Goal: Task Accomplishment & Management: Use online tool/utility

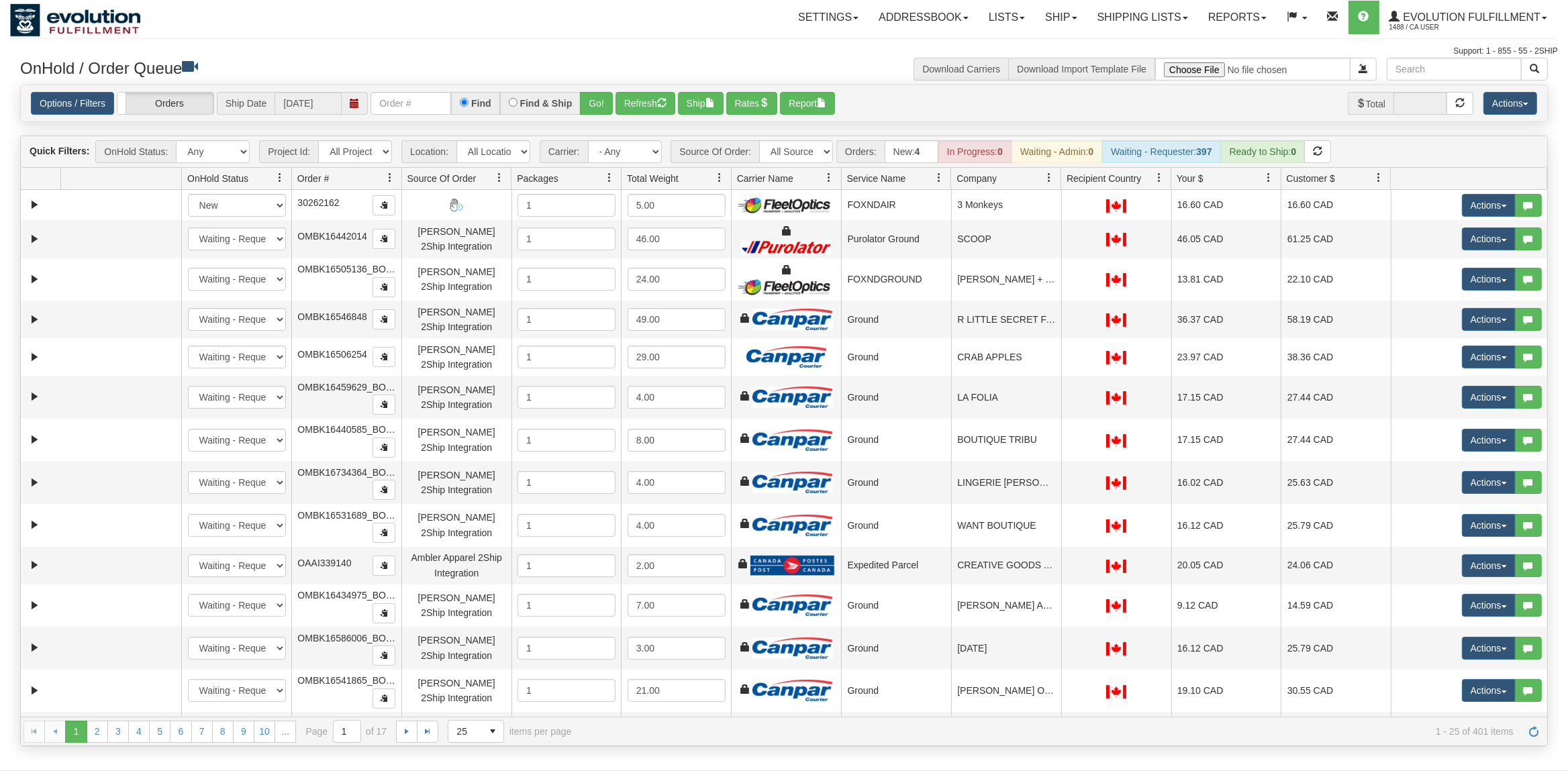
click at [845, 158] on span "Orders:" at bounding box center [861, 152] width 48 height 22
click at [759, 141] on select "All Sources AirBlaster 2Ship Integration Ambler Apparel 2Ship Integration BC [M…" at bounding box center [796, 152] width 74 height 22
click option "EMU Australia 2Ship Integration" at bounding box center [0, 0] width 0 height 0
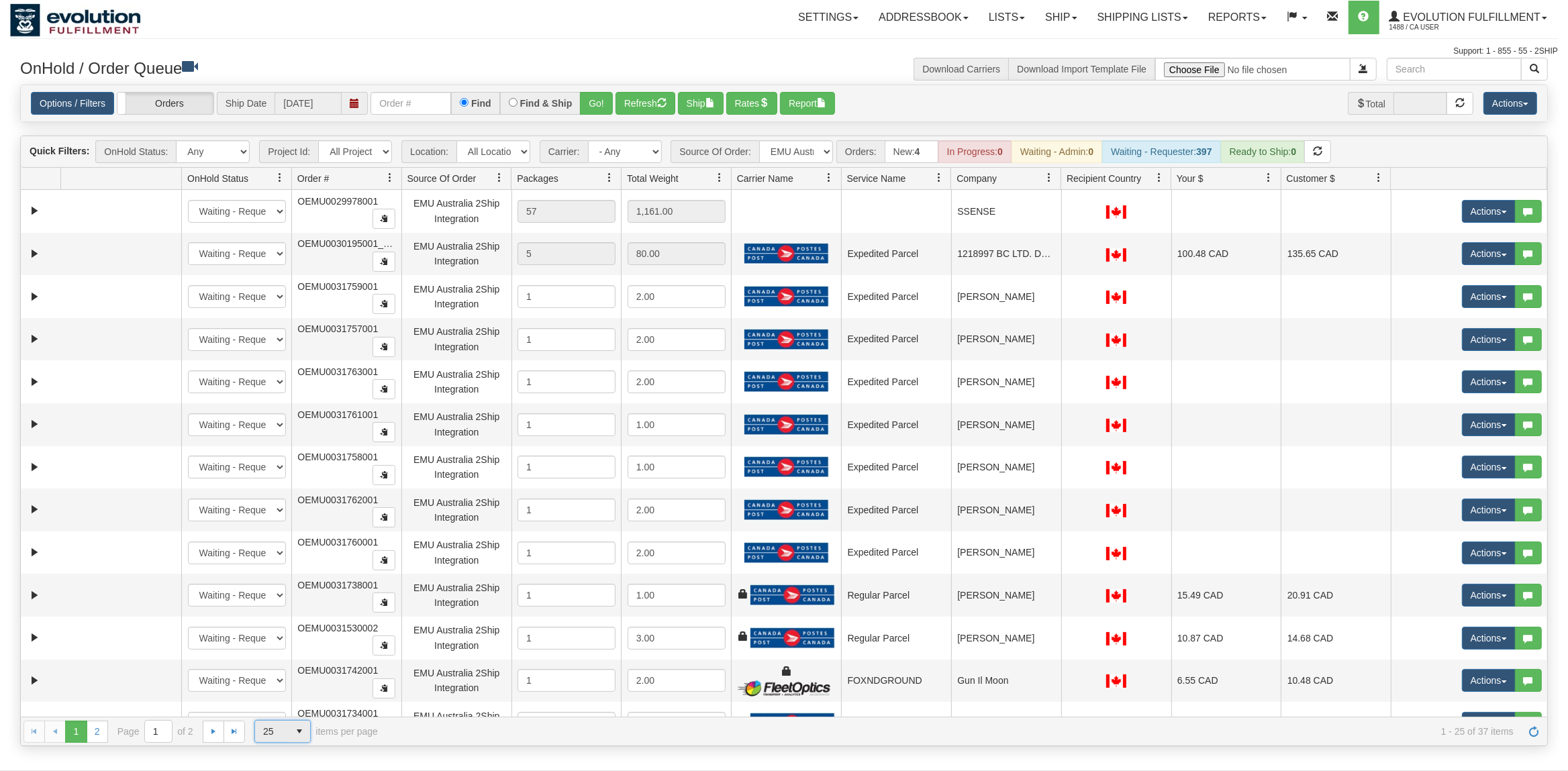
click at [298, 737] on span "select" at bounding box center [299, 731] width 22 height 22
click at [298, 695] on li "50" at bounding box center [283, 693] width 55 height 19
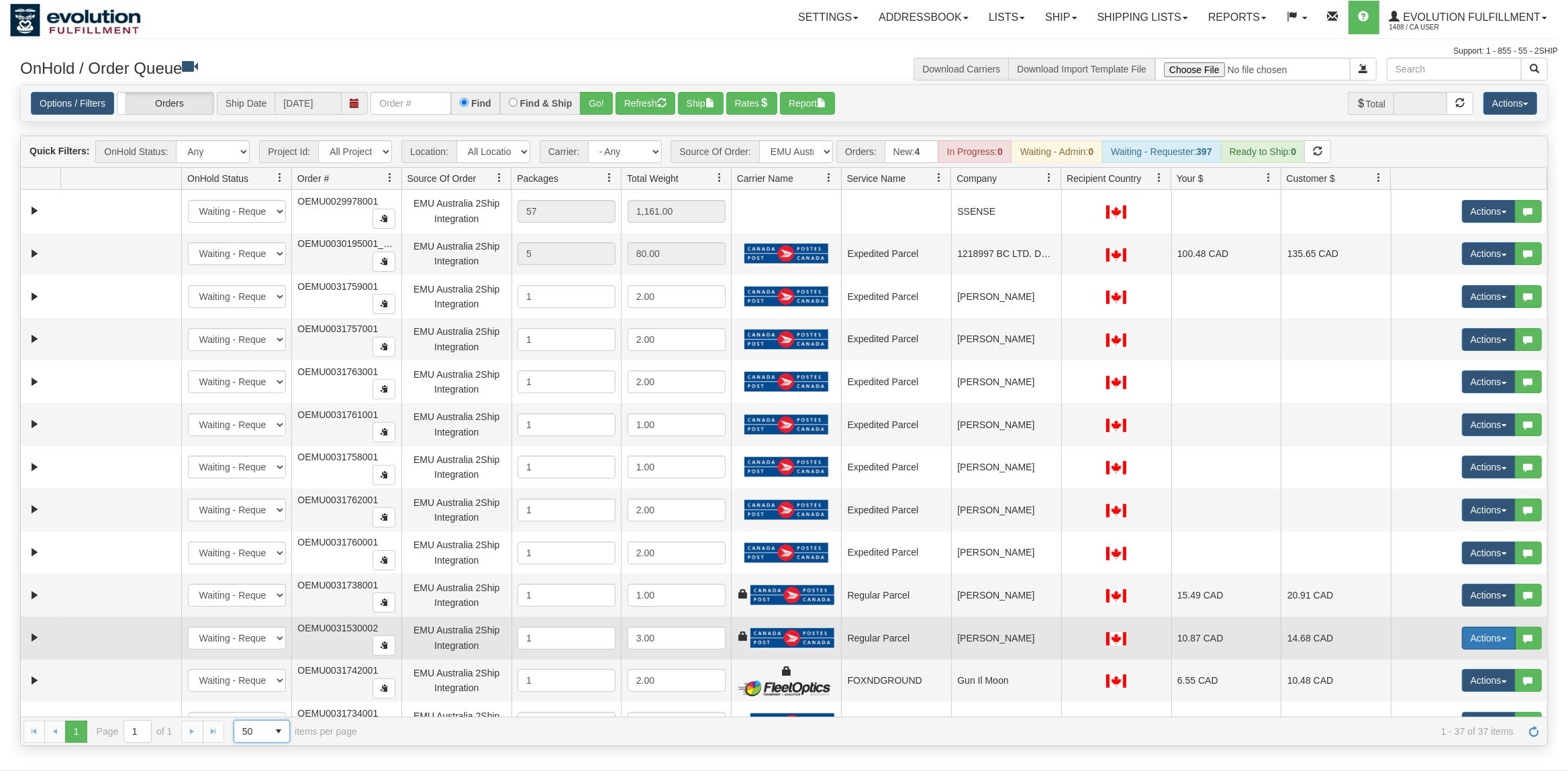
click at [1483, 642] on button "Actions" at bounding box center [1489, 638] width 53 height 22
click at [1436, 698] on link "Rate All Services" at bounding box center [1461, 699] width 108 height 17
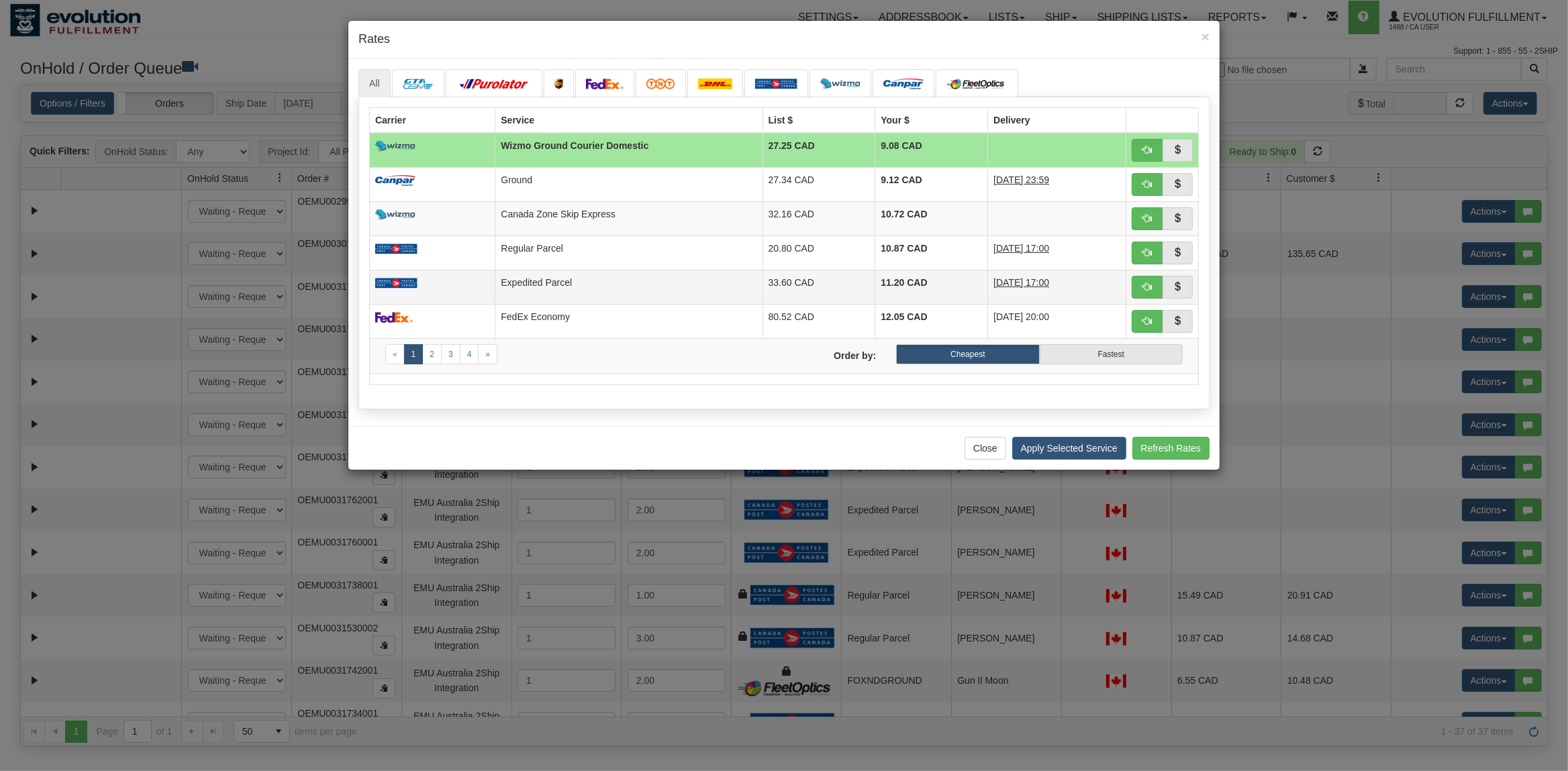
click at [483, 294] on td at bounding box center [433, 287] width 126 height 34
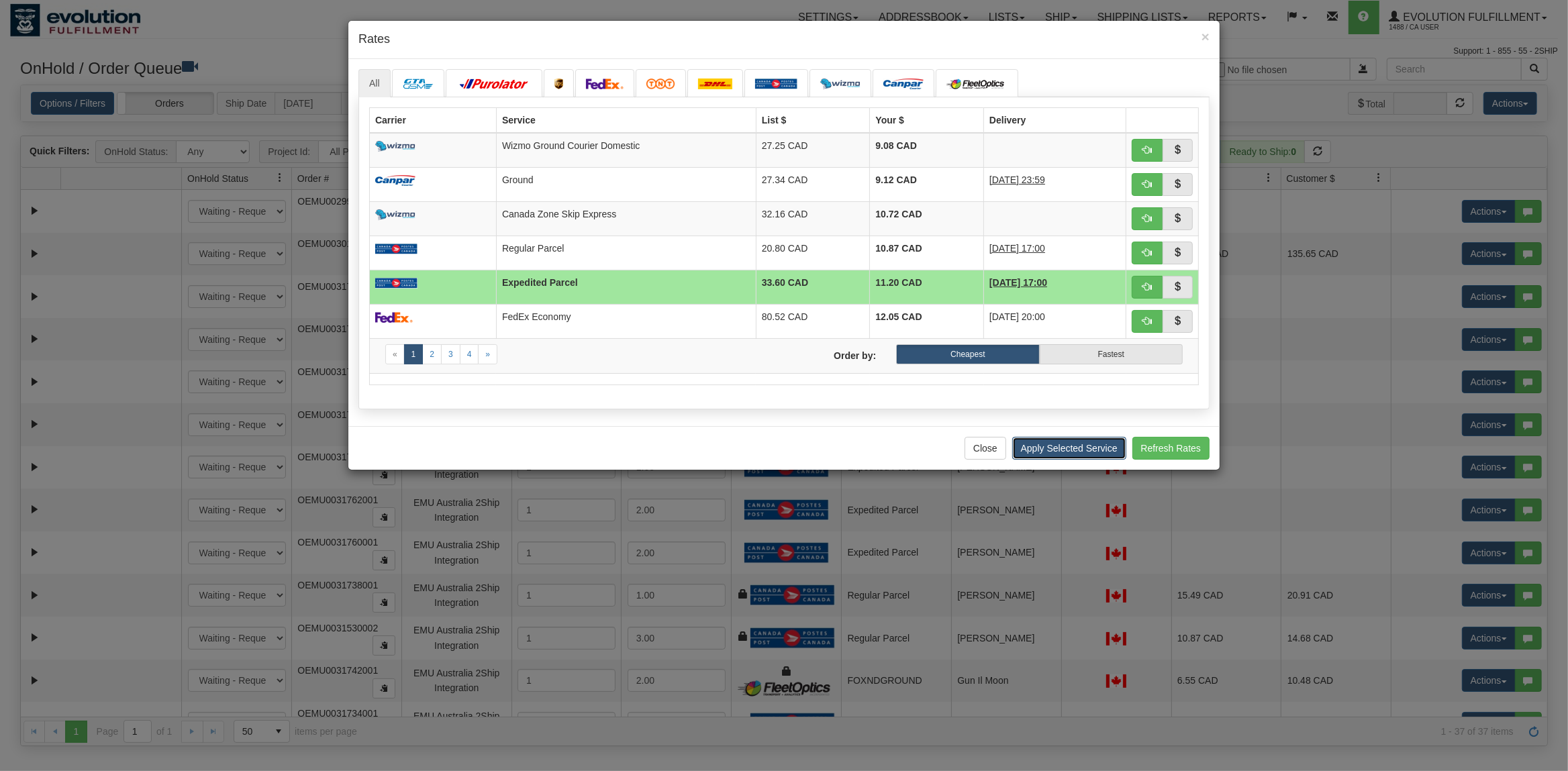
click at [1079, 452] on button "Apply Selected Service" at bounding box center [1069, 448] width 114 height 22
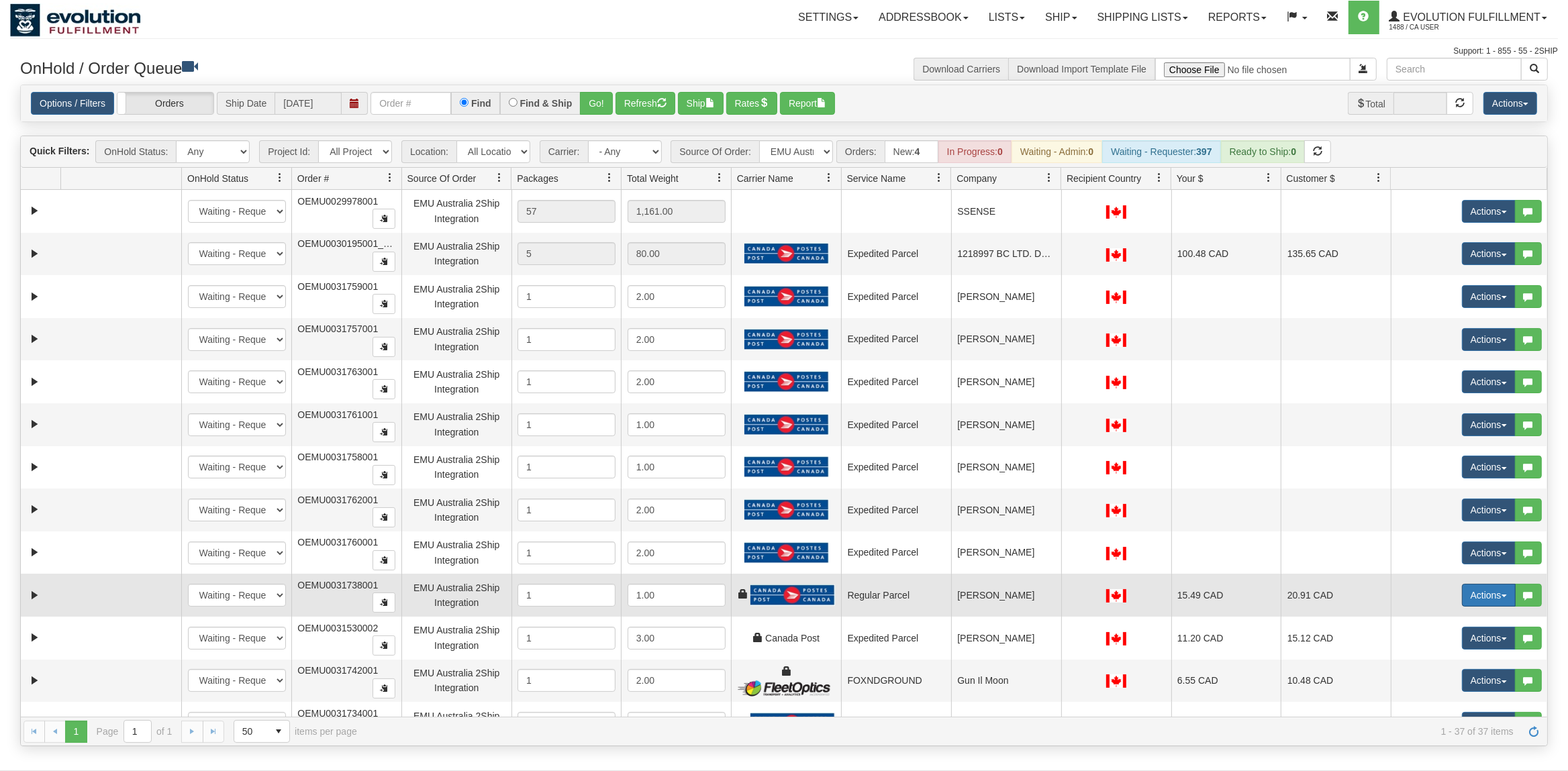
click at [1496, 603] on button "Actions" at bounding box center [1489, 595] width 53 height 22
click at [1452, 661] on span "Rate All Services" at bounding box center [1460, 655] width 80 height 10
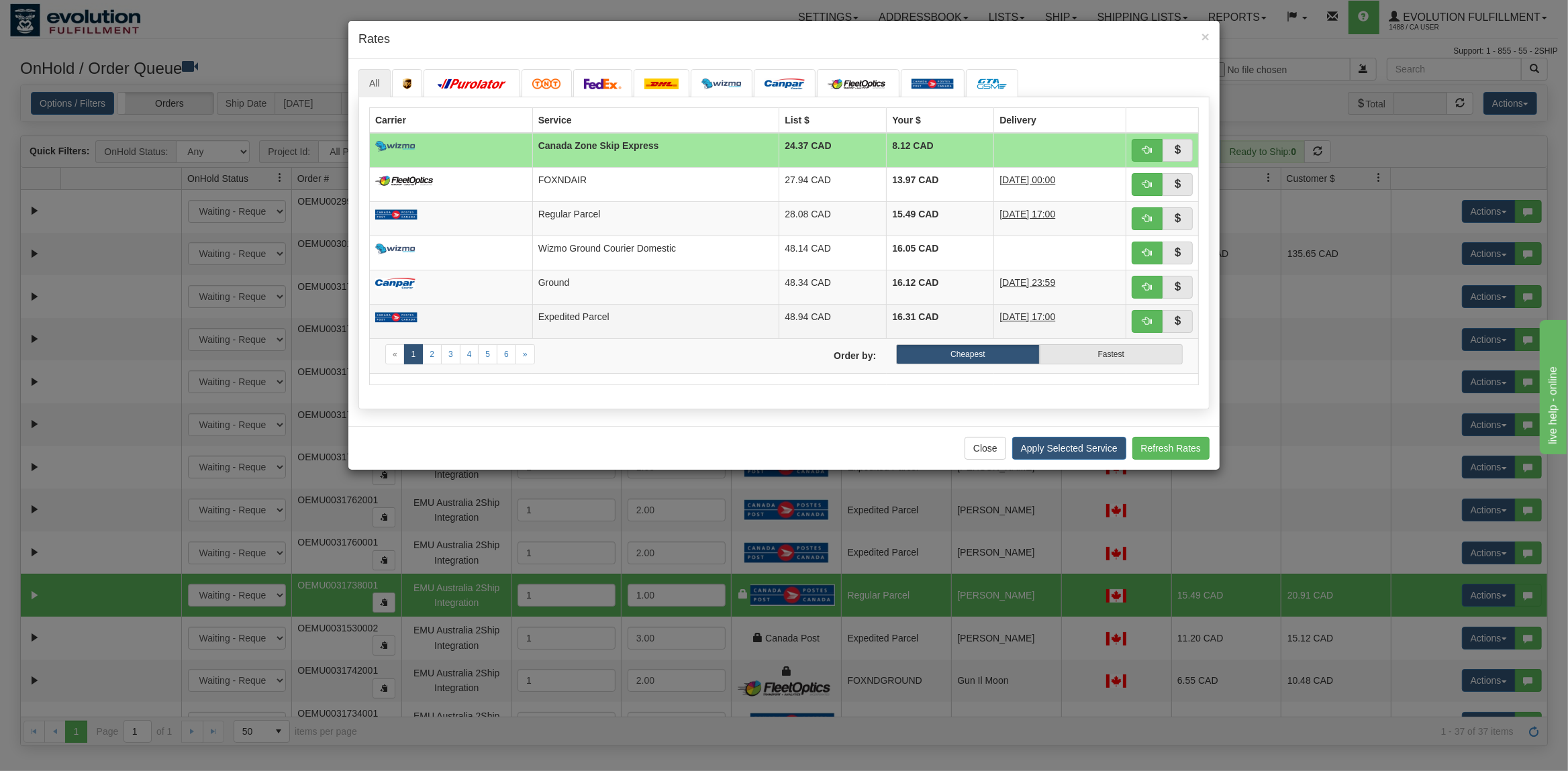
click at [461, 313] on td at bounding box center [451, 322] width 163 height 34
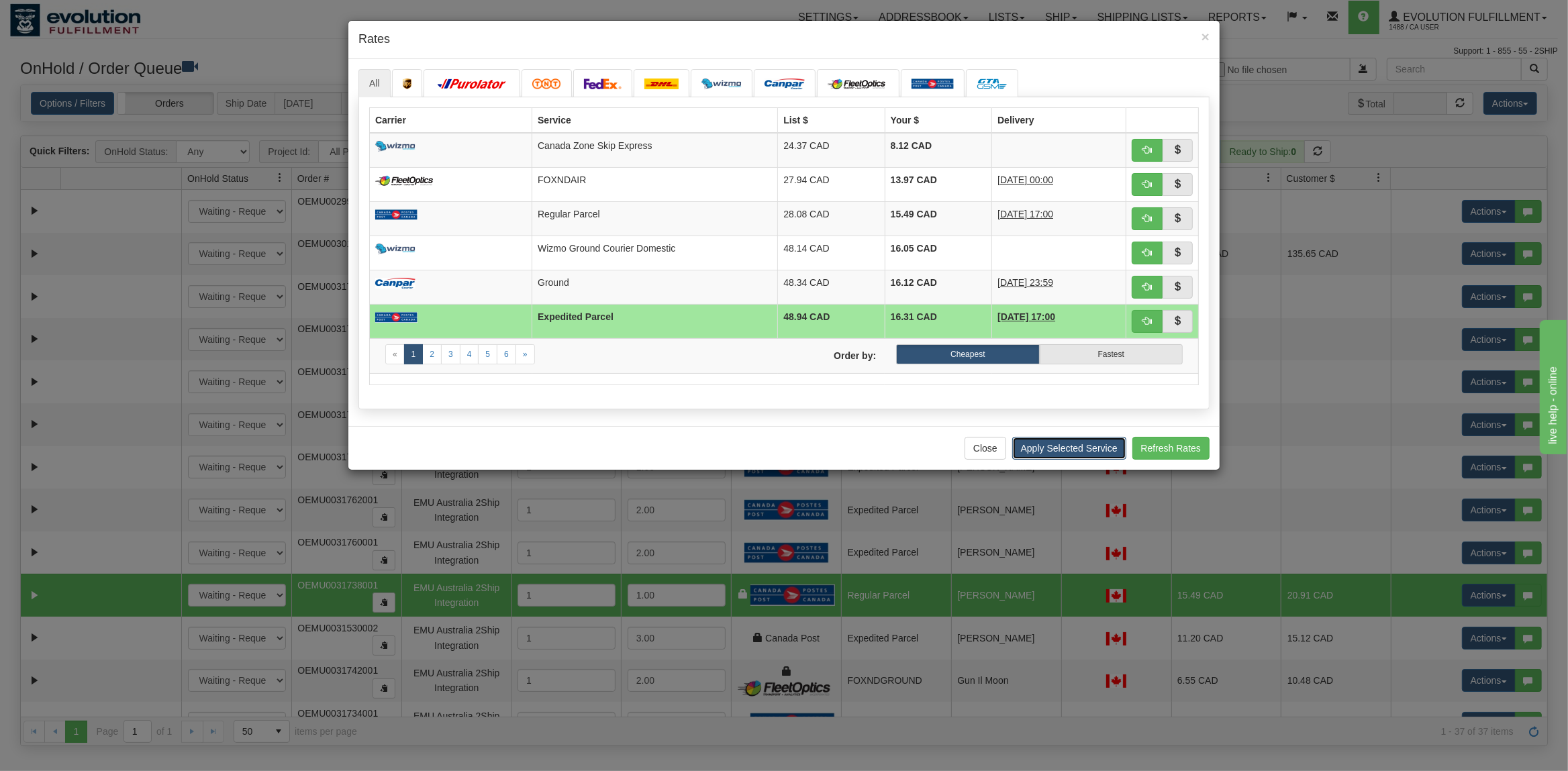
click at [1094, 447] on button "Apply Selected Service" at bounding box center [1069, 448] width 114 height 22
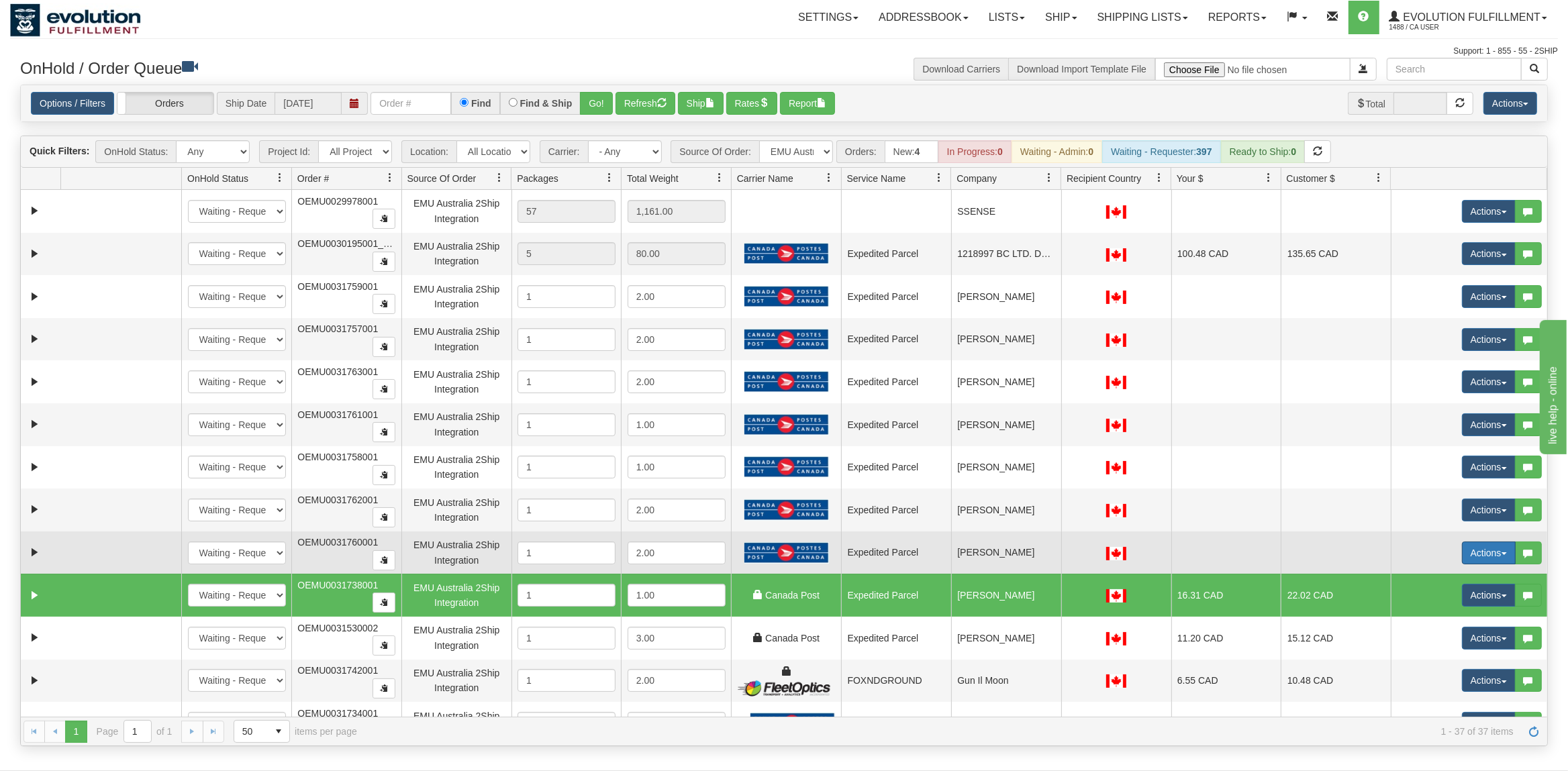
click at [1492, 561] on button "Actions" at bounding box center [1489, 553] width 53 height 22
click at [1452, 617] on span "Rate All Services" at bounding box center [1460, 613] width 80 height 10
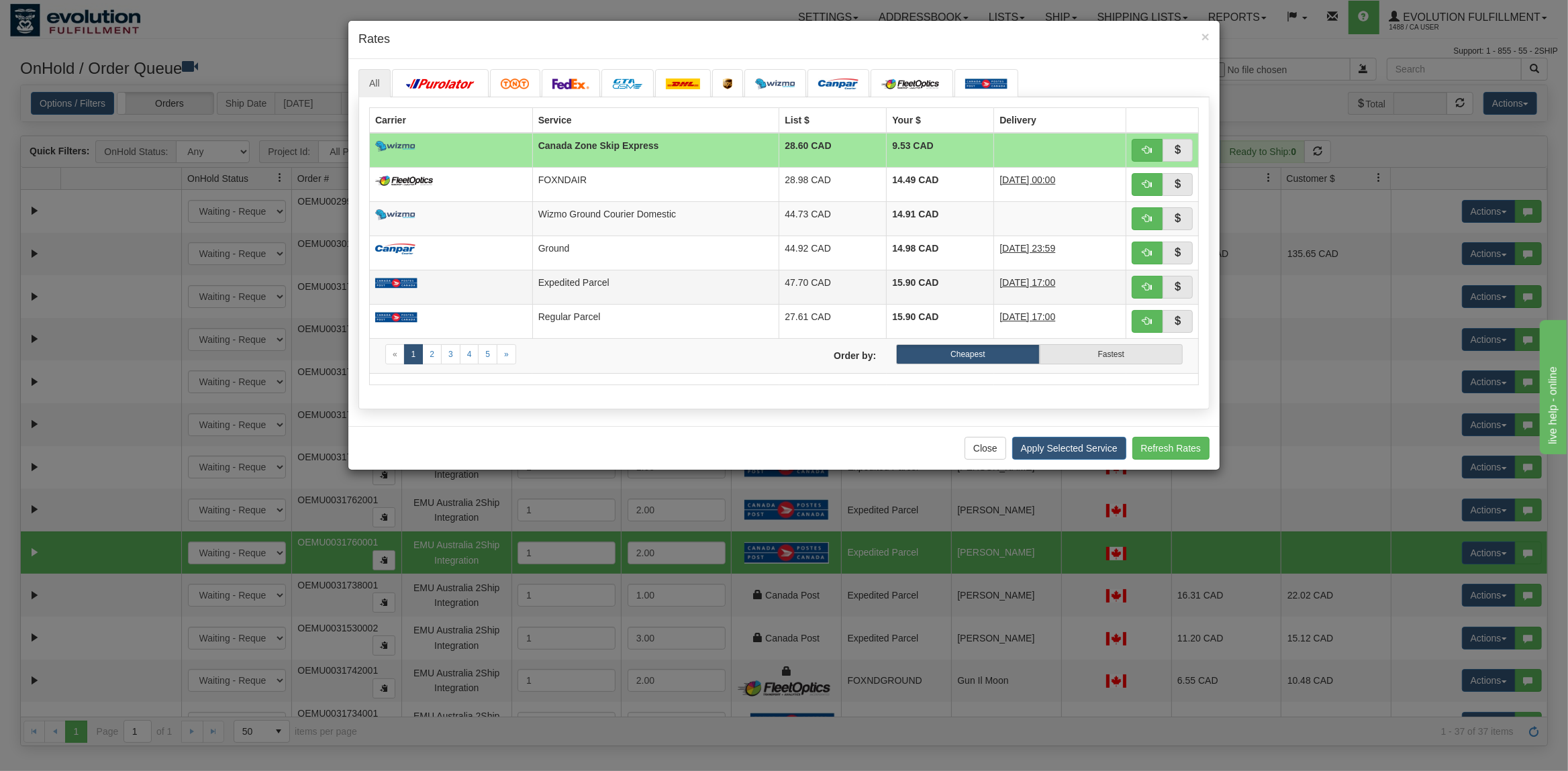
click at [779, 289] on td "47.70 CAD" at bounding box center [832, 287] width 108 height 34
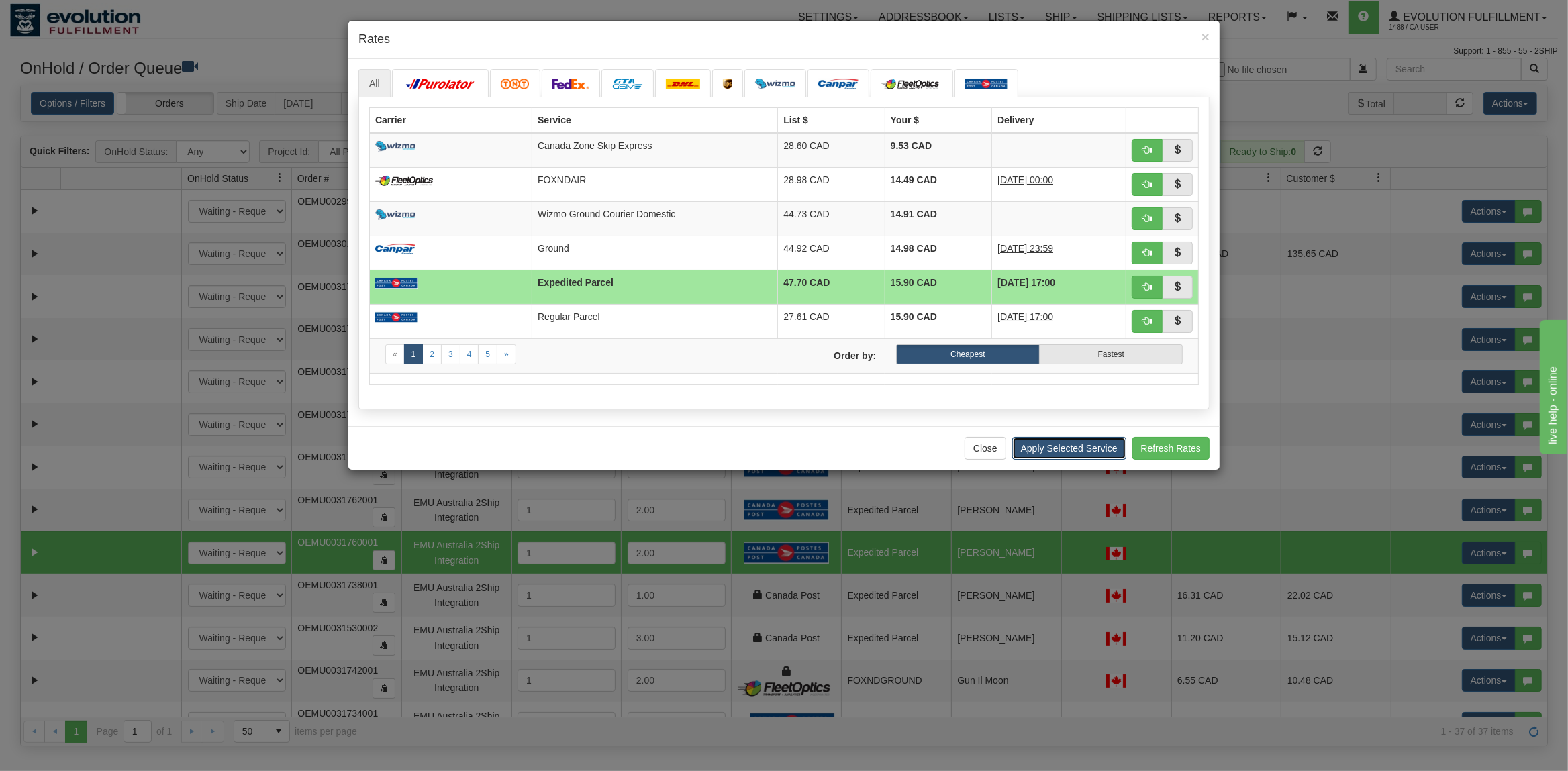
click at [1084, 454] on button "Apply Selected Service" at bounding box center [1069, 448] width 114 height 22
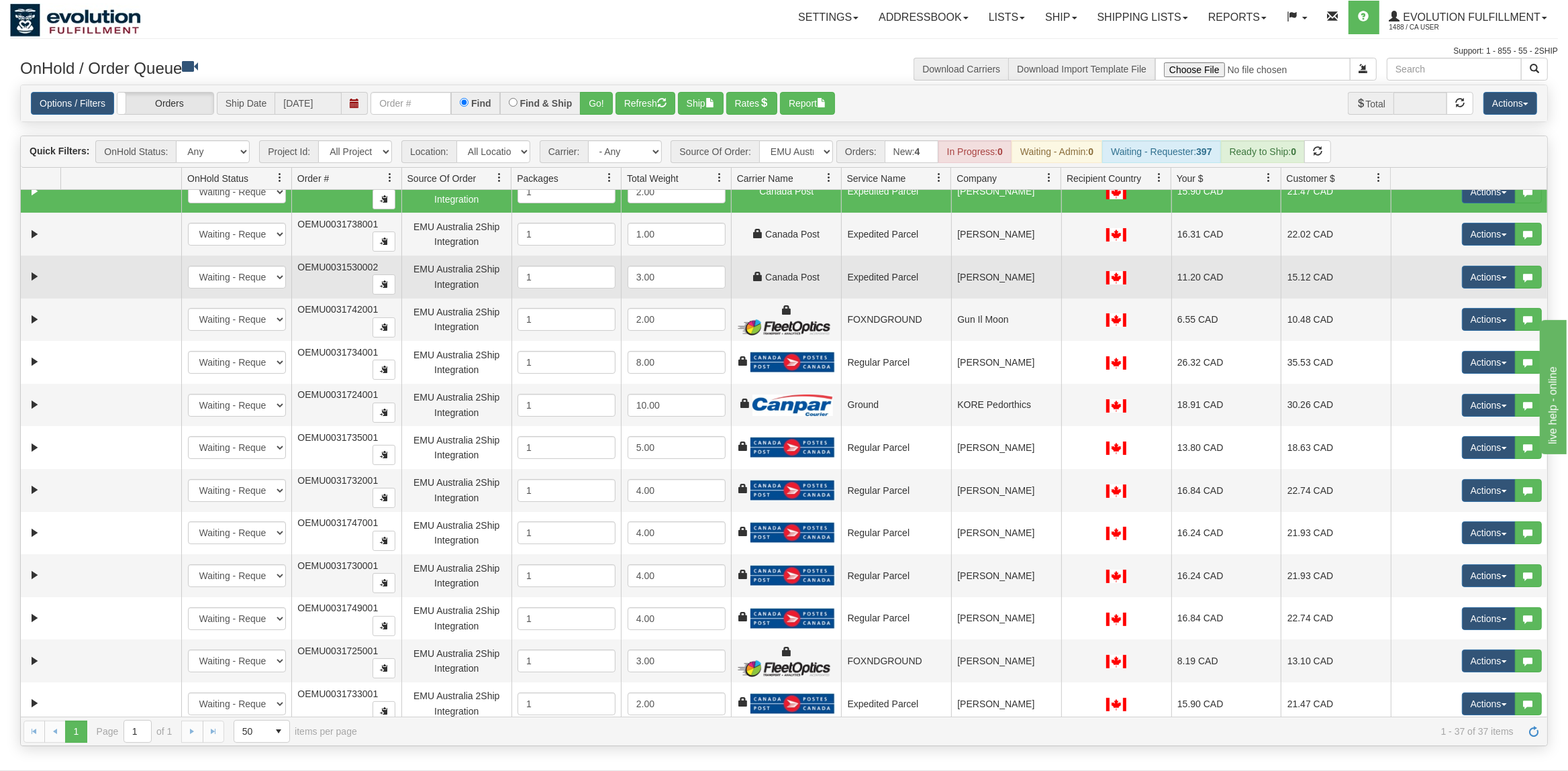
scroll to position [362, 0]
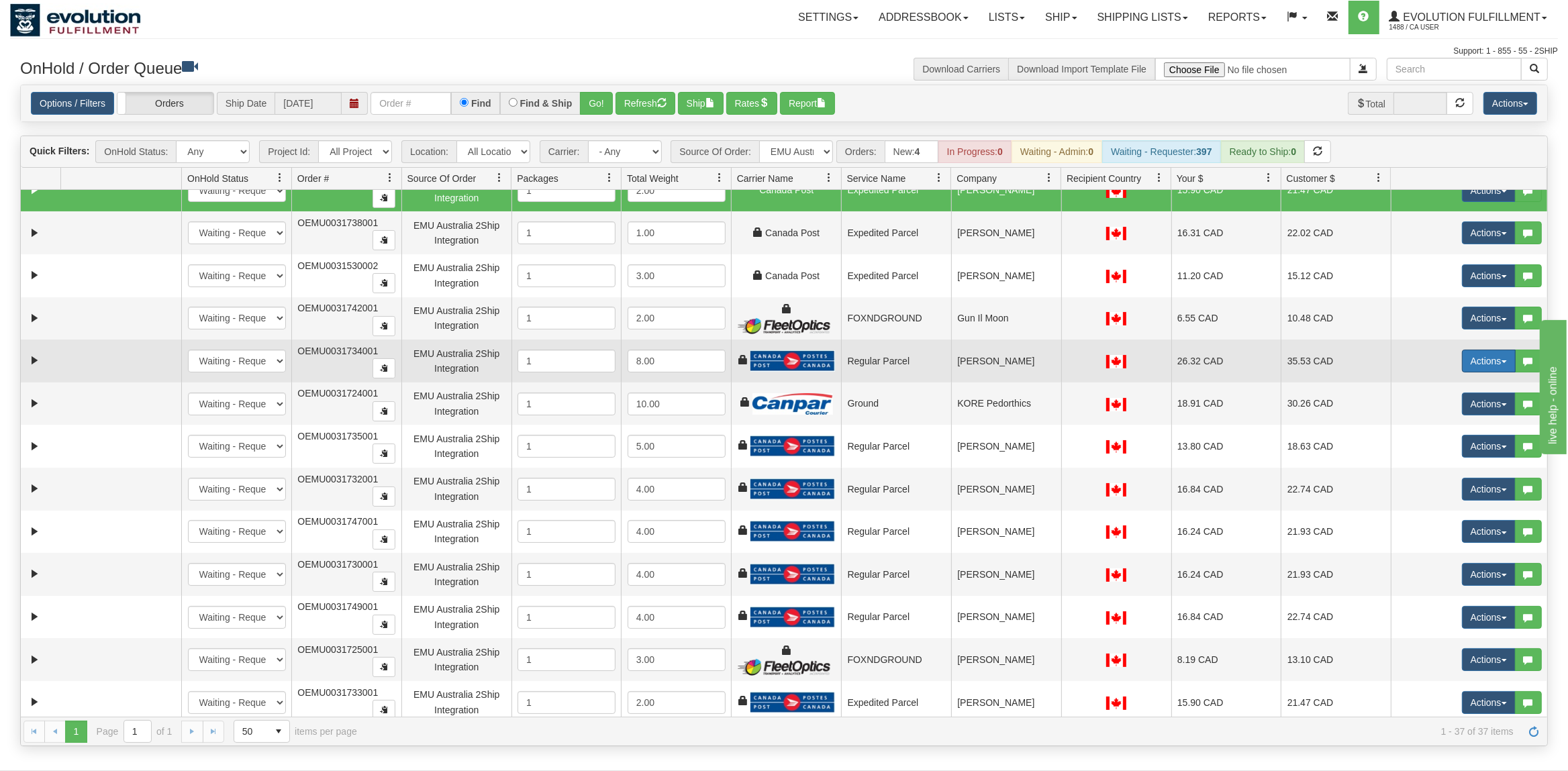
click at [1469, 373] on button "Actions" at bounding box center [1489, 360] width 53 height 22
click at [1439, 423] on span "Rate All Services" at bounding box center [1460, 421] width 80 height 10
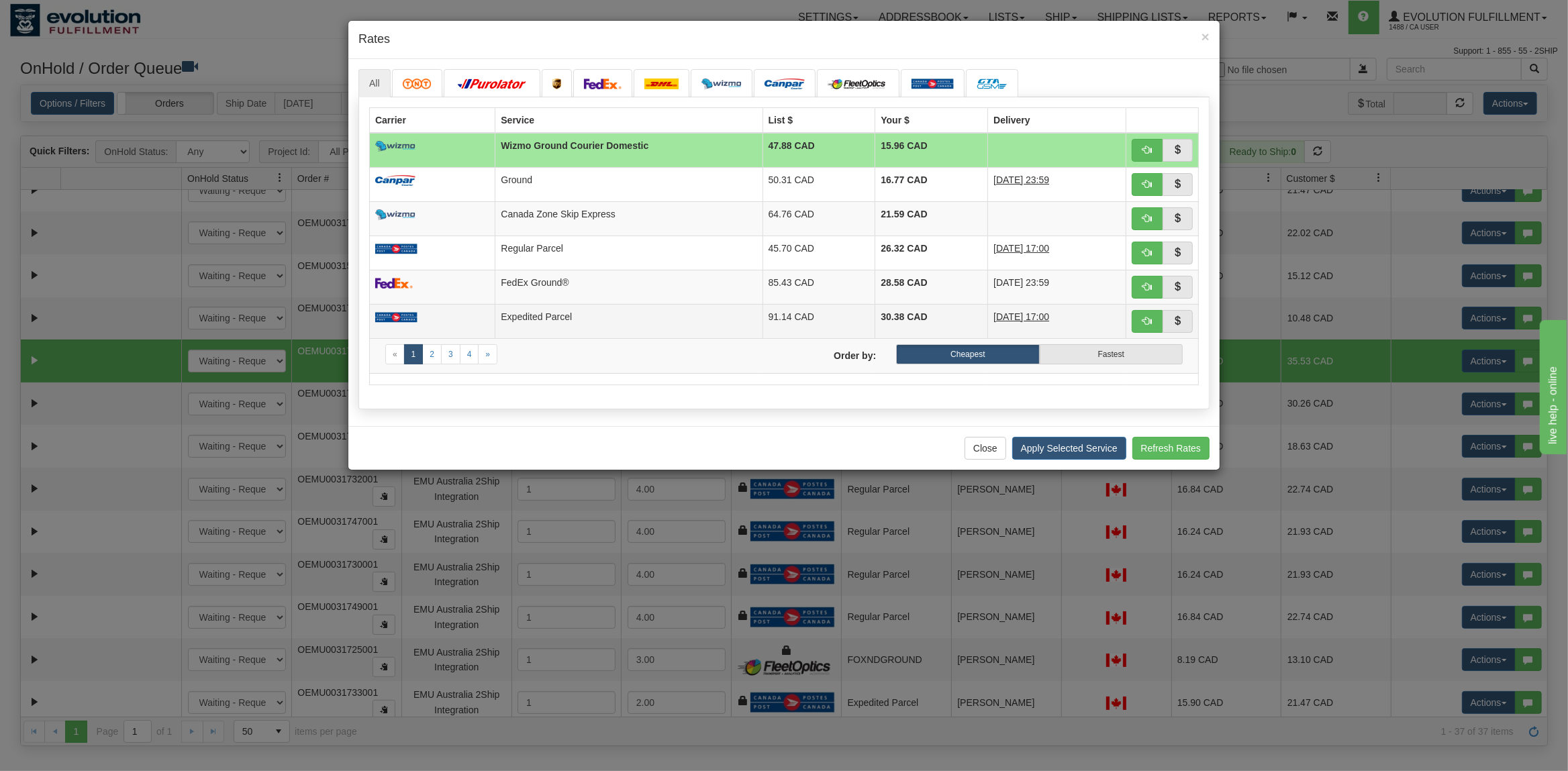
click at [598, 324] on td "Expedited Parcel" at bounding box center [629, 322] width 267 height 34
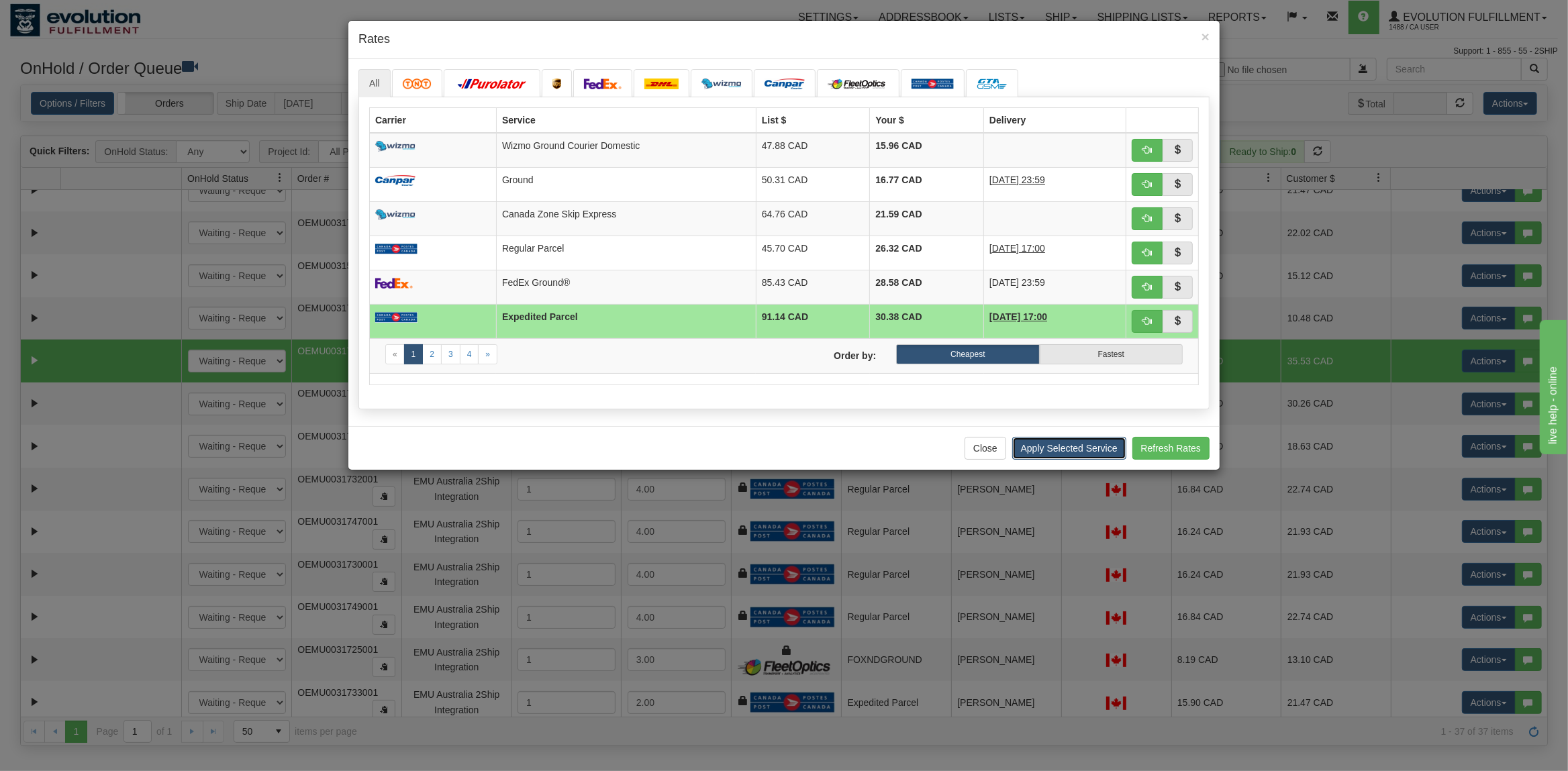
click at [1094, 460] on button "Apply Selected Service" at bounding box center [1069, 448] width 114 height 22
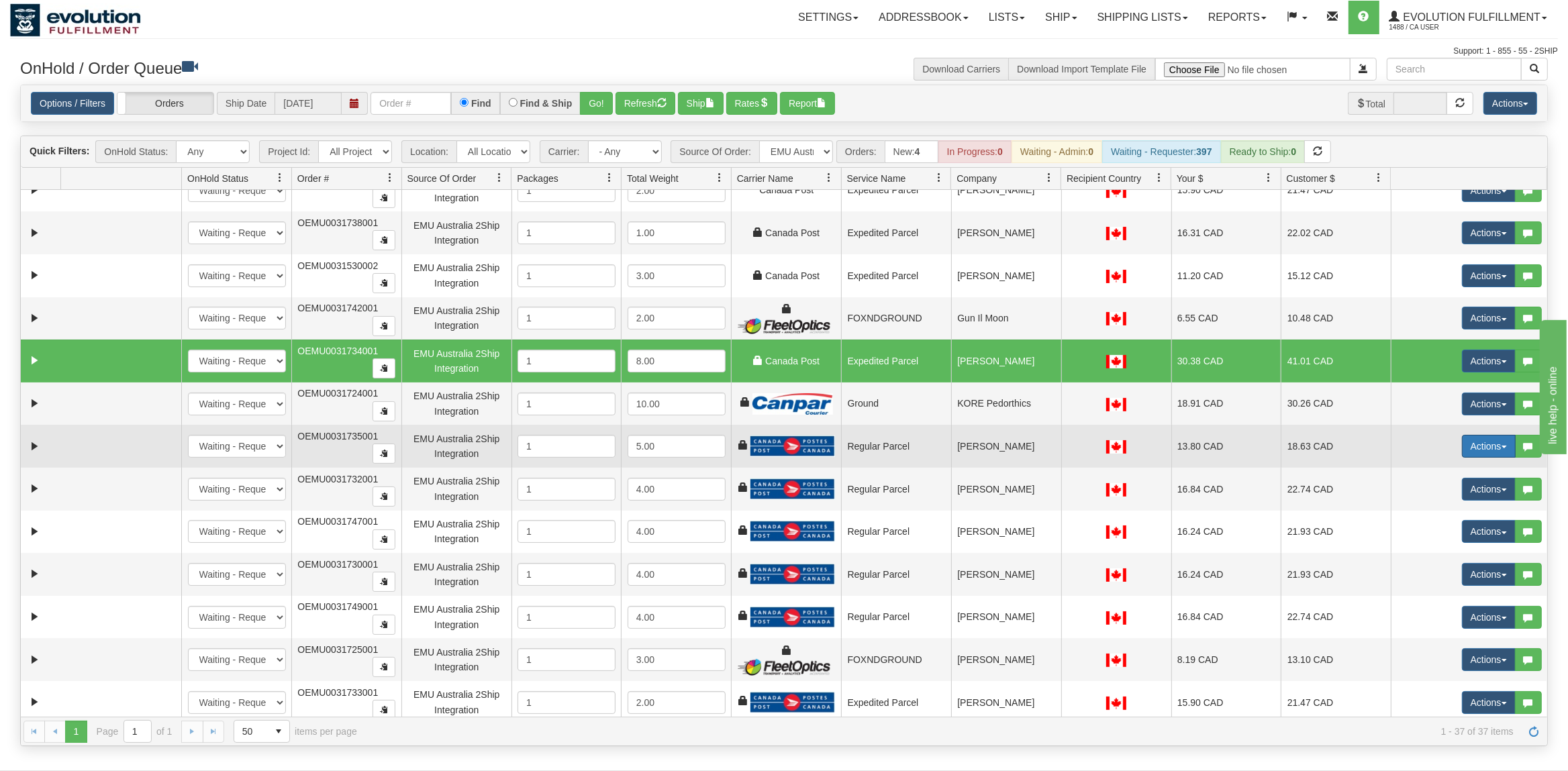
click at [1496, 446] on button "Actions" at bounding box center [1489, 446] width 53 height 22
click at [1440, 512] on span "Rate All Services" at bounding box center [1460, 506] width 80 height 10
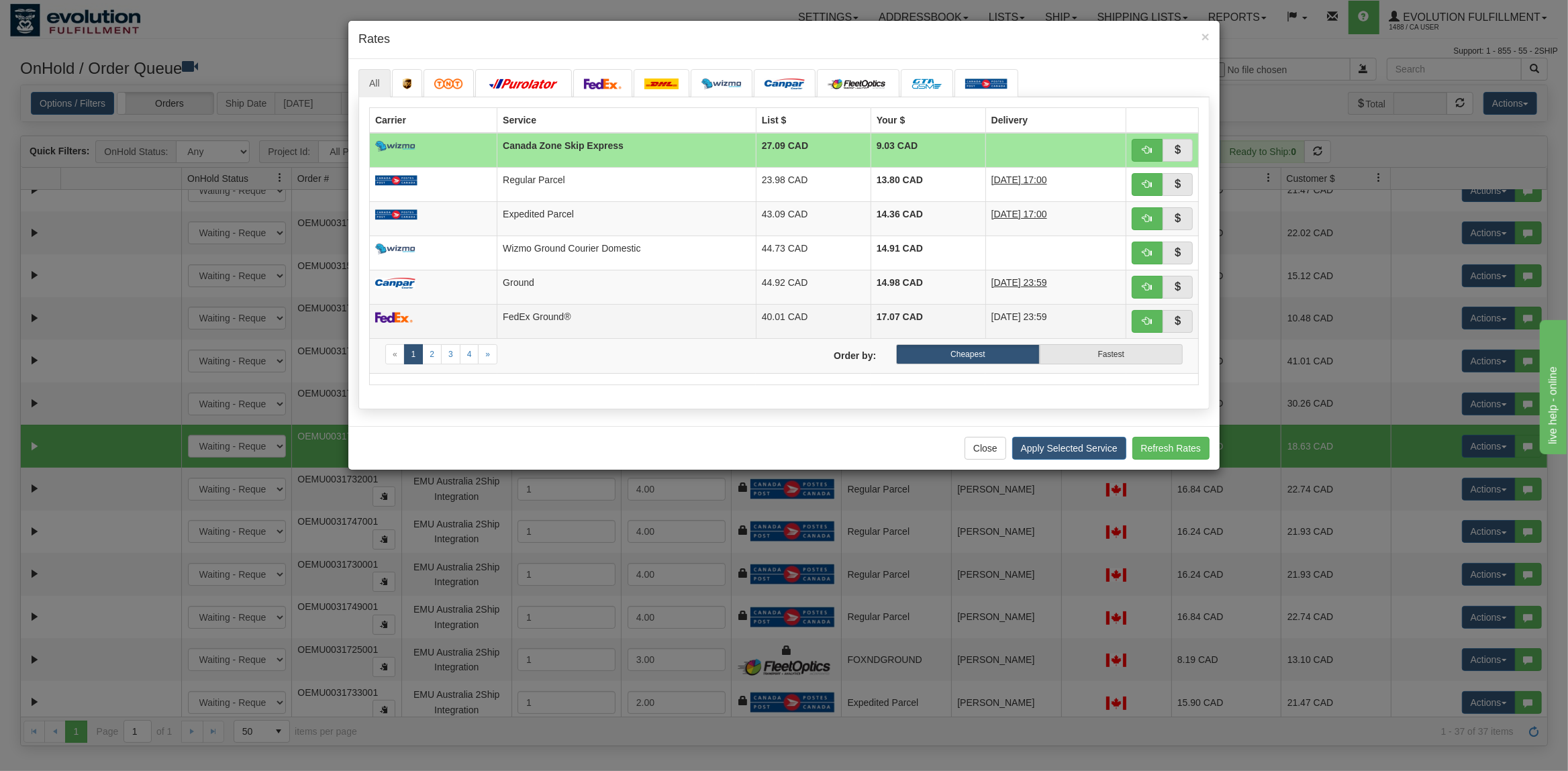
drag, startPoint x: 612, startPoint y: 220, endPoint x: 905, endPoint y: 323, distance: 310.6
click at [614, 220] on td "Expedited Parcel" at bounding box center [627, 218] width 259 height 34
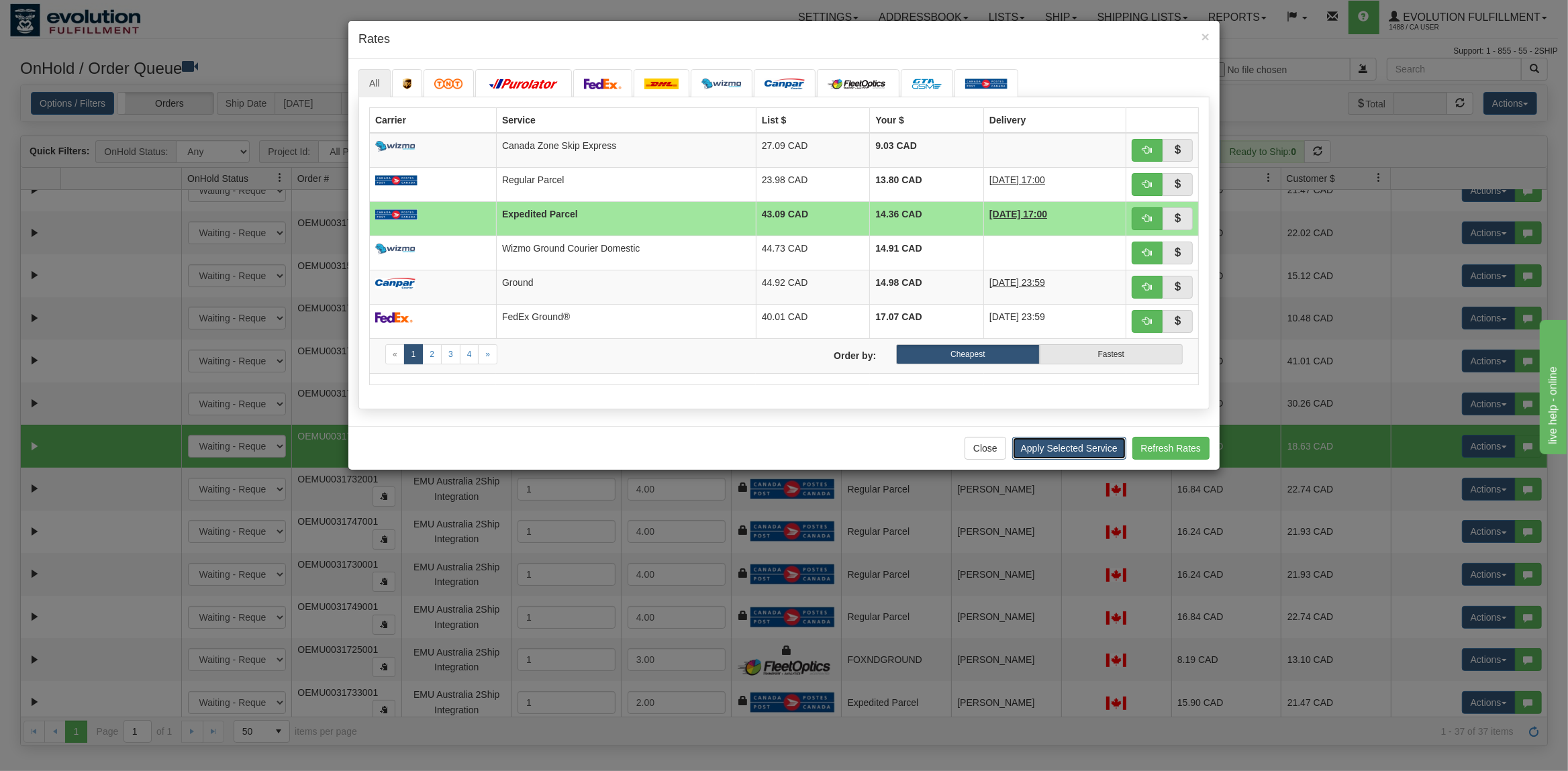
click at [1044, 443] on button "Apply Selected Service" at bounding box center [1069, 448] width 114 height 22
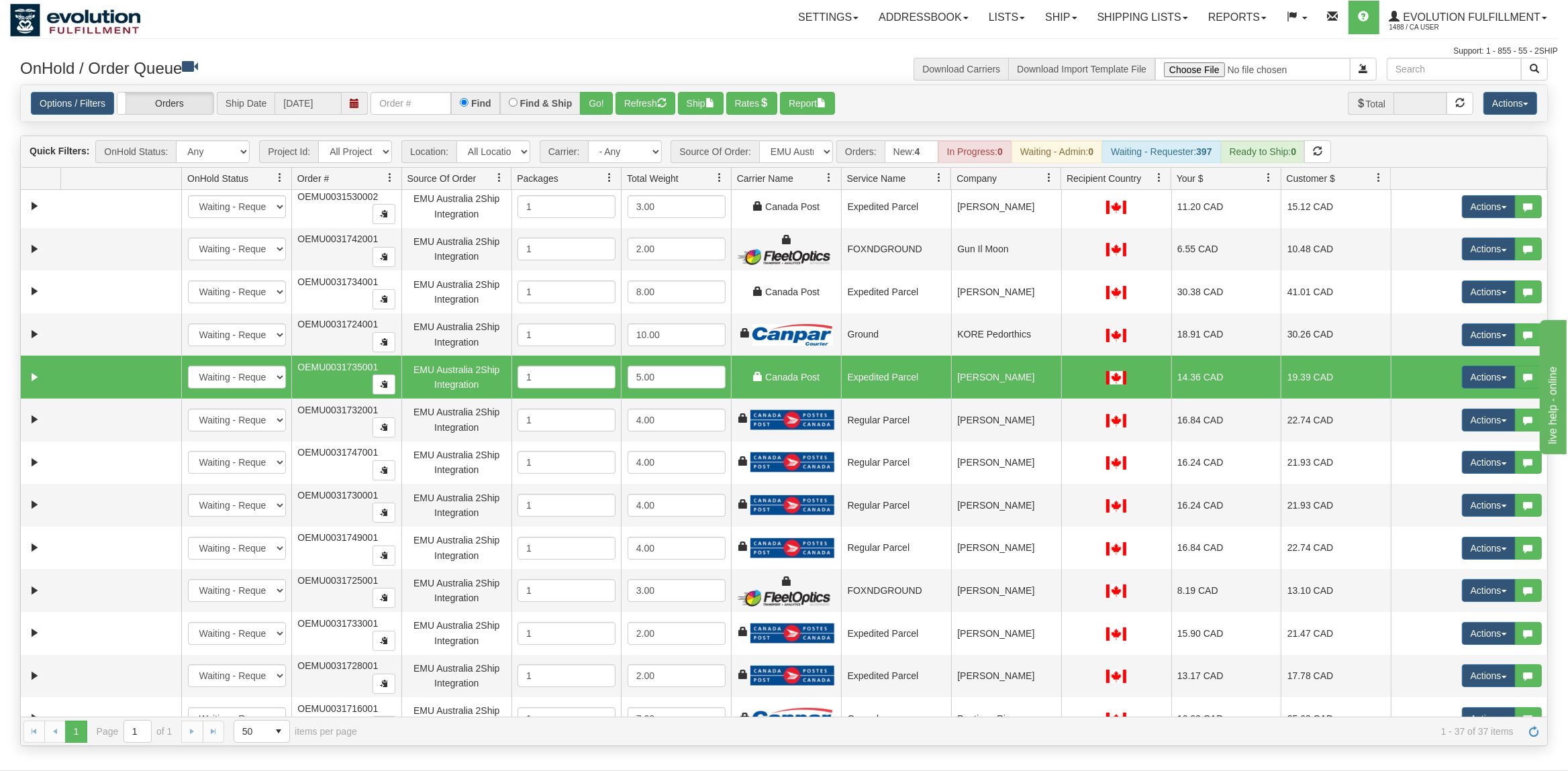
scroll to position [483, 0]
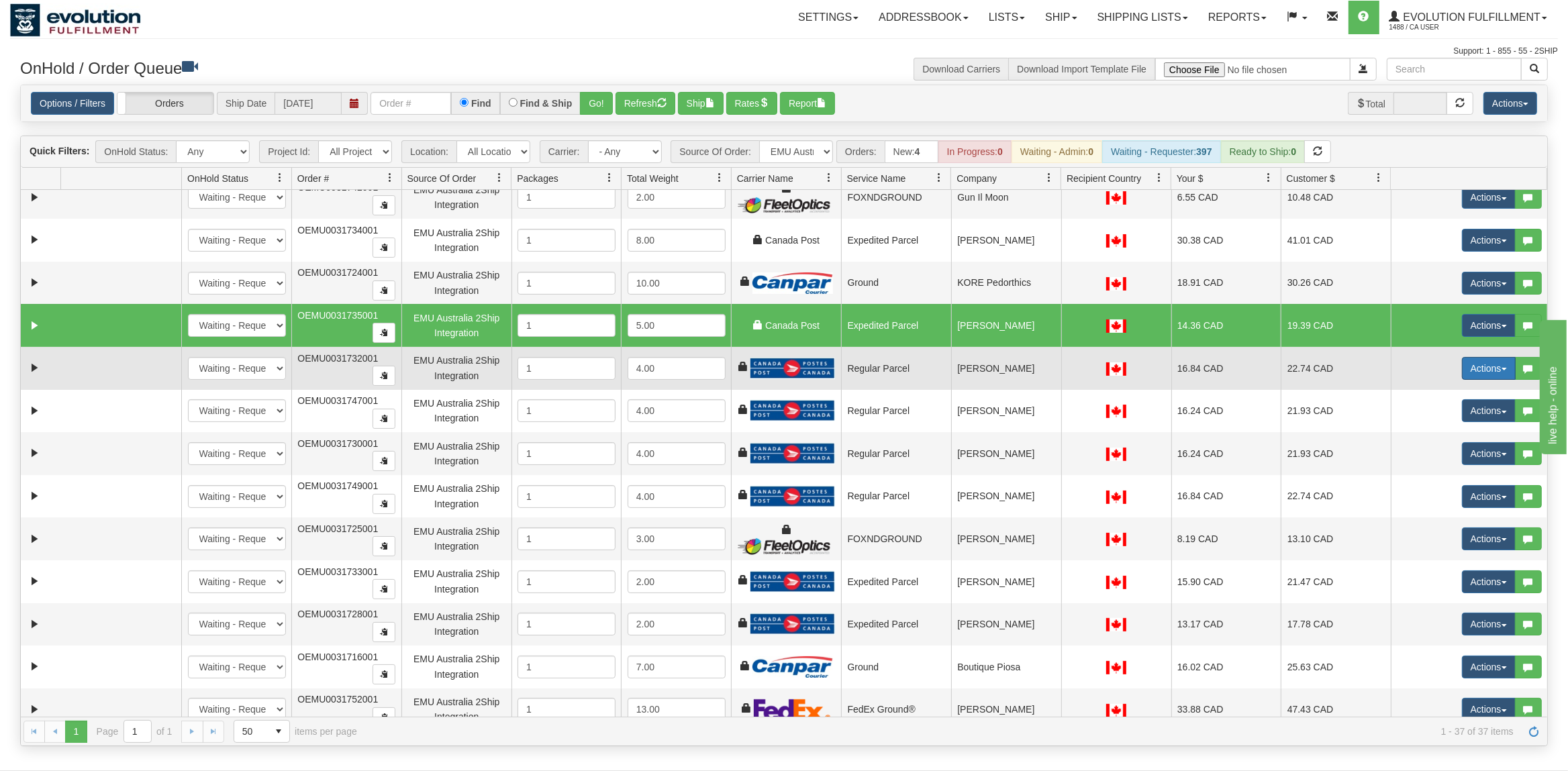
click at [1486, 379] on button "Actions" at bounding box center [1489, 368] width 53 height 22
click at [1463, 432] on span "Rate All Services" at bounding box center [1460, 429] width 80 height 10
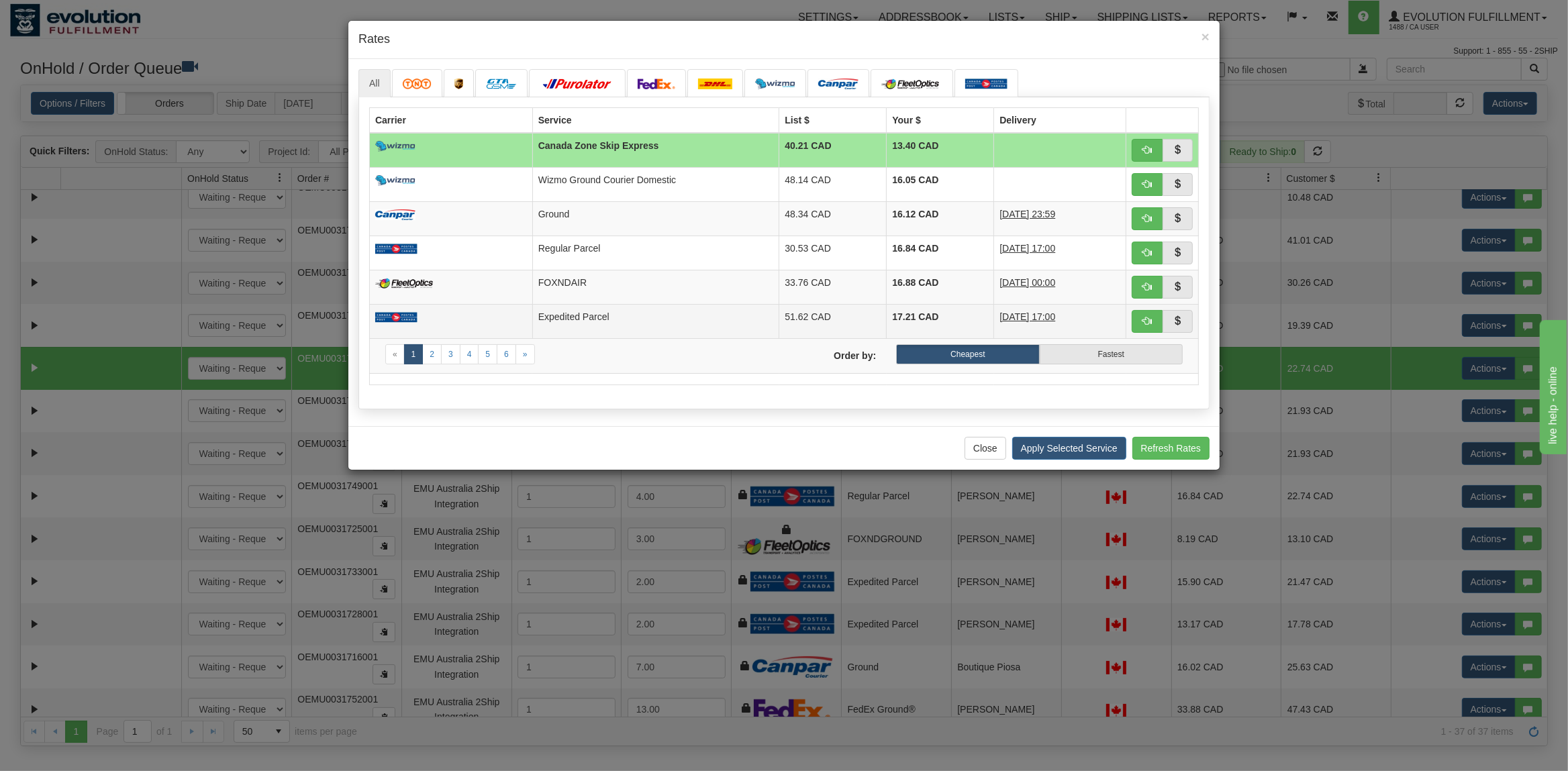
click at [662, 325] on td "Expedited Parcel" at bounding box center [655, 322] width 247 height 34
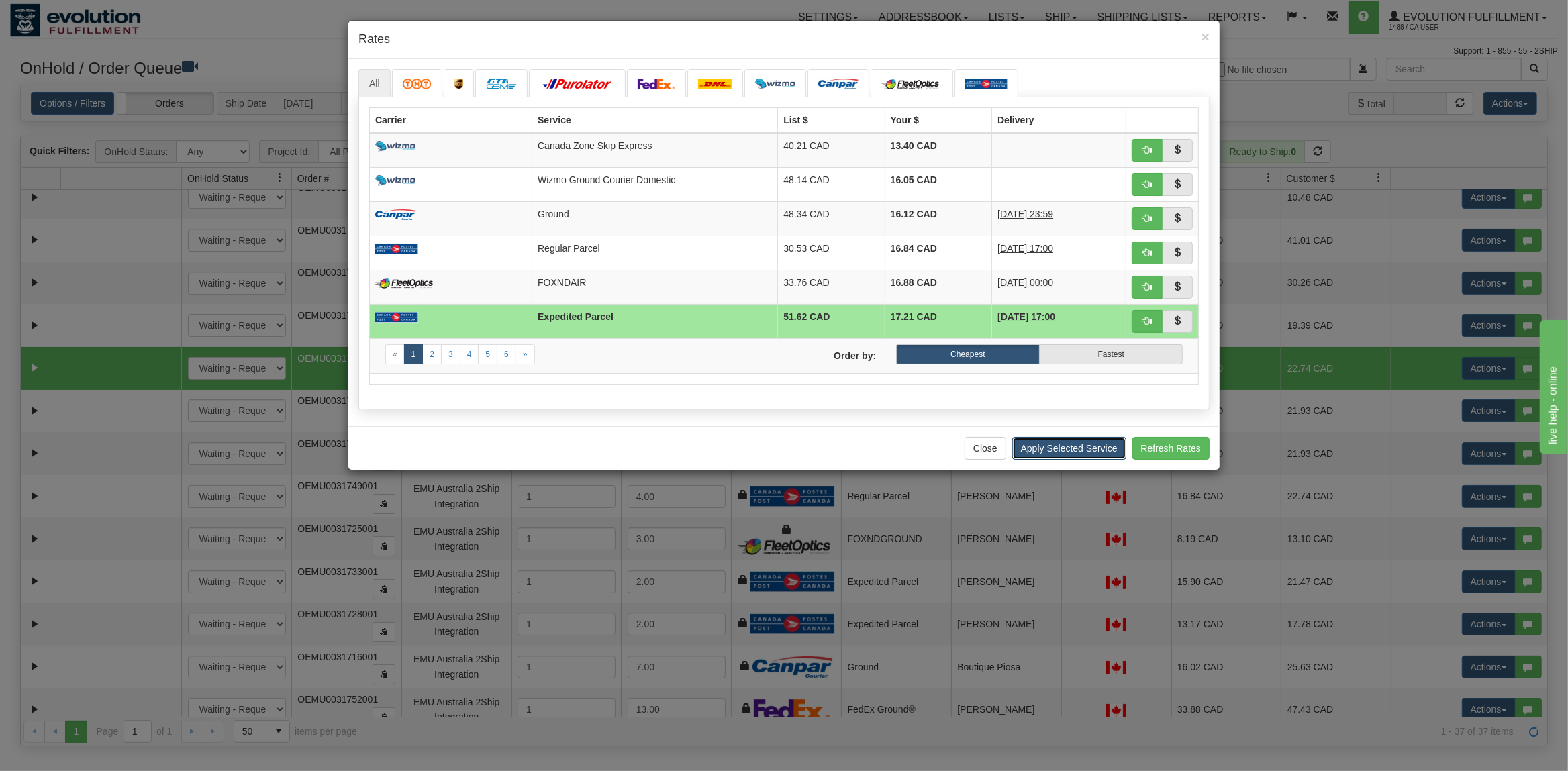
click at [1088, 449] on button "Apply Selected Service" at bounding box center [1069, 448] width 114 height 22
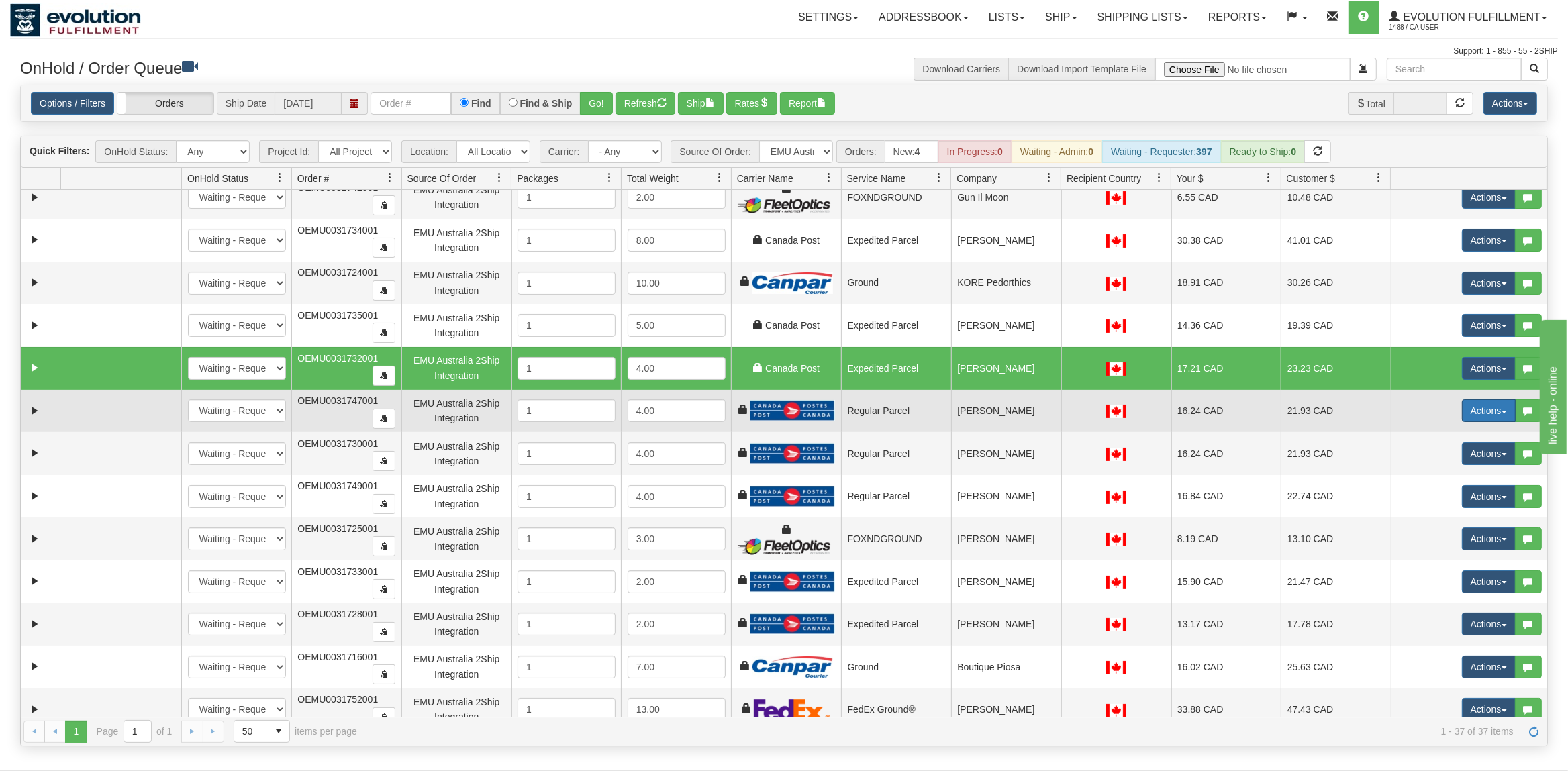
click at [1481, 416] on button "Actions" at bounding box center [1489, 411] width 53 height 22
click at [1463, 476] on span "Rate All Services" at bounding box center [1460, 471] width 80 height 10
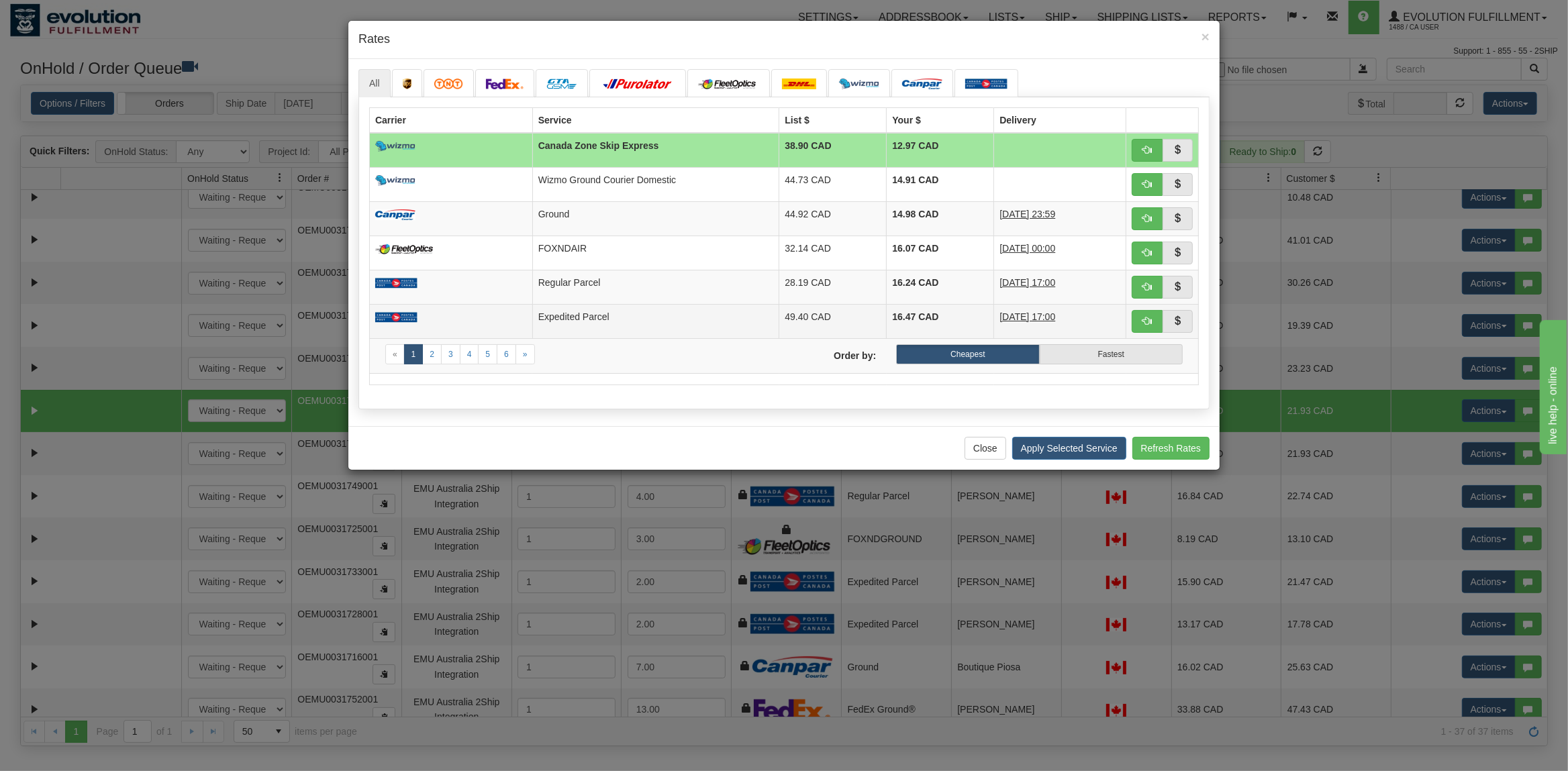
click at [677, 331] on td "Expedited Parcel" at bounding box center [655, 322] width 247 height 34
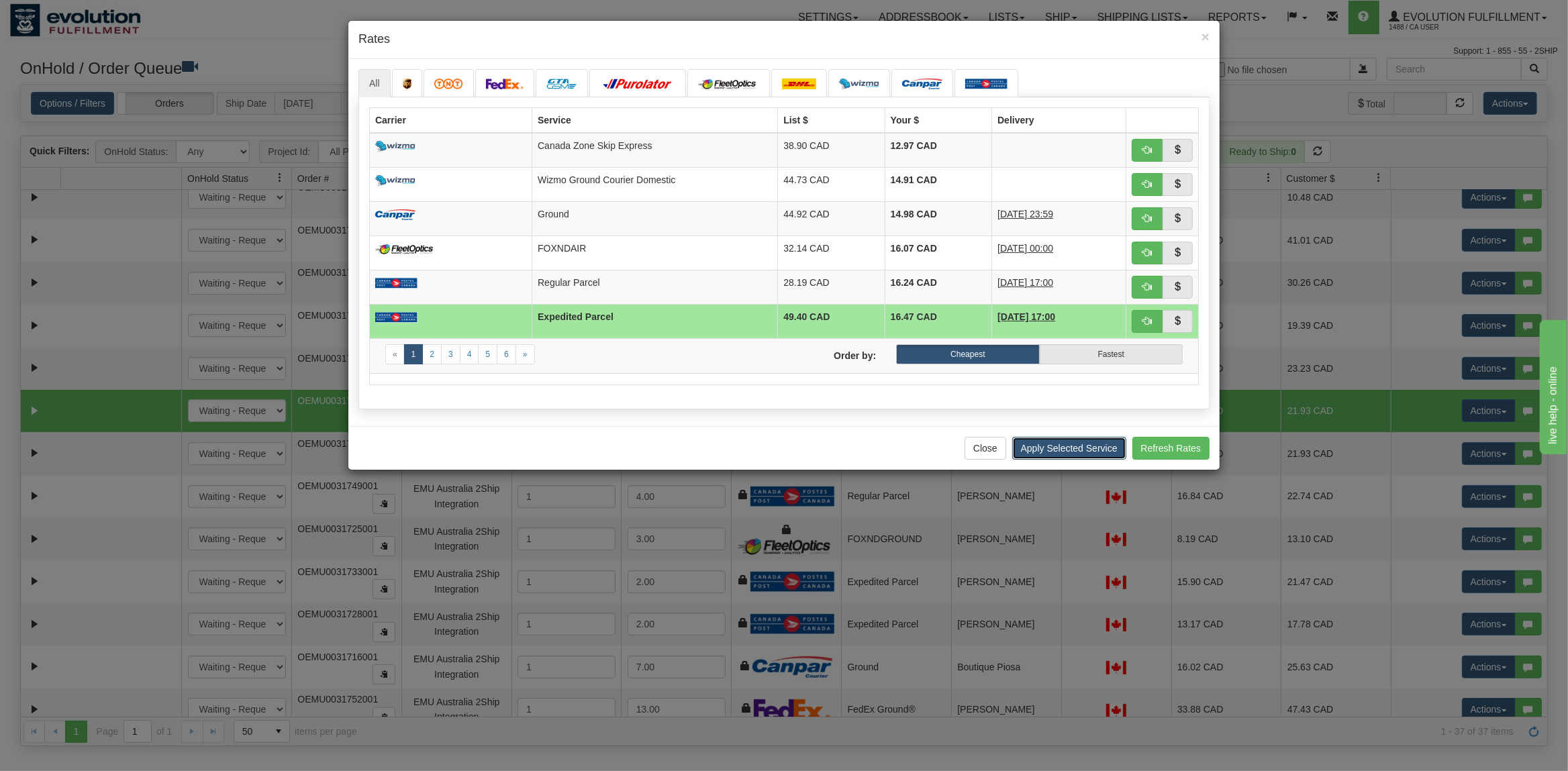
click at [1039, 452] on button "Apply Selected Service" at bounding box center [1069, 448] width 114 height 22
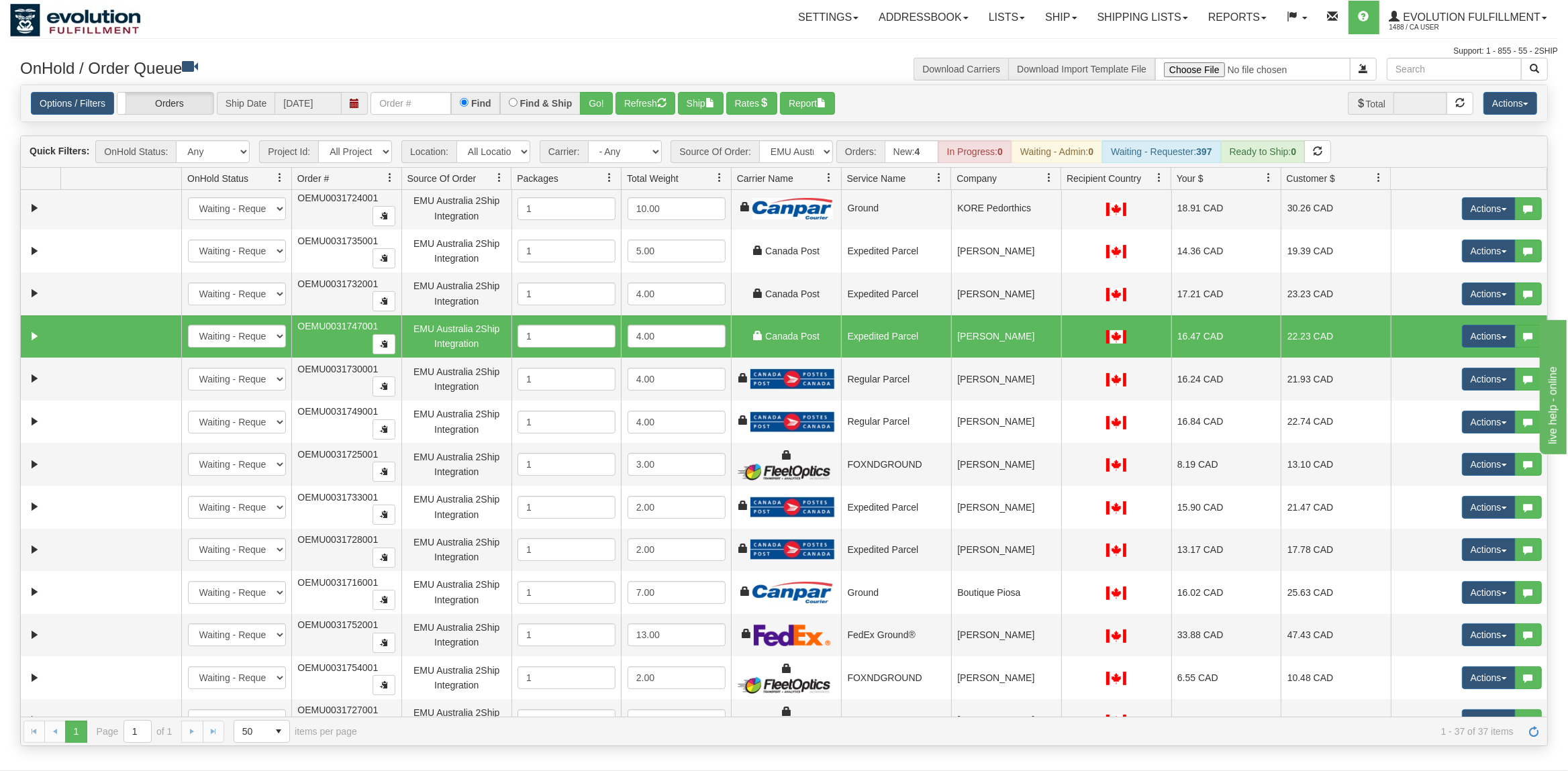
scroll to position [604, 0]
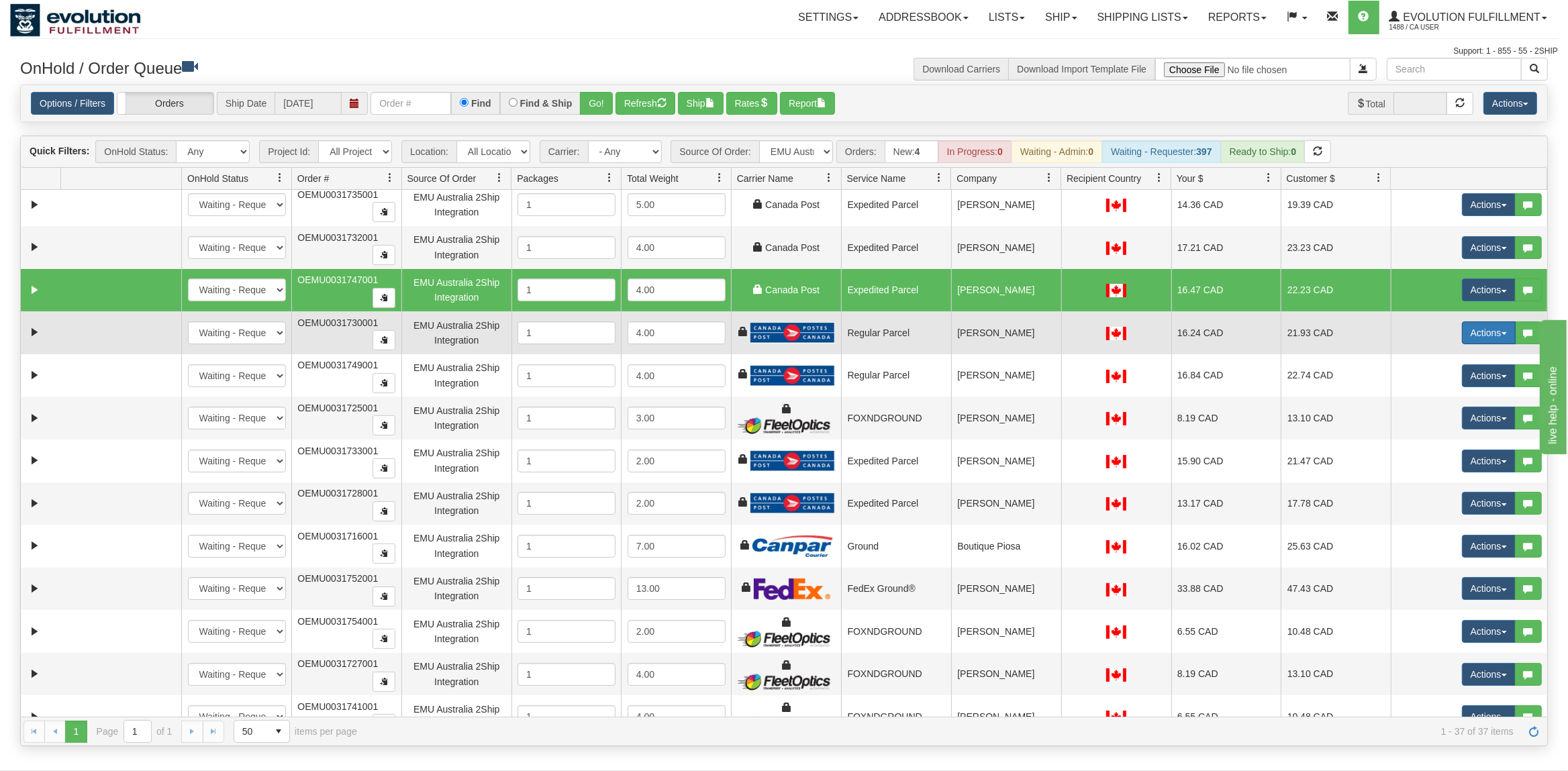
click at [1499, 338] on button "Actions" at bounding box center [1489, 333] width 53 height 22
click at [1445, 398] on span "Rate All Services" at bounding box center [1460, 393] width 80 height 10
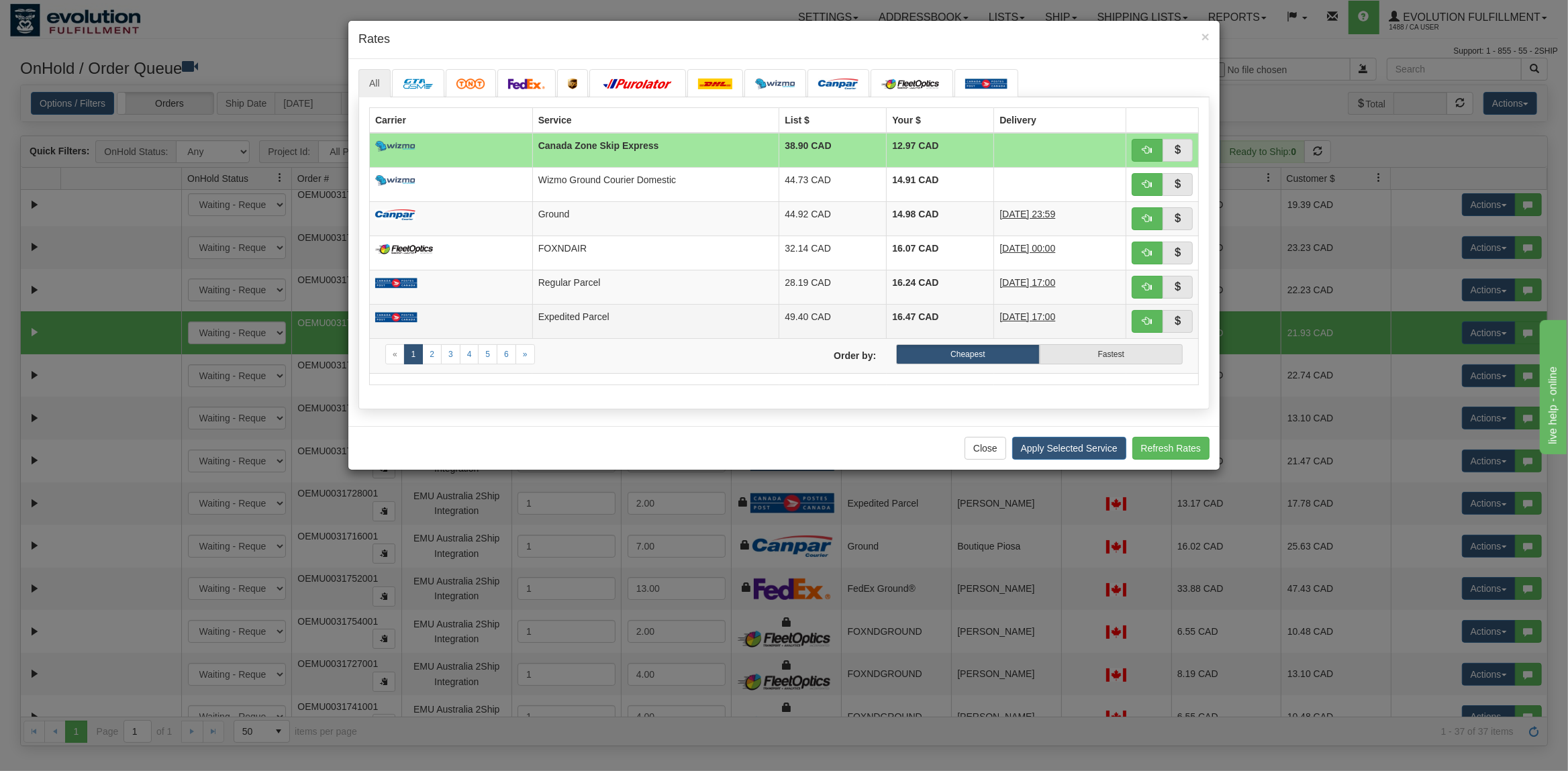
click at [612, 311] on td "Expedited Parcel" at bounding box center [655, 322] width 247 height 34
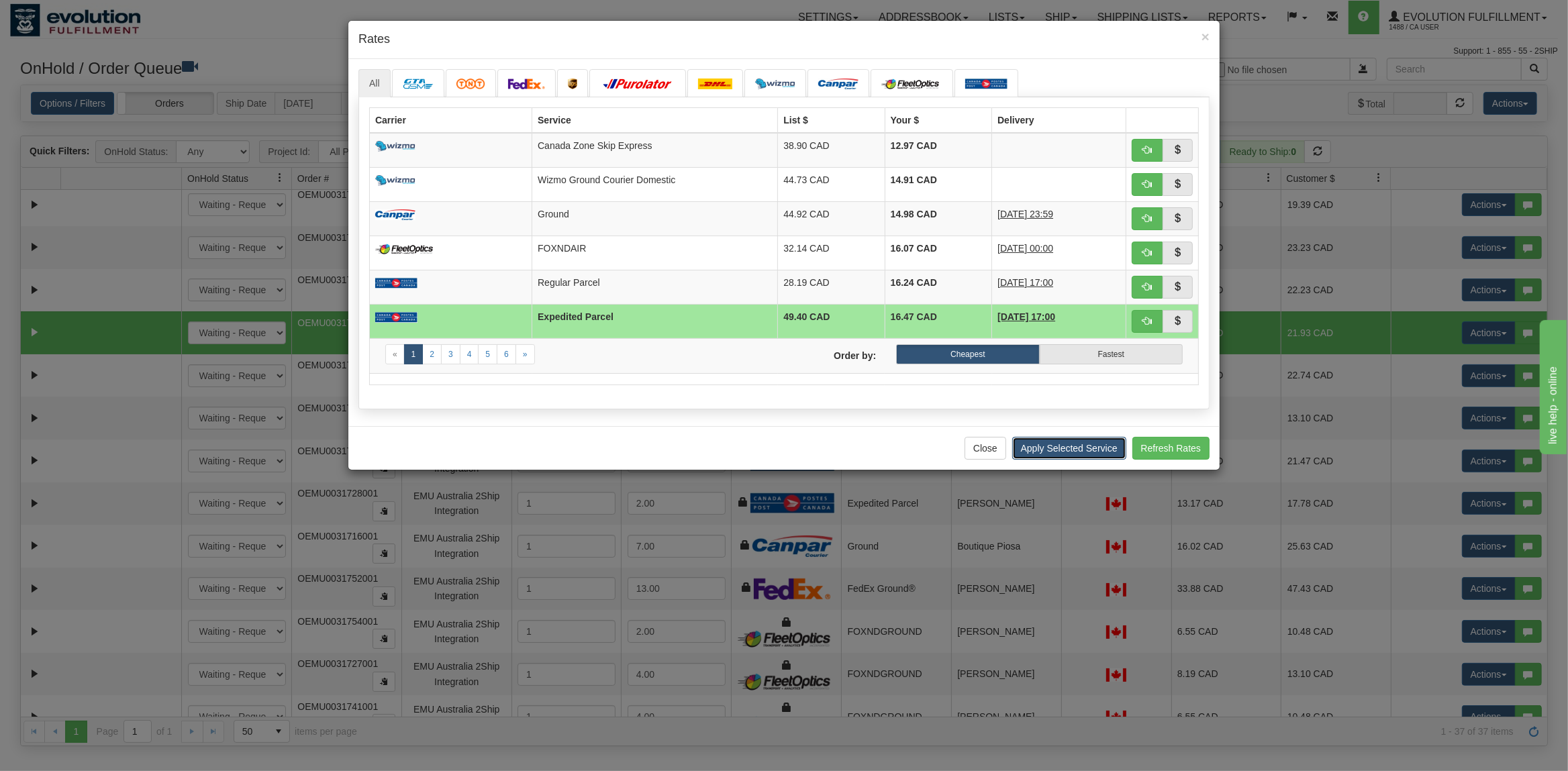
click at [1069, 455] on button "Apply Selected Service" at bounding box center [1069, 448] width 114 height 22
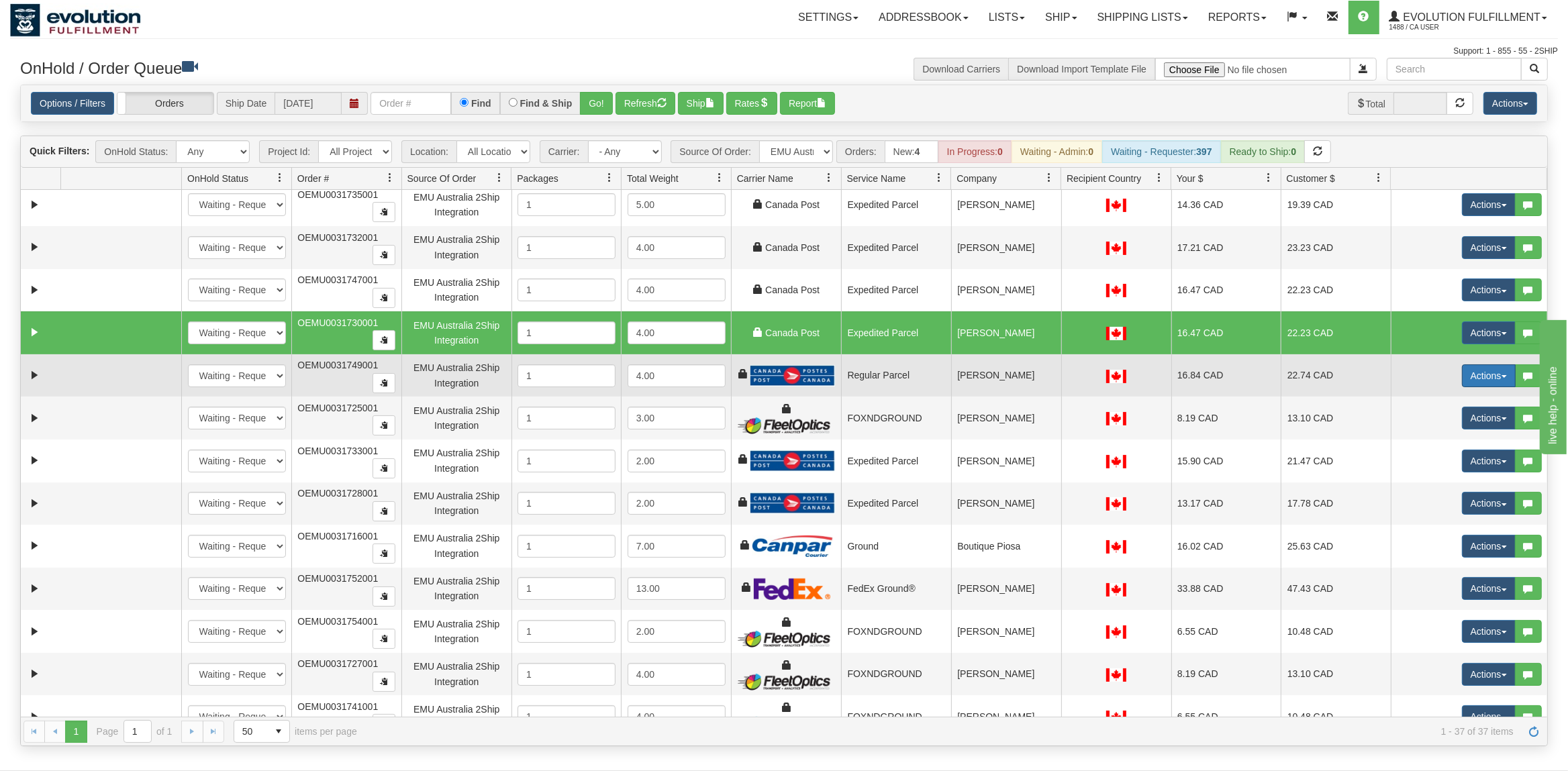
click at [1492, 383] on button "Actions" at bounding box center [1489, 376] width 53 height 22
click at [1453, 442] on span "Rate All Services" at bounding box center [1460, 436] width 80 height 10
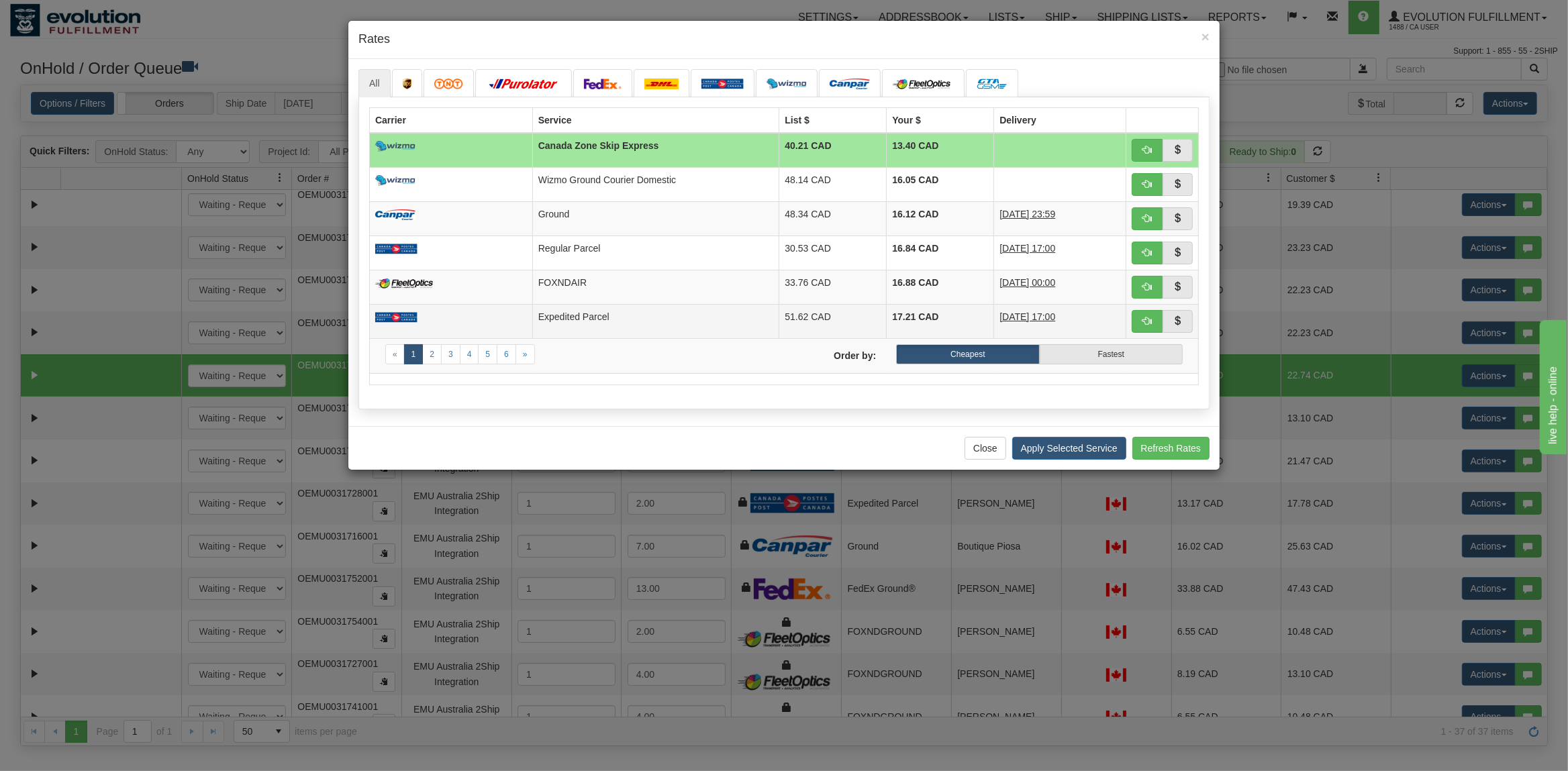
click at [779, 324] on td "51.62 CAD" at bounding box center [832, 322] width 108 height 34
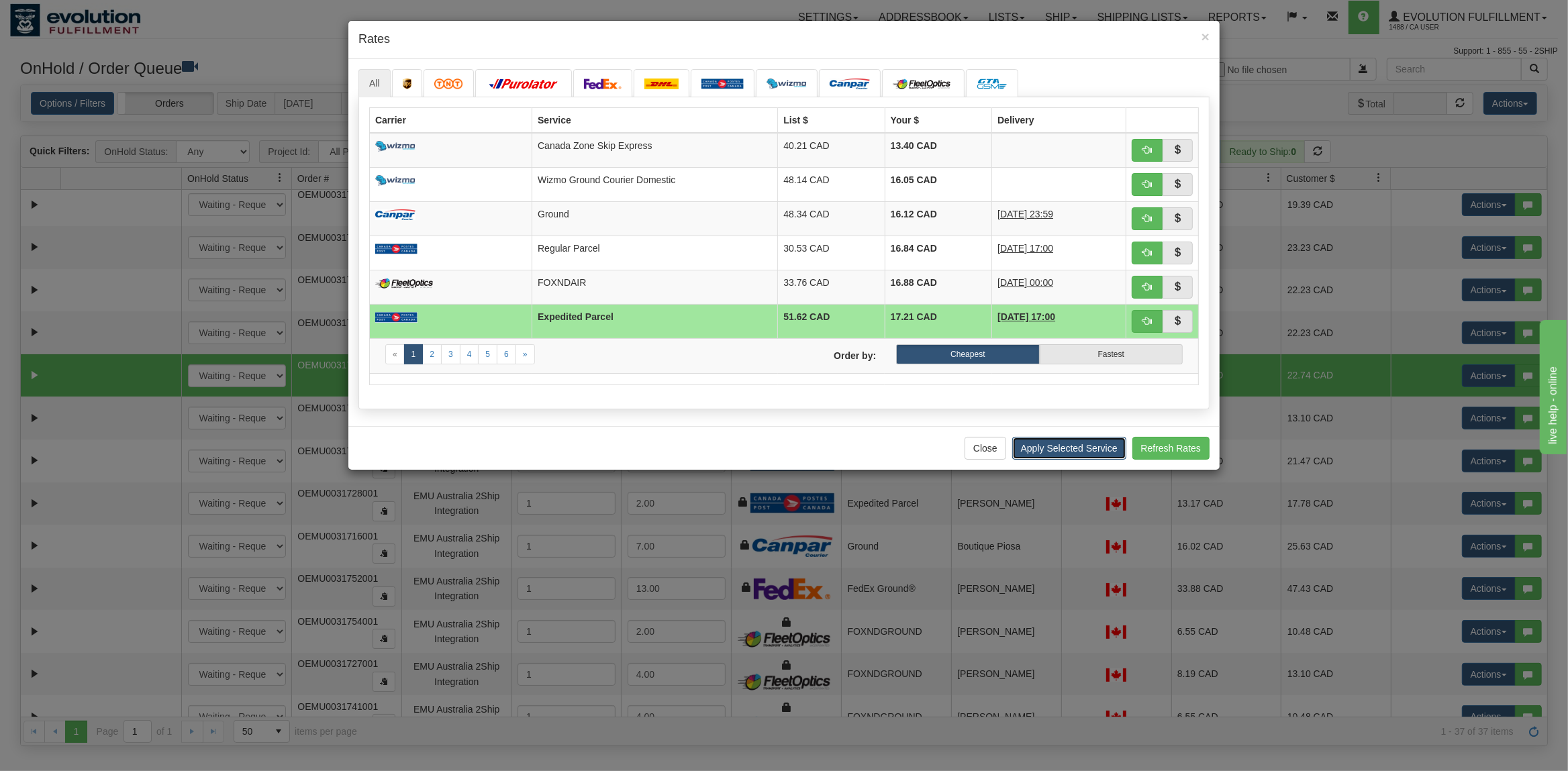
click at [1046, 452] on button "Apply Selected Service" at bounding box center [1069, 448] width 114 height 22
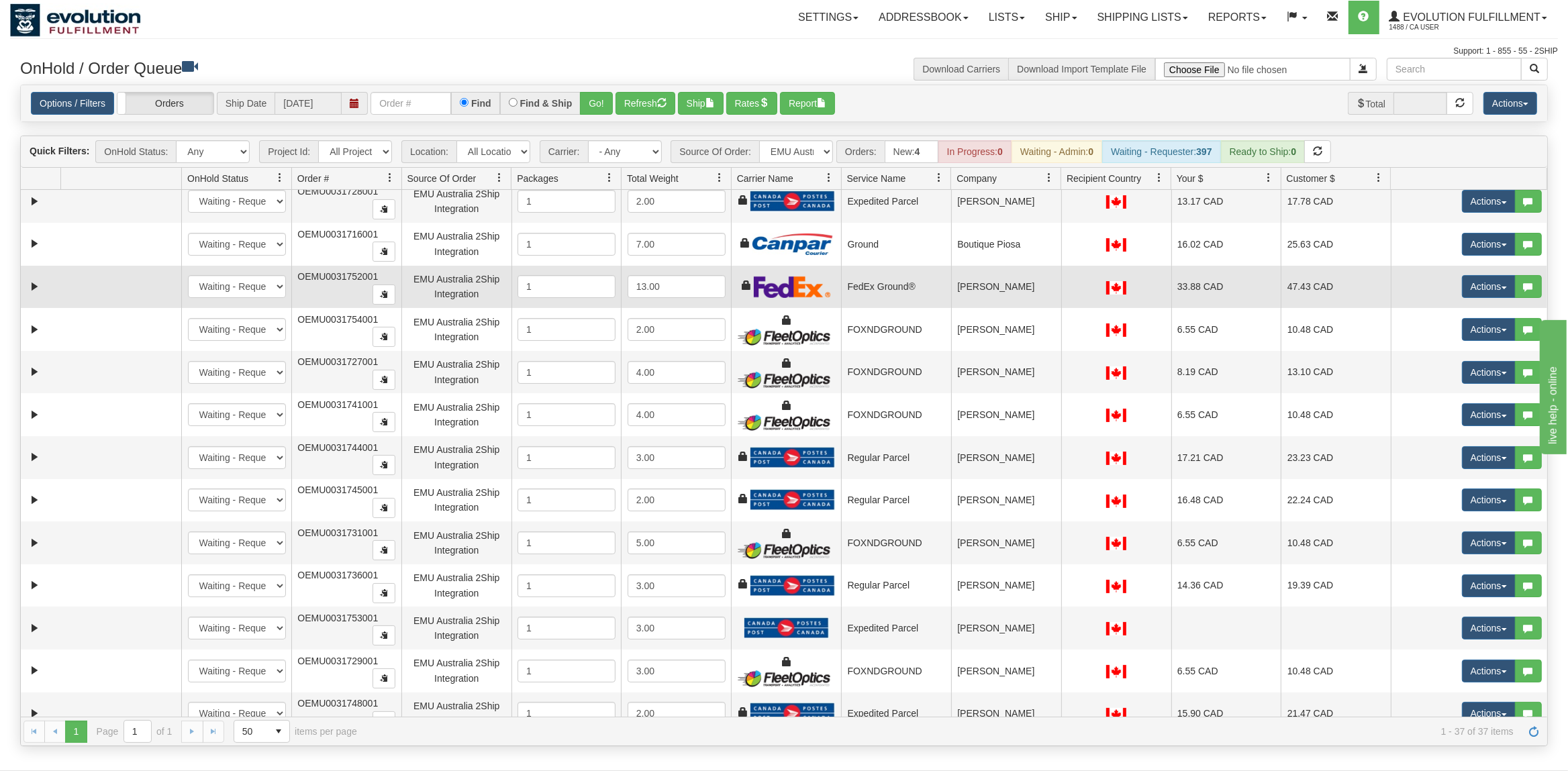
scroll to position [967, 0]
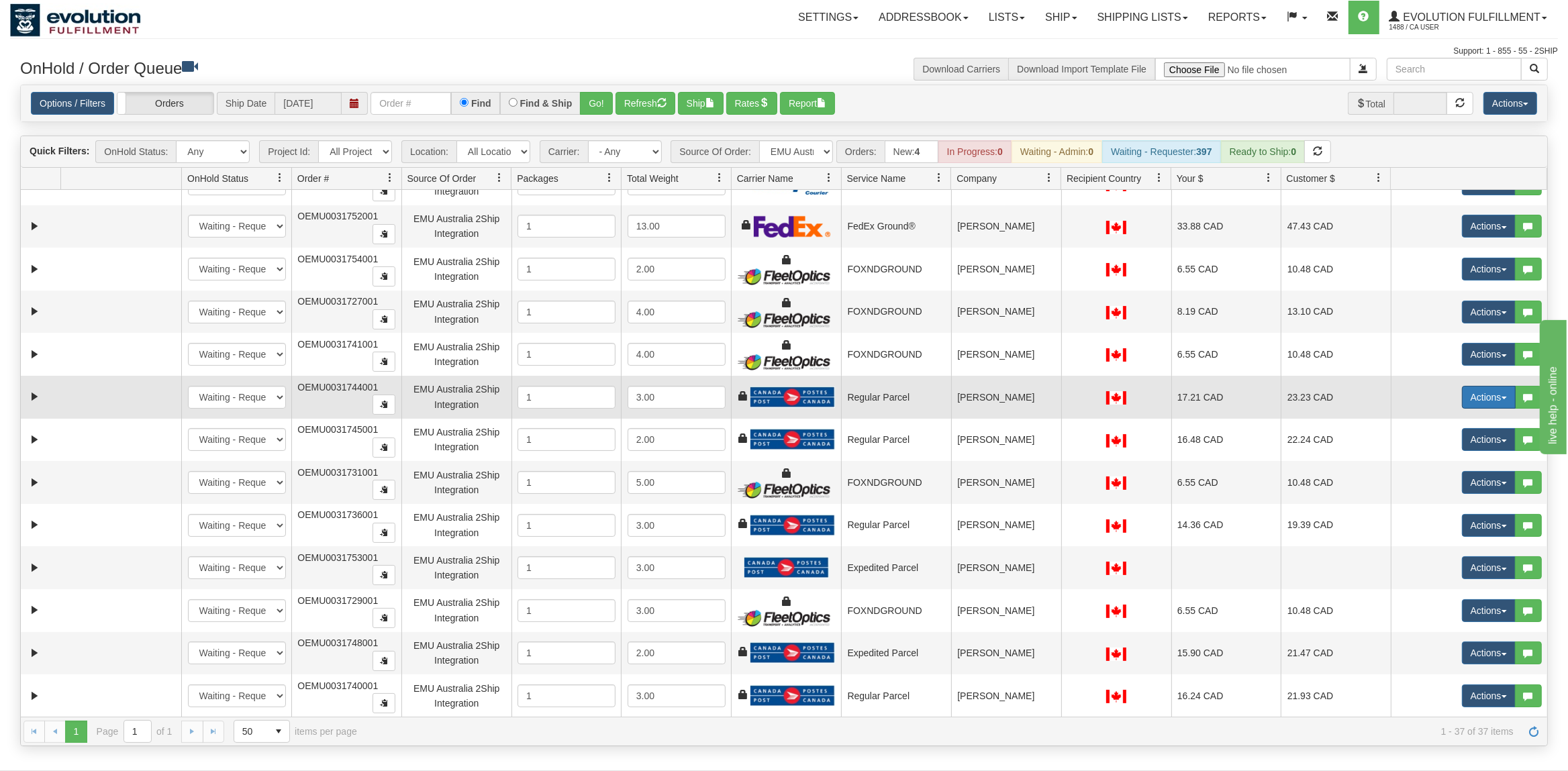
click at [1476, 409] on button "Actions" at bounding box center [1489, 397] width 53 height 22
click at [1448, 463] on span "Rate All Services" at bounding box center [1460, 457] width 80 height 10
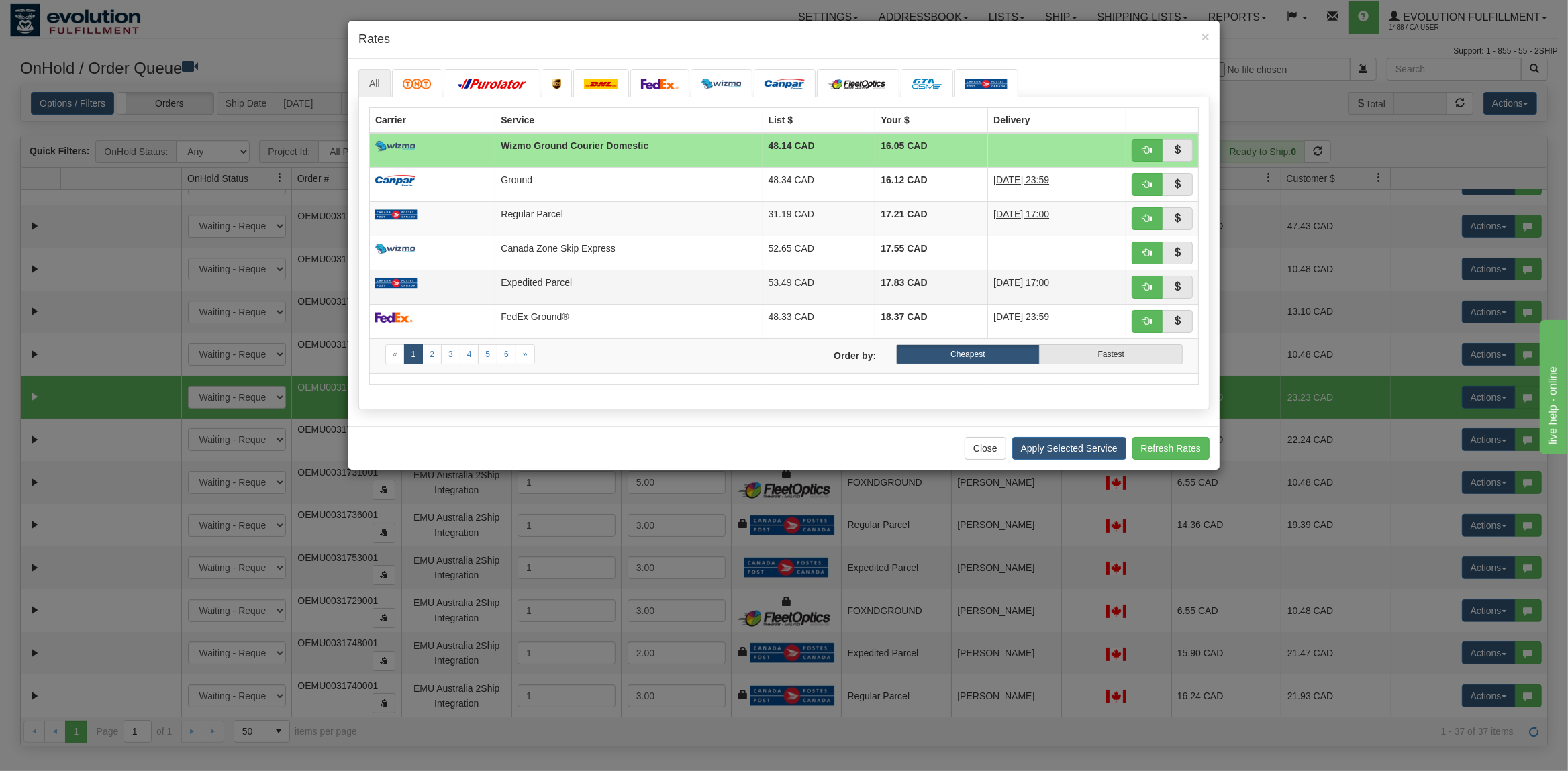
click at [550, 291] on td "Expedited Parcel" at bounding box center [629, 287] width 267 height 34
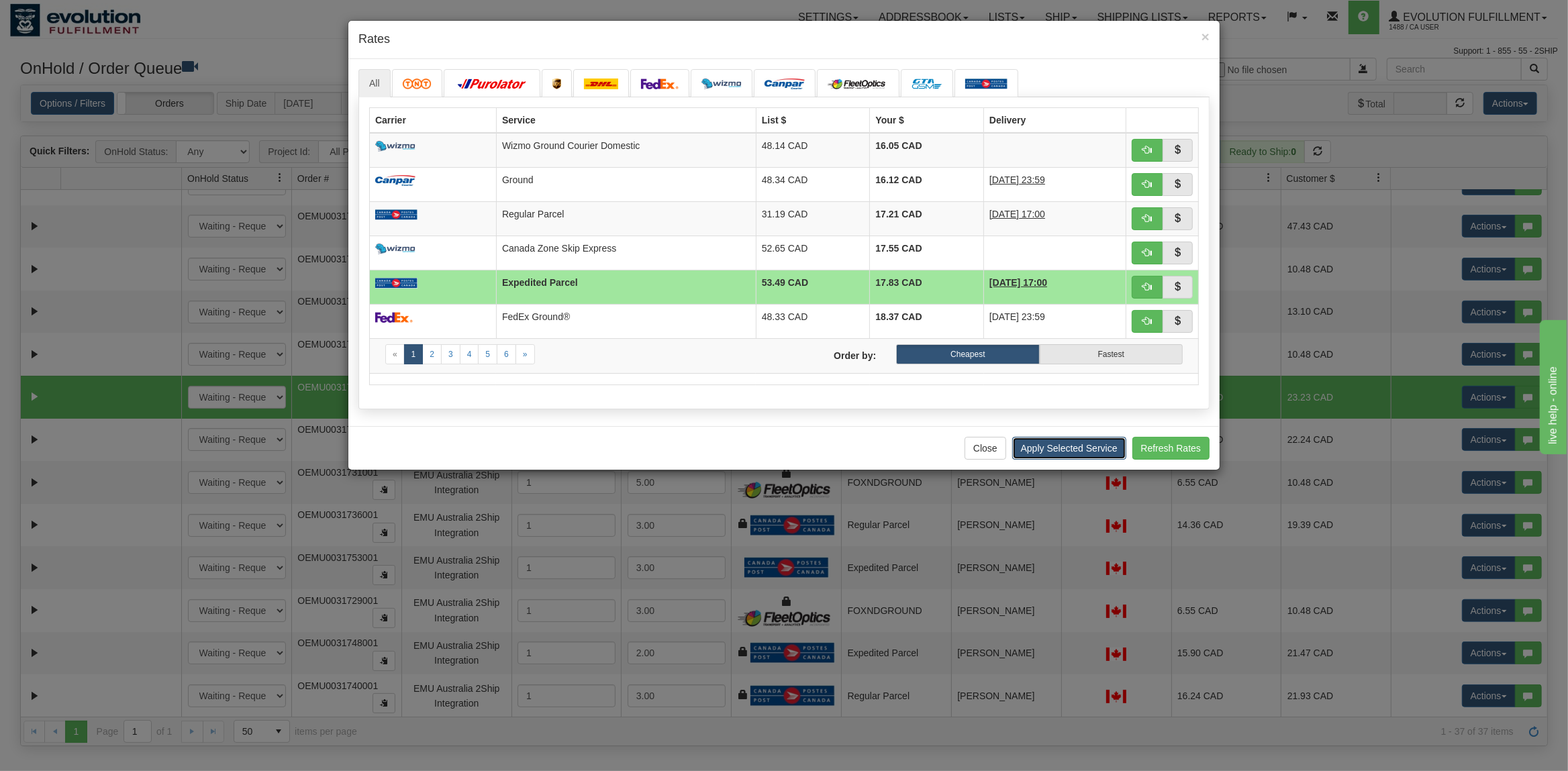
click at [1076, 455] on button "Apply Selected Service" at bounding box center [1069, 448] width 114 height 22
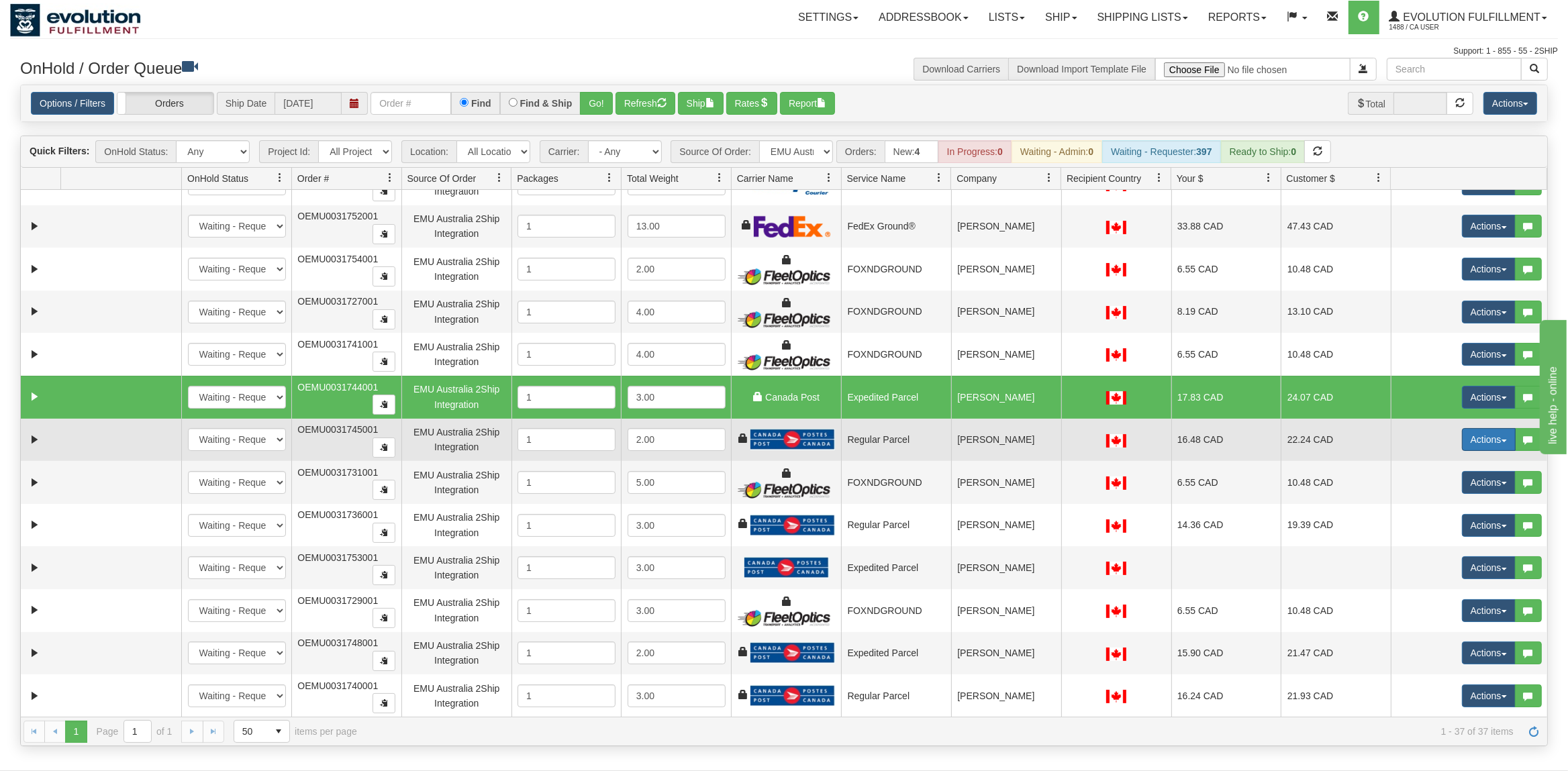
click at [1476, 451] on button "Actions" at bounding box center [1489, 439] width 53 height 22
click at [1446, 505] on span "Rate All Services" at bounding box center [1460, 499] width 80 height 10
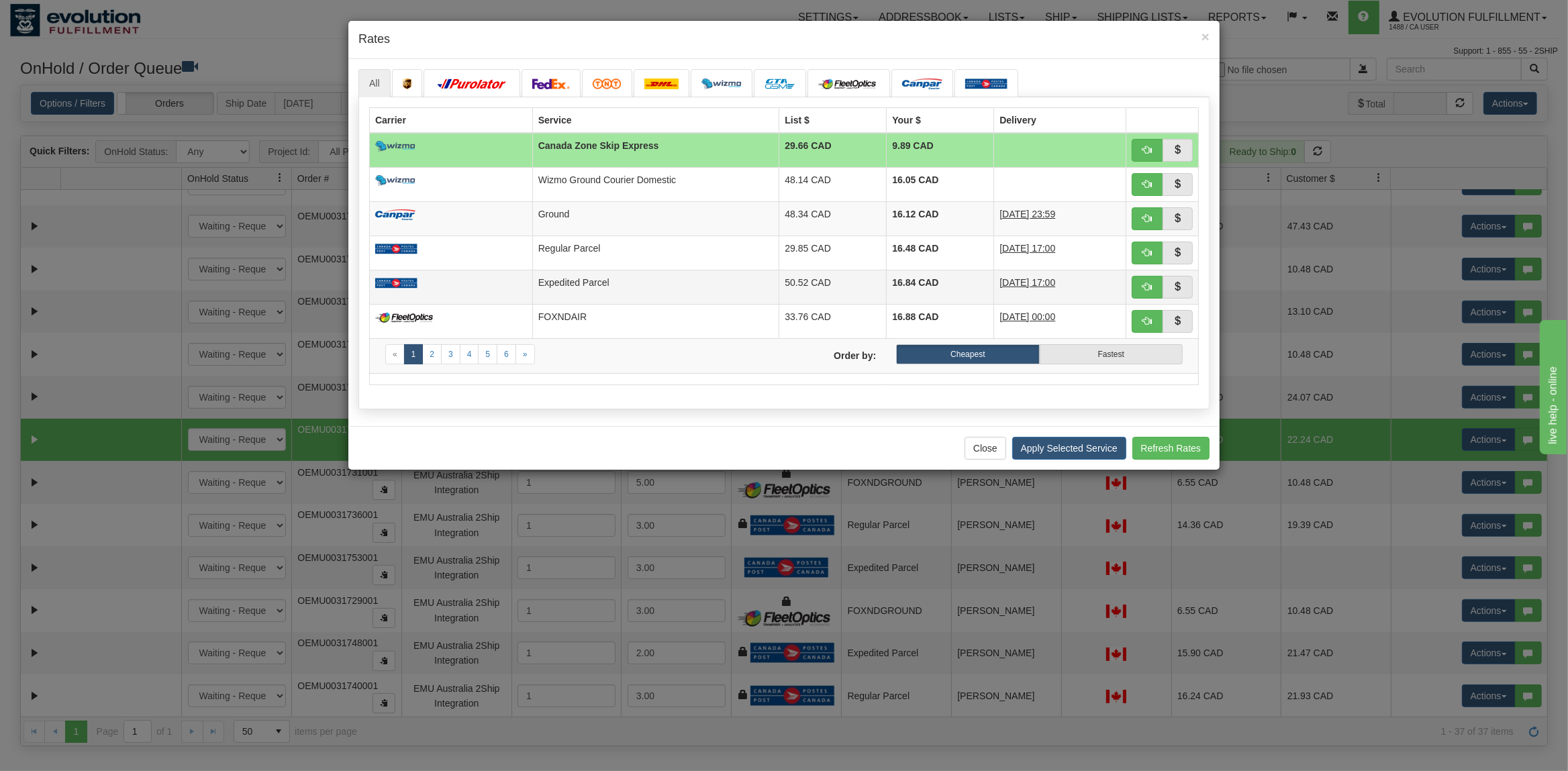
click at [628, 291] on td "Expedited Parcel" at bounding box center [655, 287] width 247 height 34
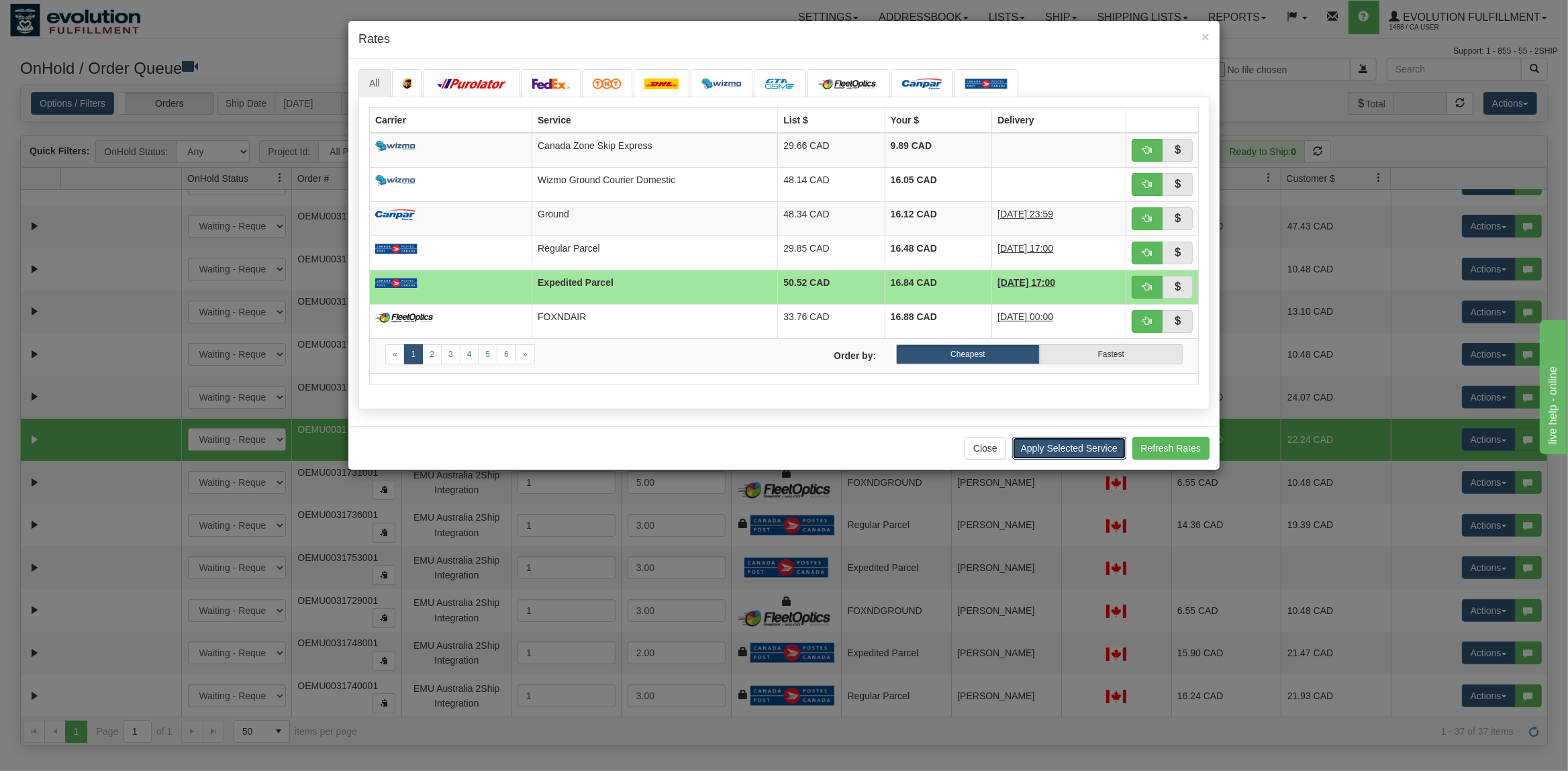
click at [1033, 452] on button "Apply Selected Service" at bounding box center [1069, 448] width 114 height 22
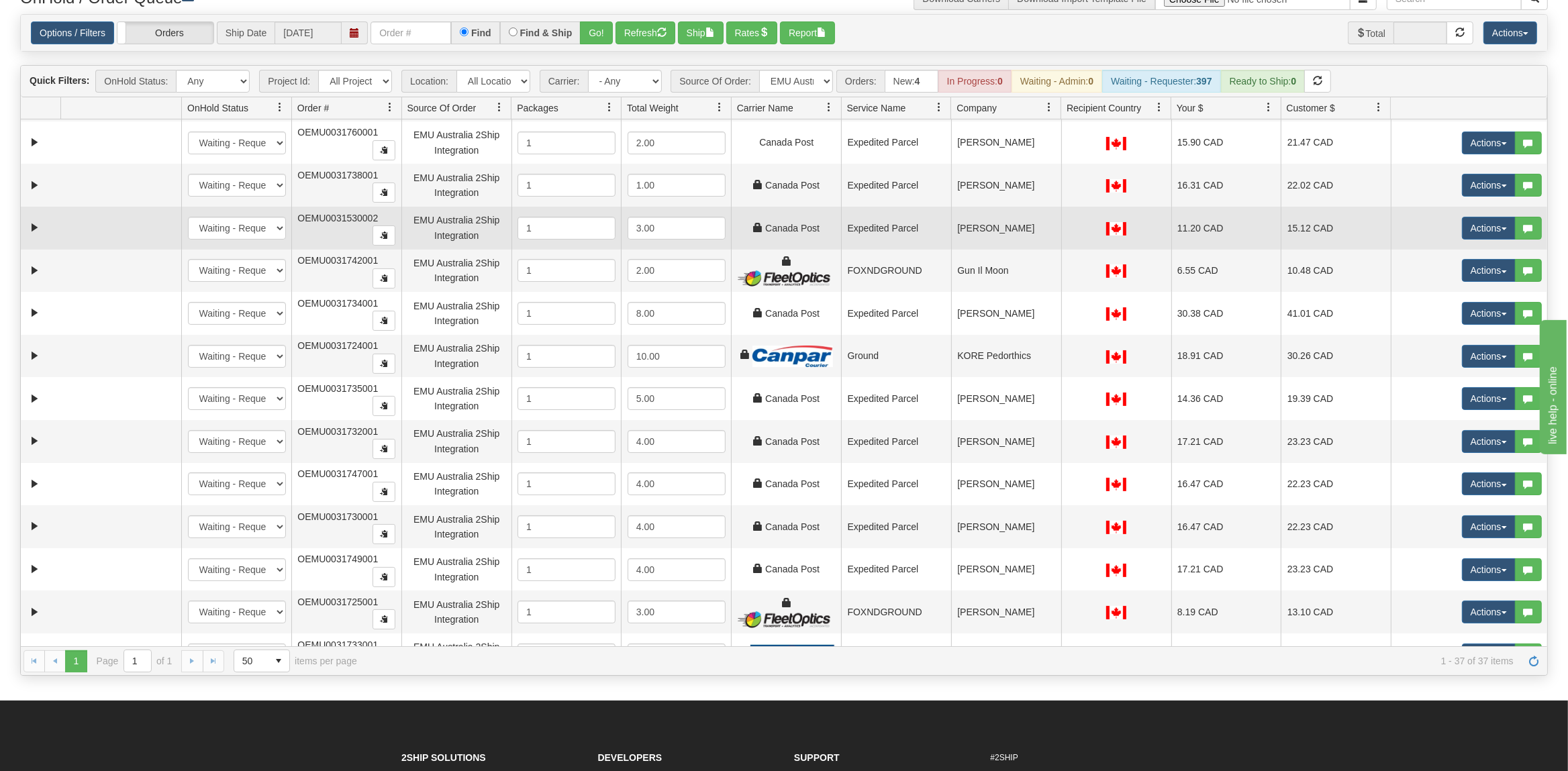
scroll to position [38, 0]
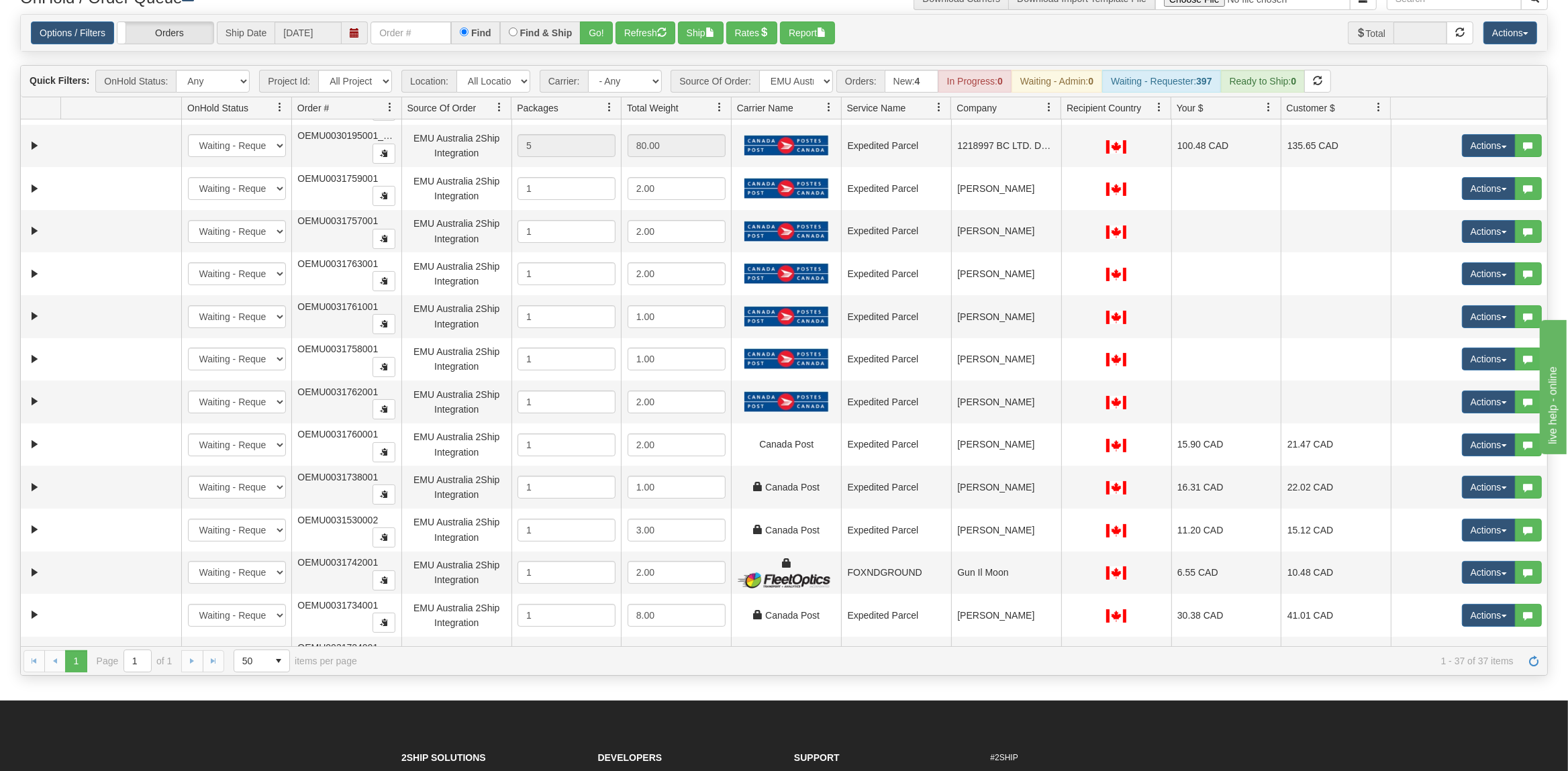
click at [1048, 101] on link at bounding box center [1049, 107] width 22 height 22
click at [1057, 138] on span at bounding box center [1055, 138] width 10 height 10
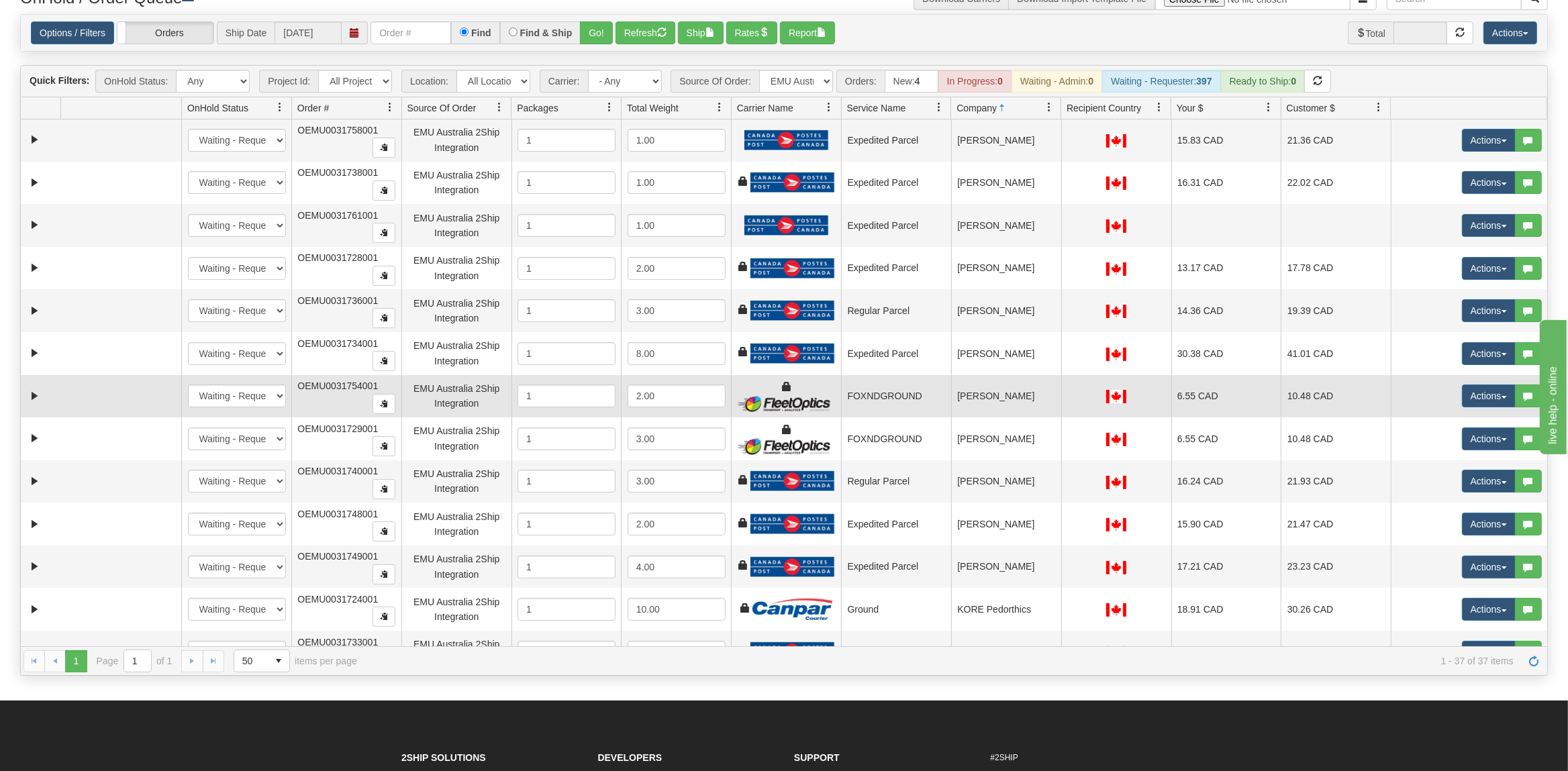
scroll to position [642, 0]
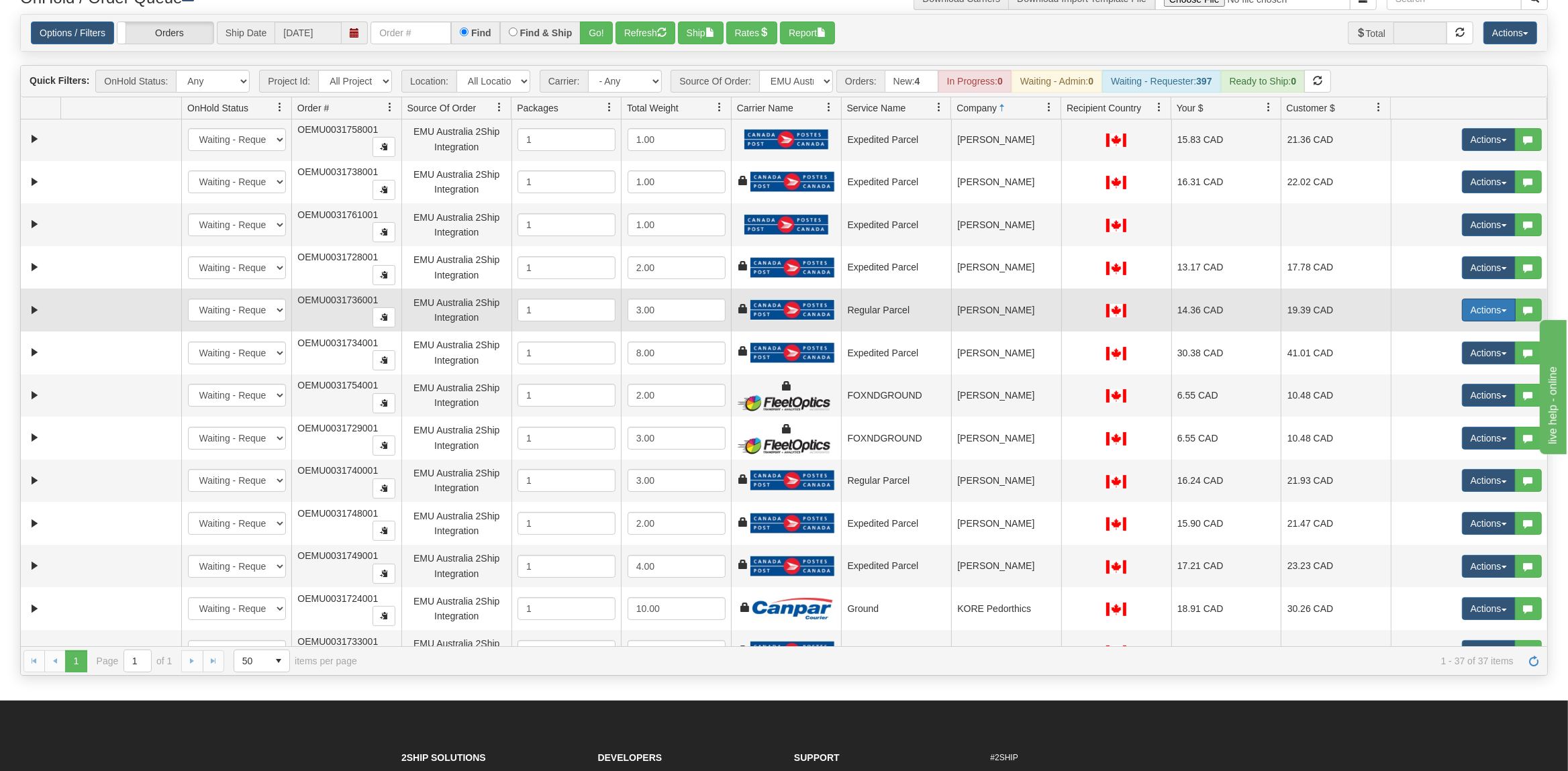
click at [1481, 315] on button "Actions" at bounding box center [1489, 310] width 53 height 22
click at [1448, 376] on span "Rate All Services" at bounding box center [1460, 370] width 80 height 10
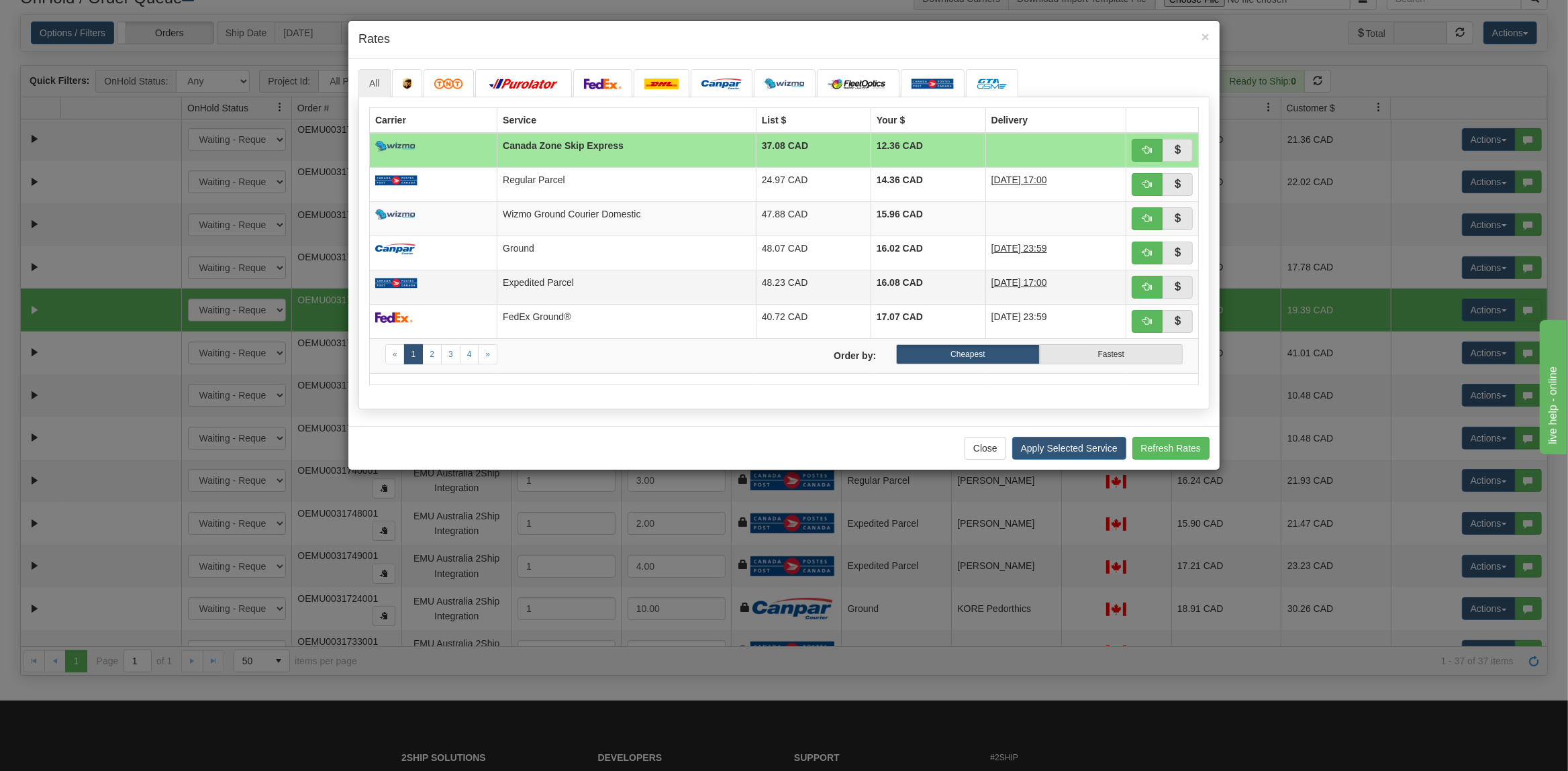
click at [576, 283] on td "Expedited Parcel" at bounding box center [627, 287] width 259 height 34
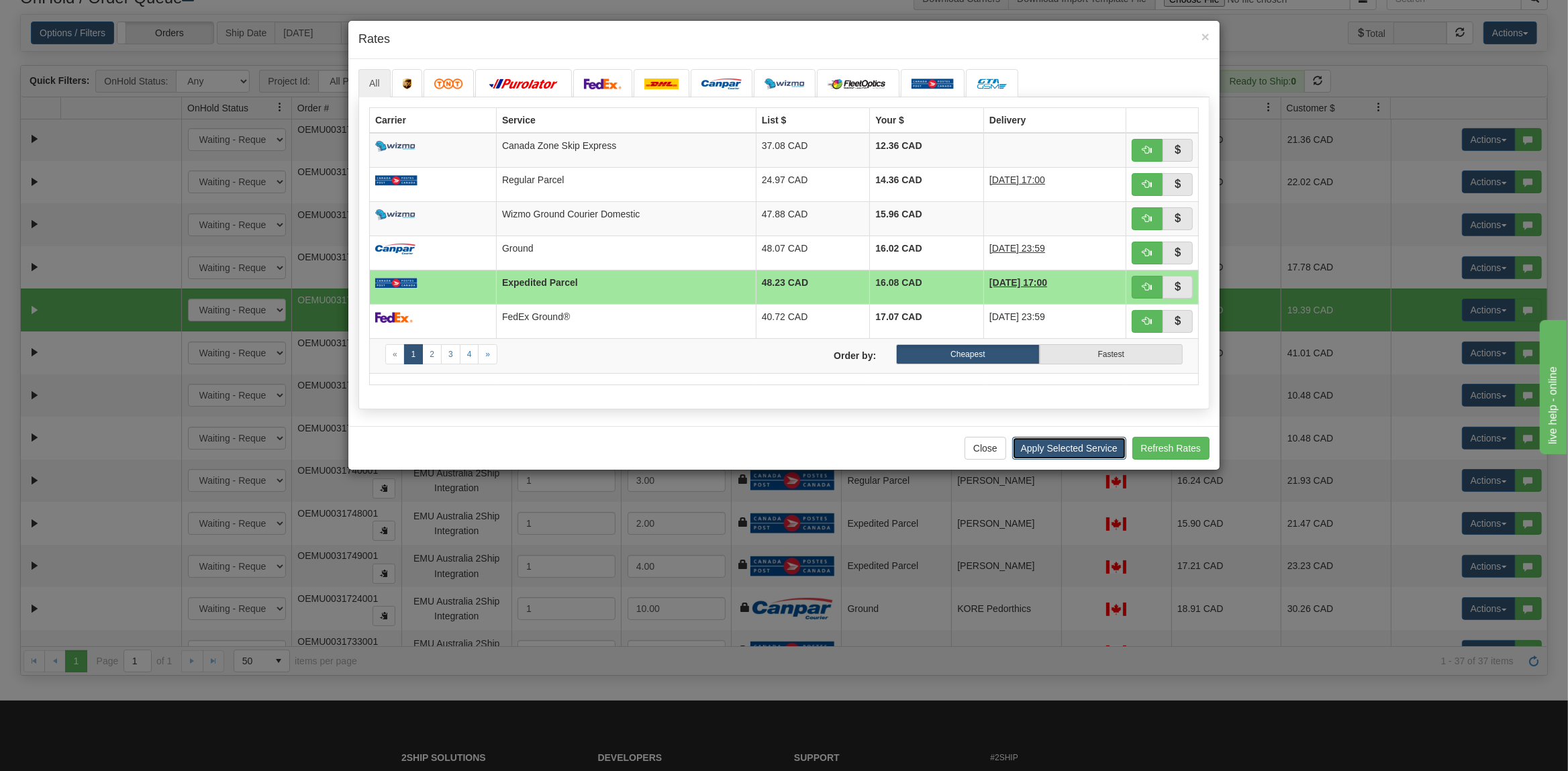
click at [1074, 450] on button "Apply Selected Service" at bounding box center [1069, 448] width 114 height 22
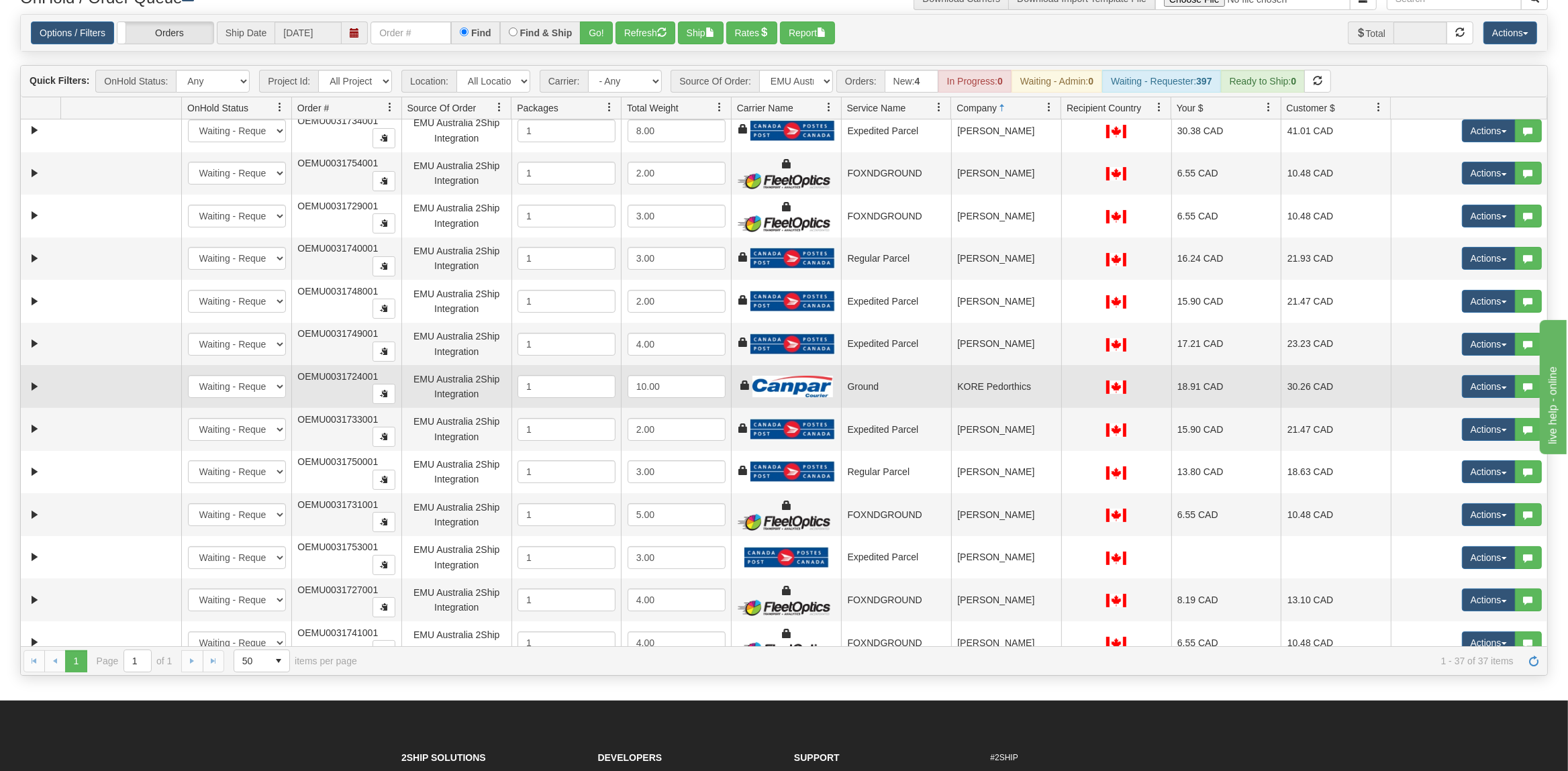
scroll to position [883, 0]
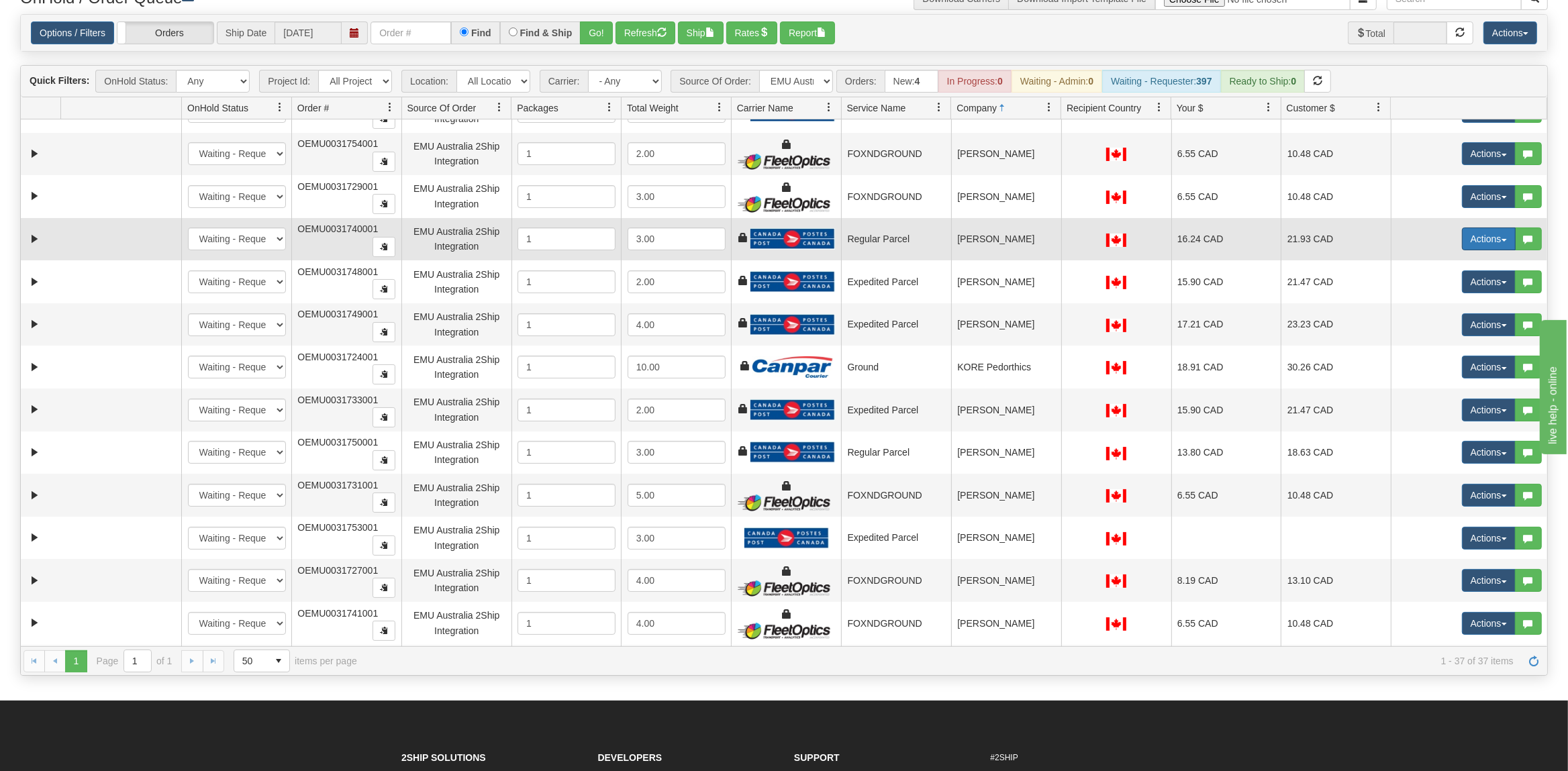
click at [1469, 250] on button "Actions" at bounding box center [1489, 239] width 53 height 22
click at [1453, 304] on span "Rate All Services" at bounding box center [1460, 299] width 80 height 10
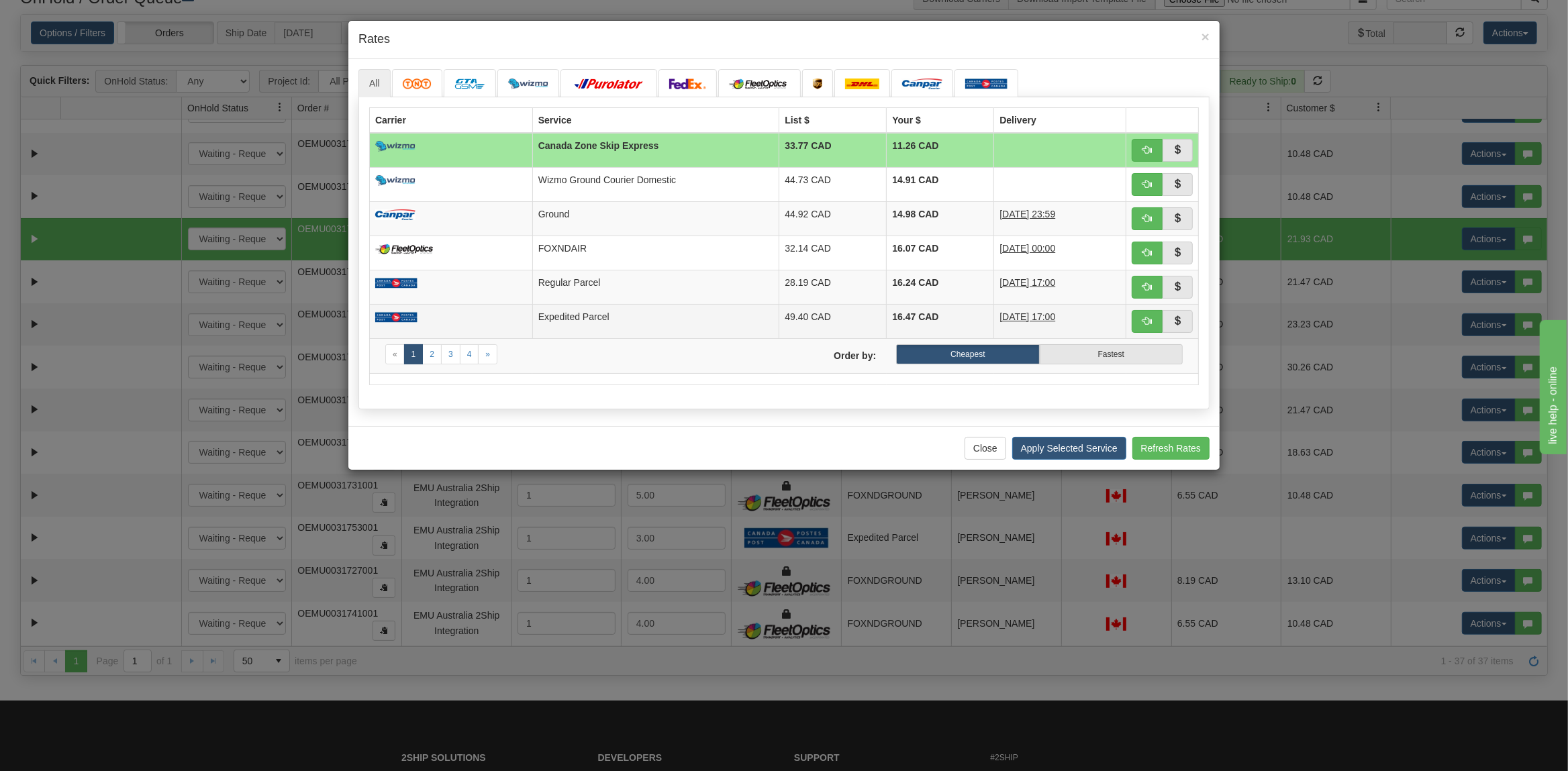
drag, startPoint x: 630, startPoint y: 323, endPoint x: 679, endPoint y: 345, distance: 53.7
click at [631, 323] on td "Expedited Parcel" at bounding box center [655, 322] width 247 height 34
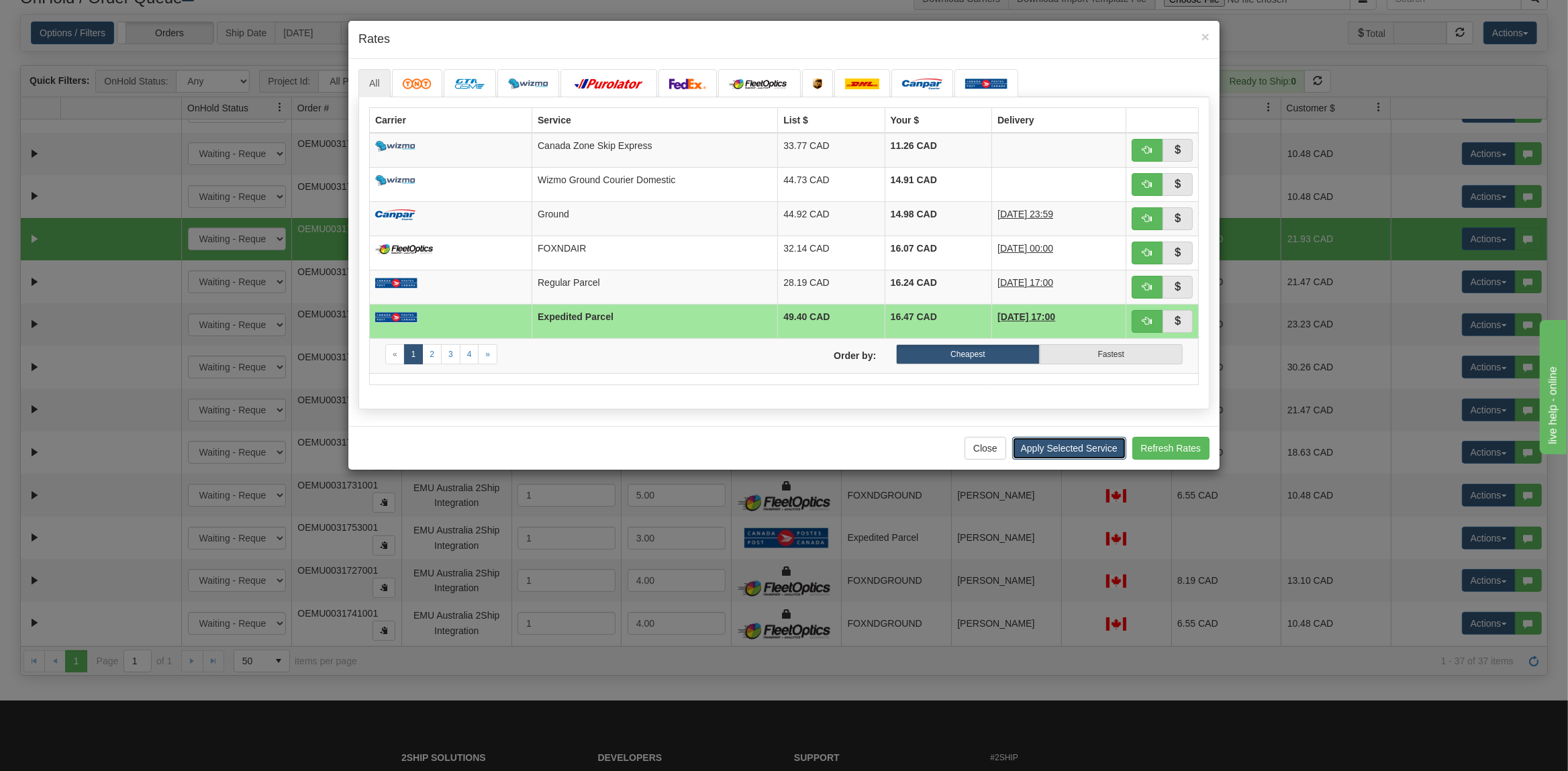
click at [1068, 455] on button "Apply Selected Service" at bounding box center [1069, 448] width 114 height 22
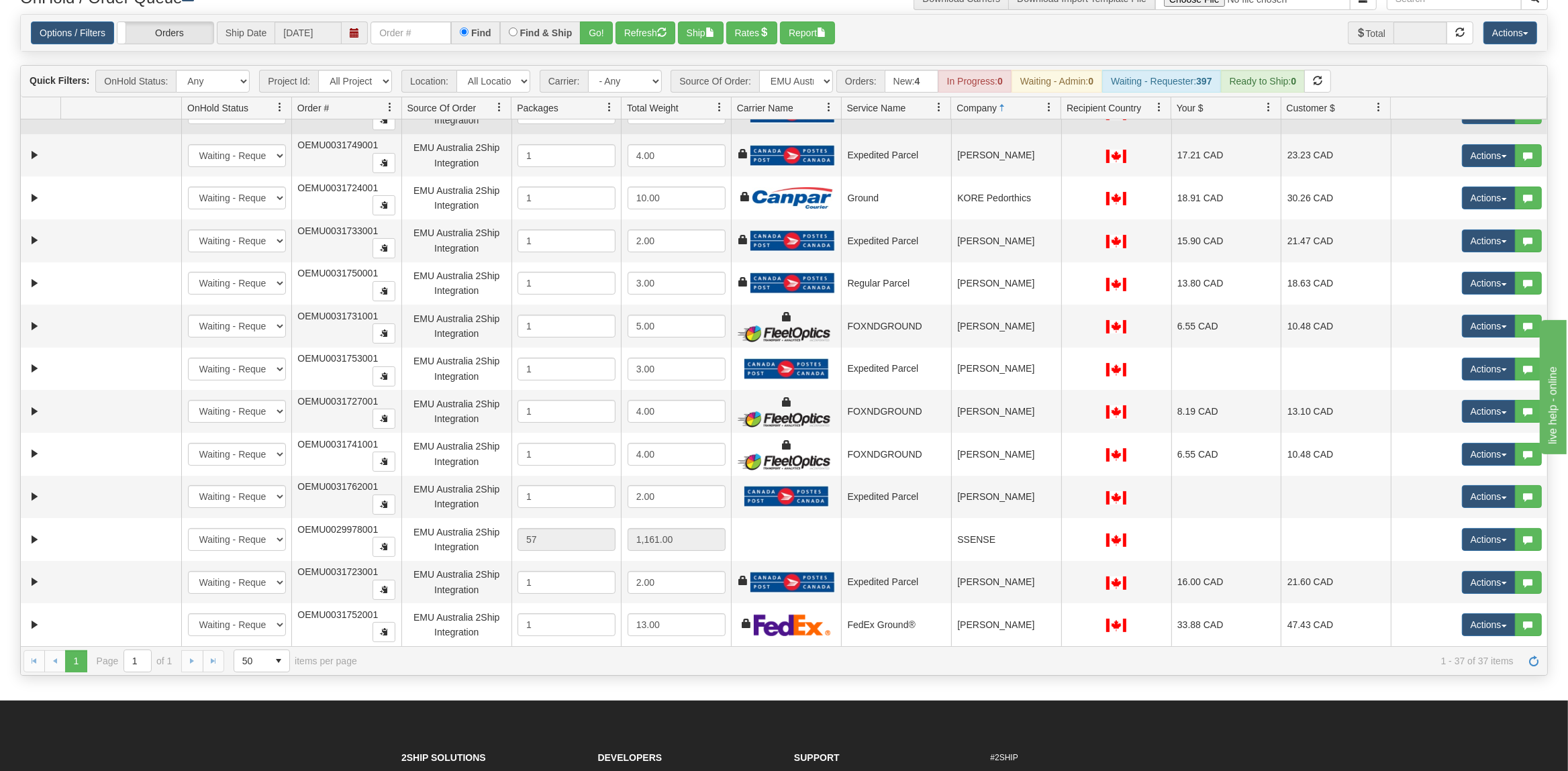
scroll to position [702, 0]
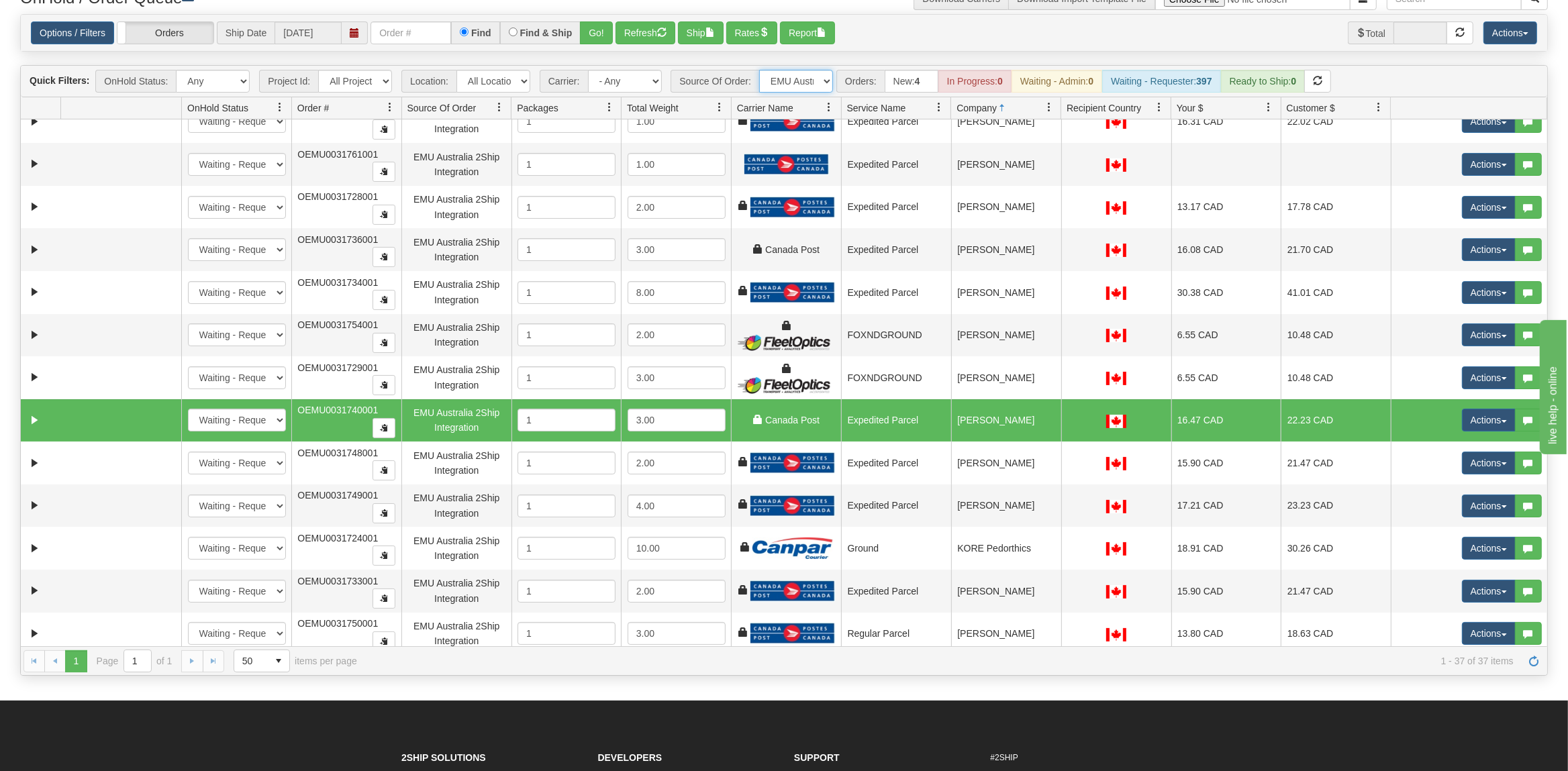
click at [759, 70] on select "All Sources AirBlaster 2Ship Integration Ambler Apparel 2Ship Integration BC [M…" at bounding box center [796, 81] width 74 height 22
select select "Tofino Towels 2Ship"
click option "Tofino Towels 2Ship" at bounding box center [0, 0] width 0 height 0
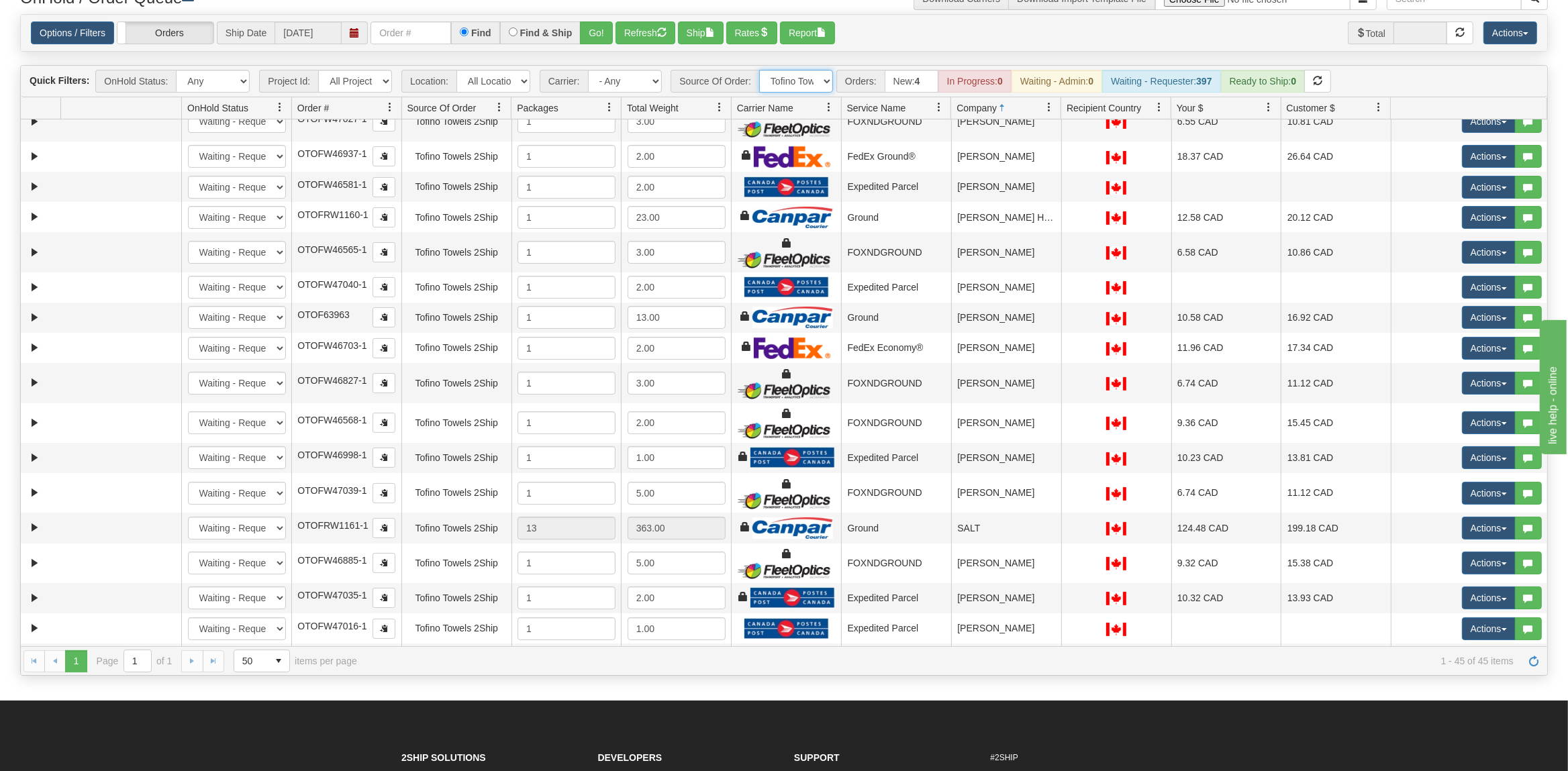
click at [1042, 107] on link at bounding box center [1049, 107] width 22 height 22
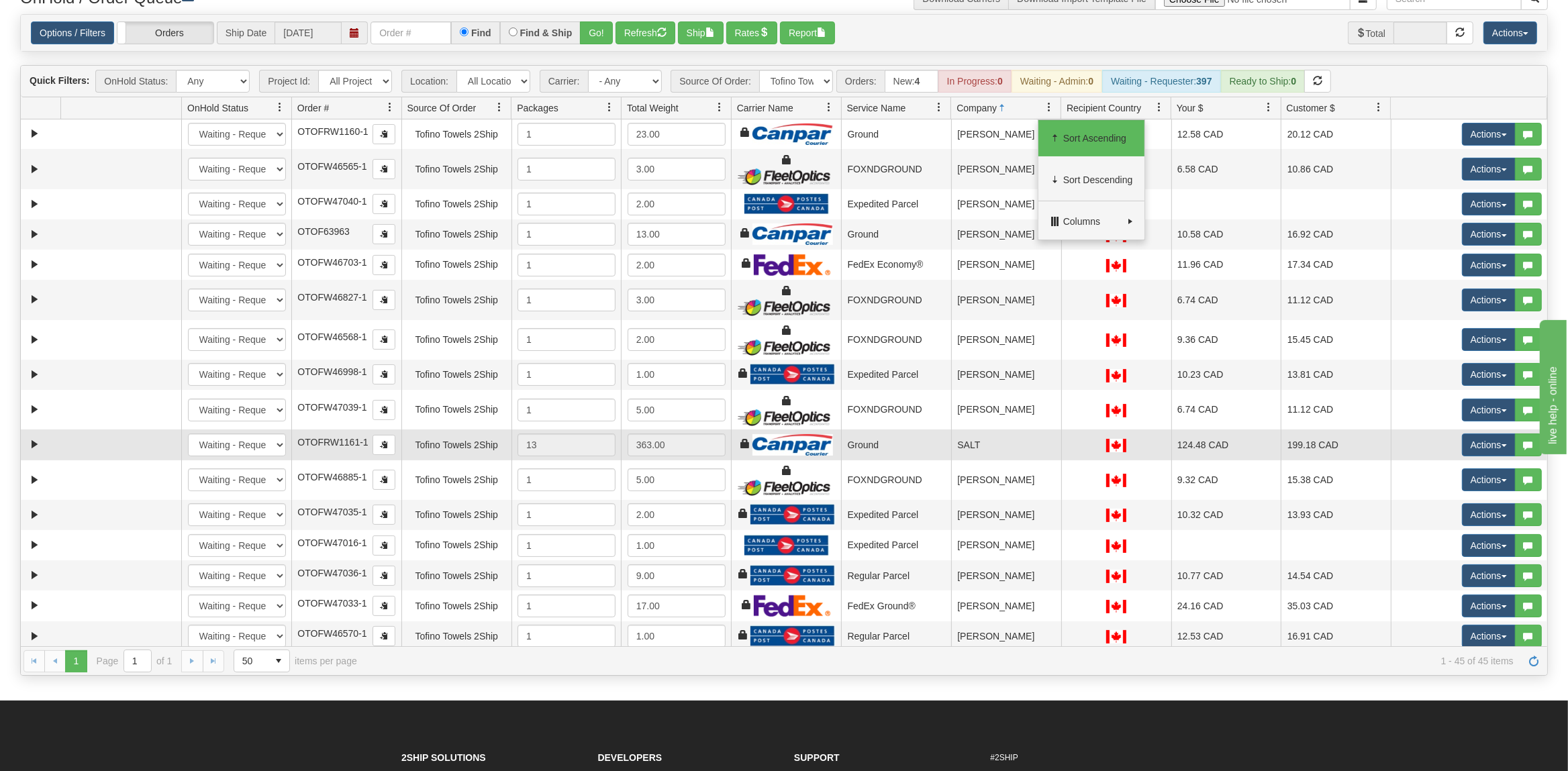
scroll to position [953, 0]
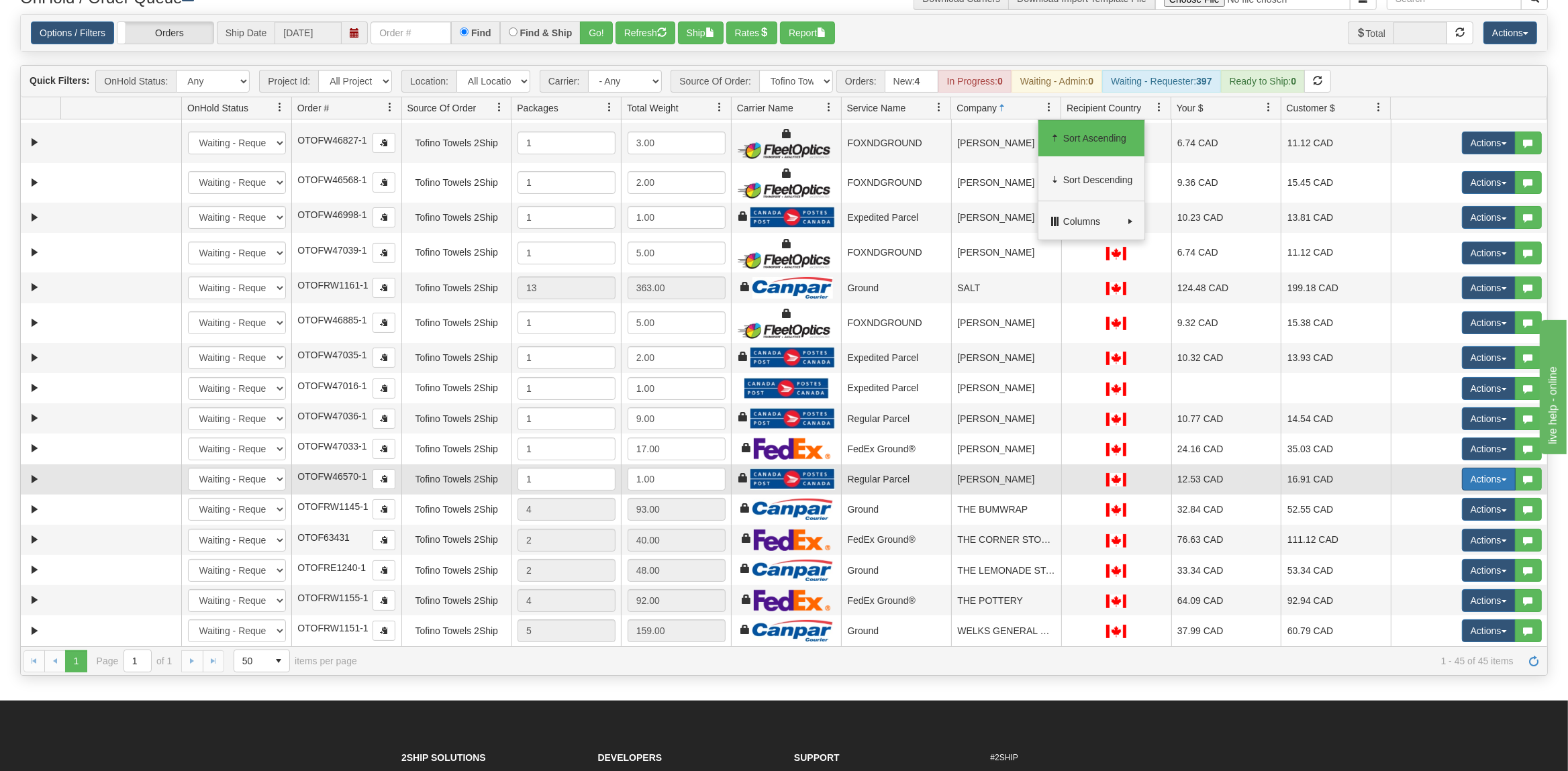
click at [1483, 473] on button "Actions" at bounding box center [1489, 479] width 53 height 22
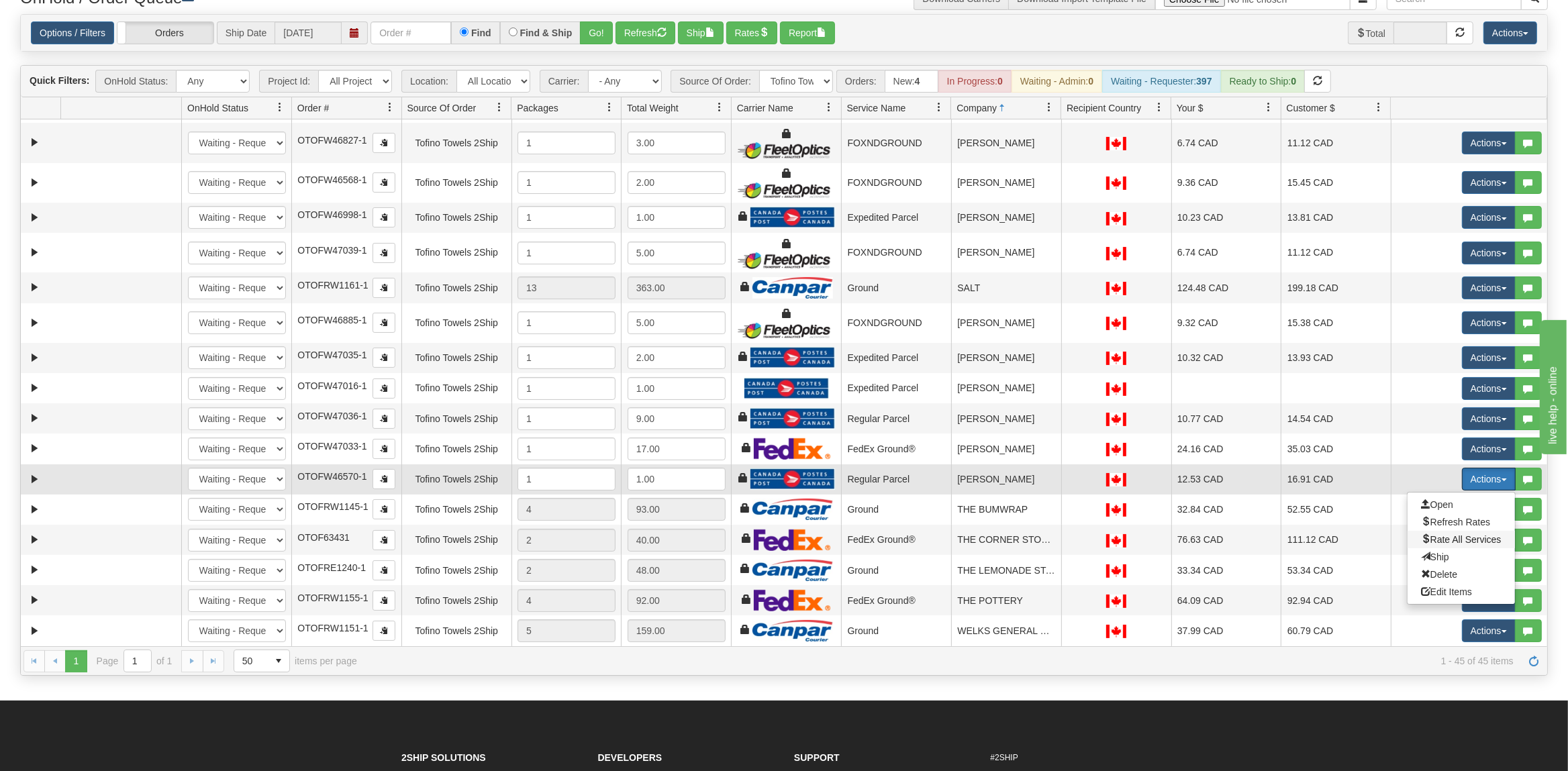
click at [1444, 537] on span "Rate All Services" at bounding box center [1460, 539] width 80 height 10
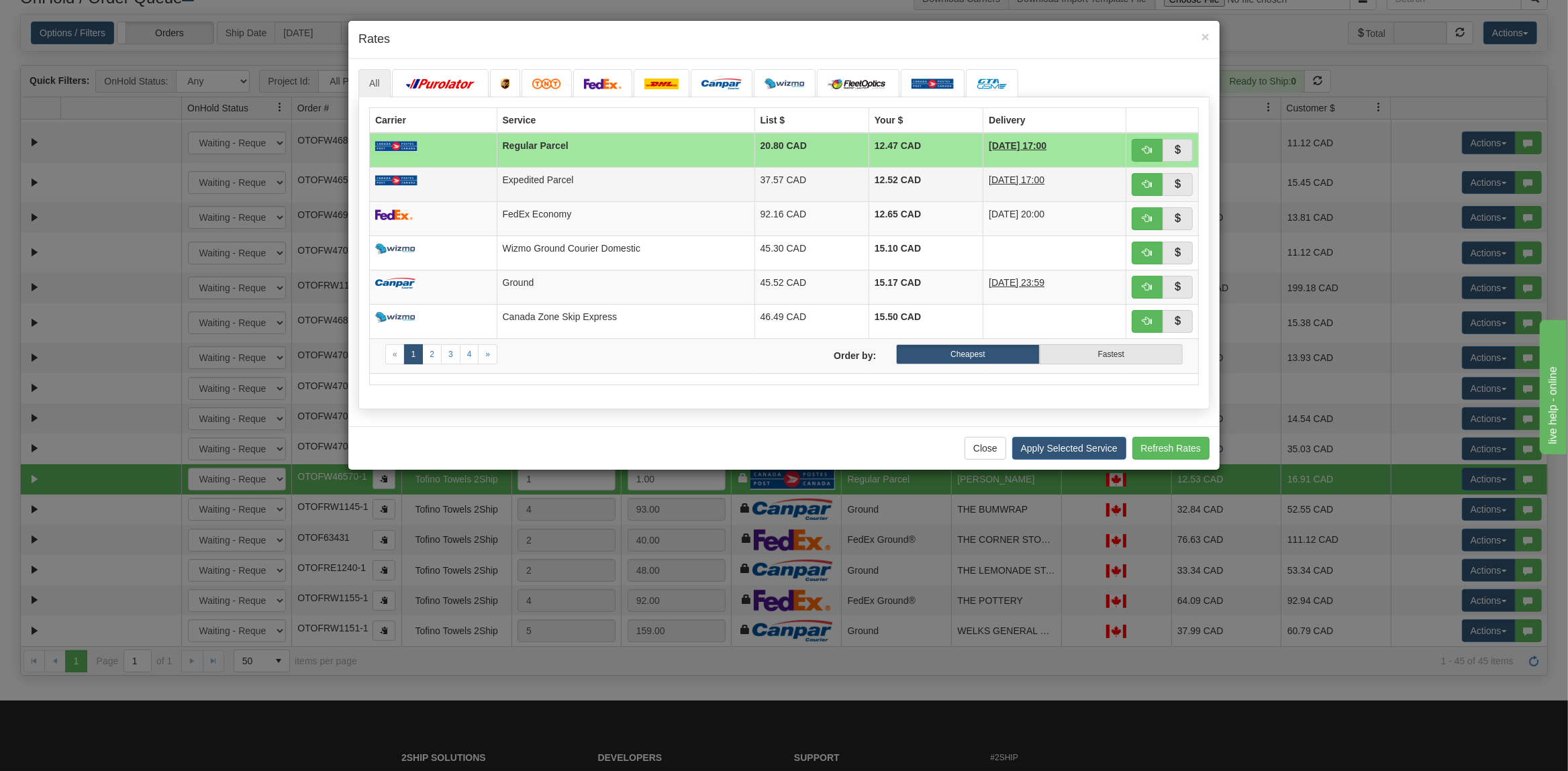
click at [607, 183] on td "Expedited Parcel" at bounding box center [625, 185] width 258 height 34
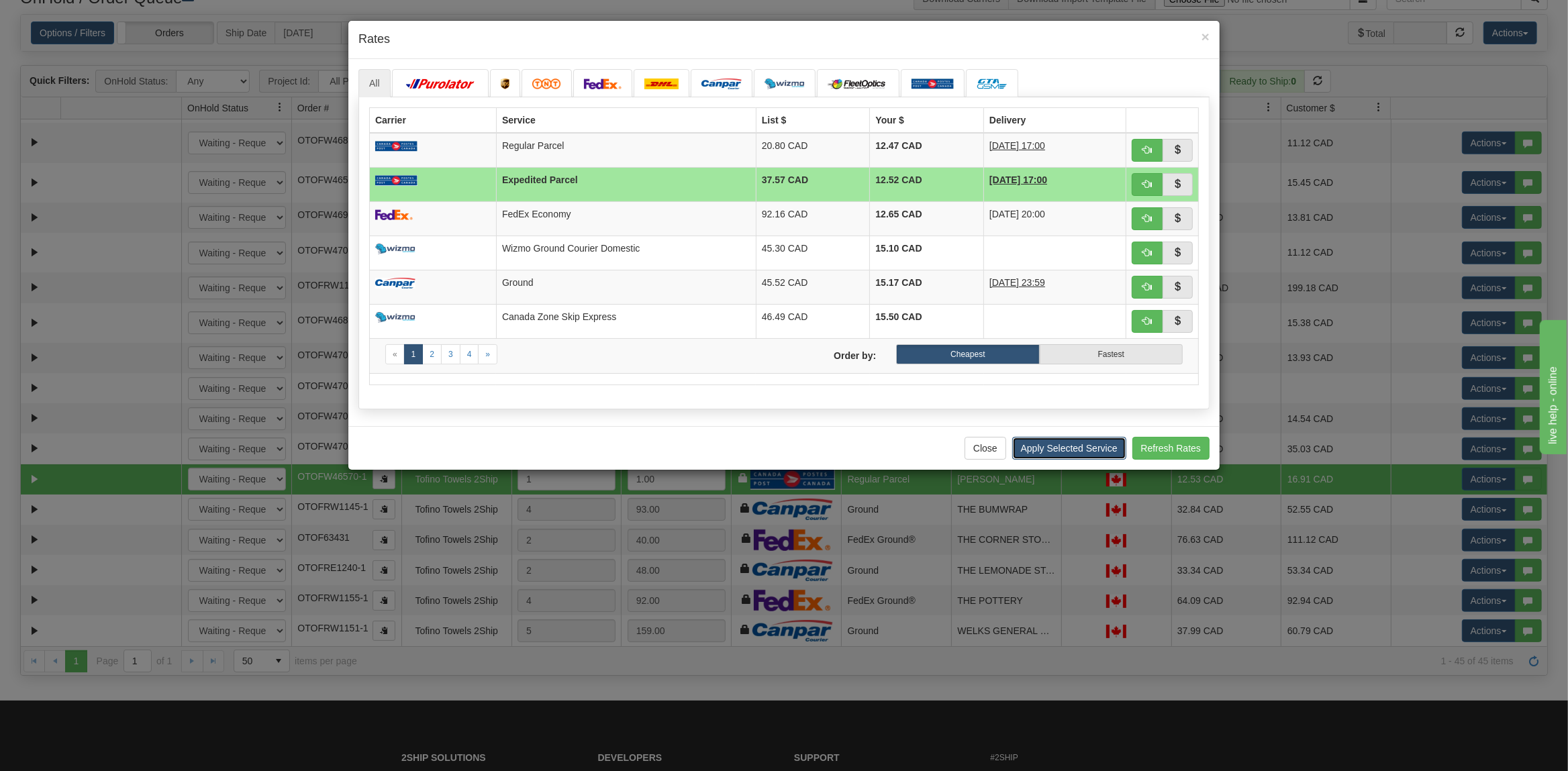
click at [1089, 456] on button "Apply Selected Service" at bounding box center [1069, 448] width 114 height 22
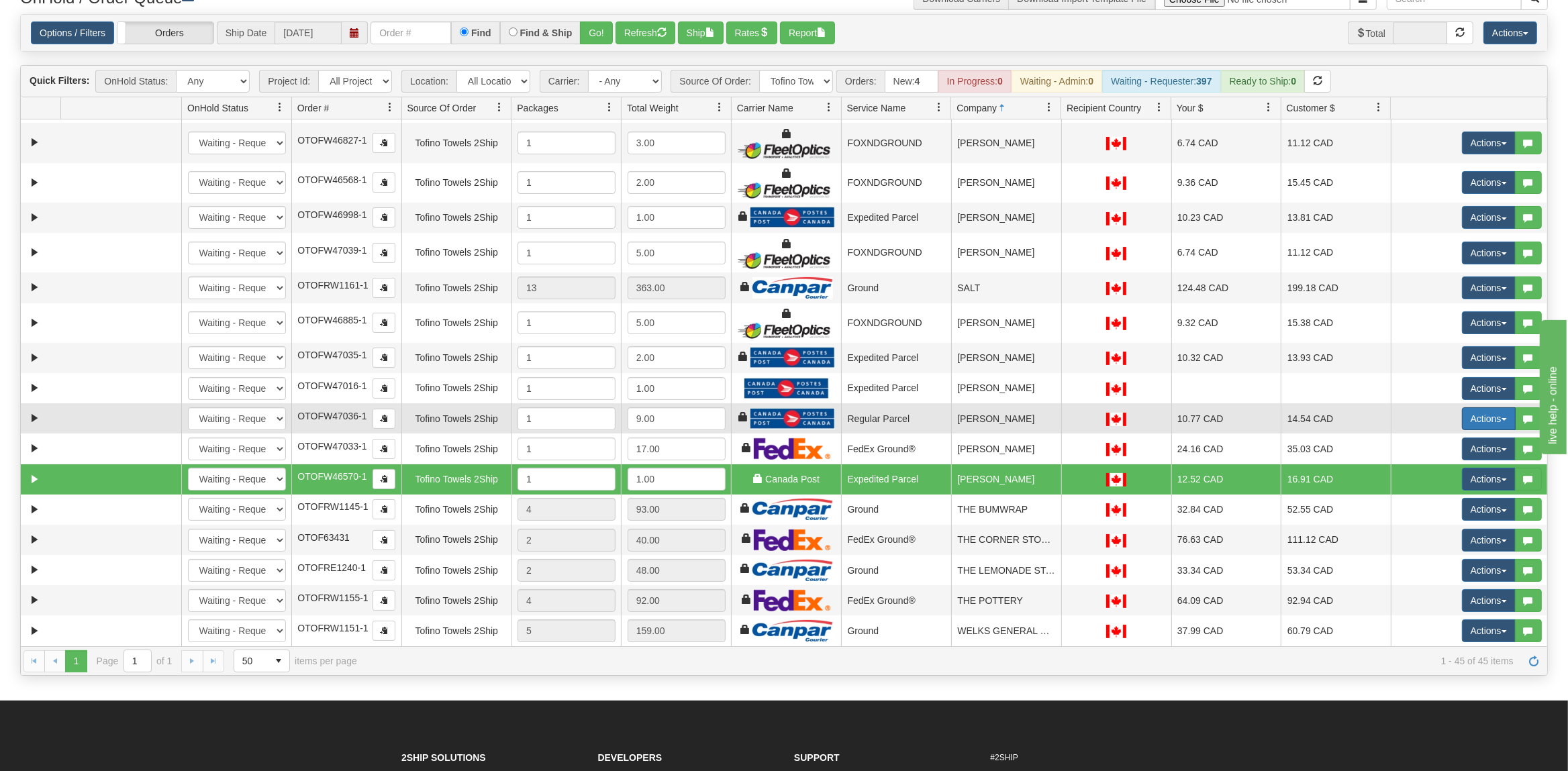
click at [1477, 420] on button "Actions" at bounding box center [1489, 418] width 53 height 22
click at [1430, 482] on span "Rate All Services" at bounding box center [1460, 479] width 80 height 10
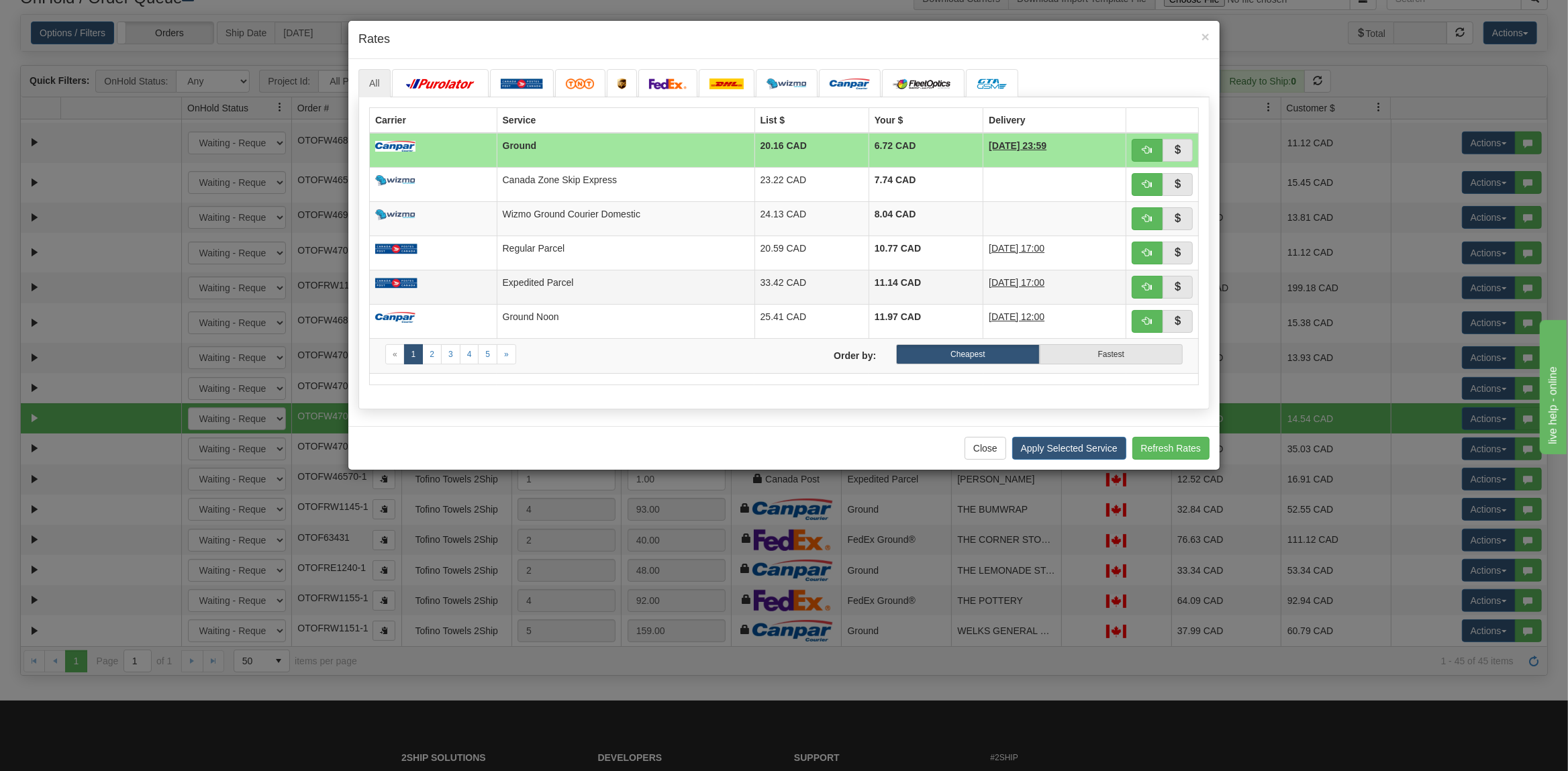
drag, startPoint x: 568, startPoint y: 280, endPoint x: 829, endPoint y: 292, distance: 261.3
click at [569, 280] on td "Expedited Parcel" at bounding box center [625, 287] width 258 height 34
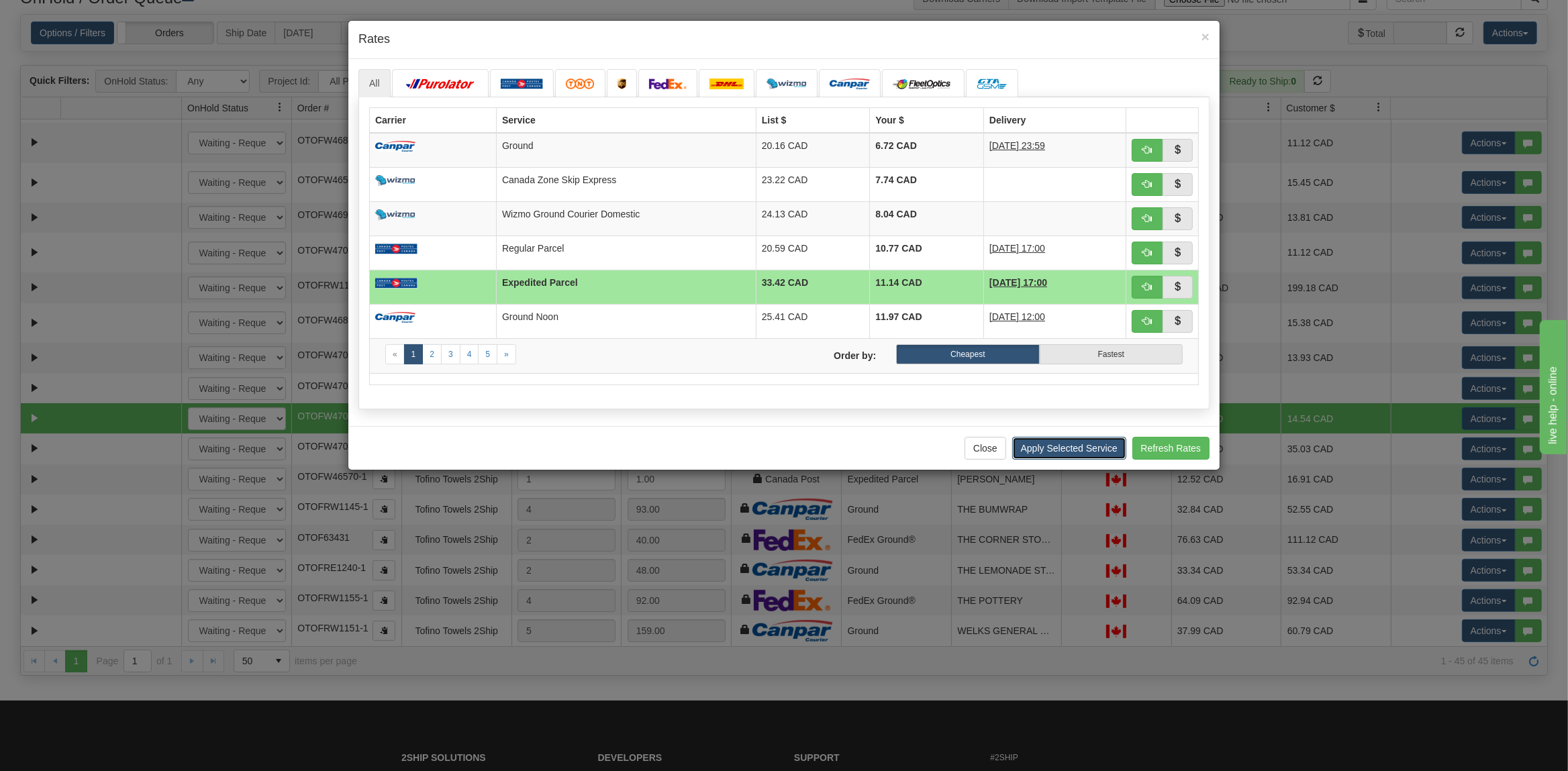
click at [1072, 452] on button "Apply Selected Service" at bounding box center [1069, 448] width 114 height 22
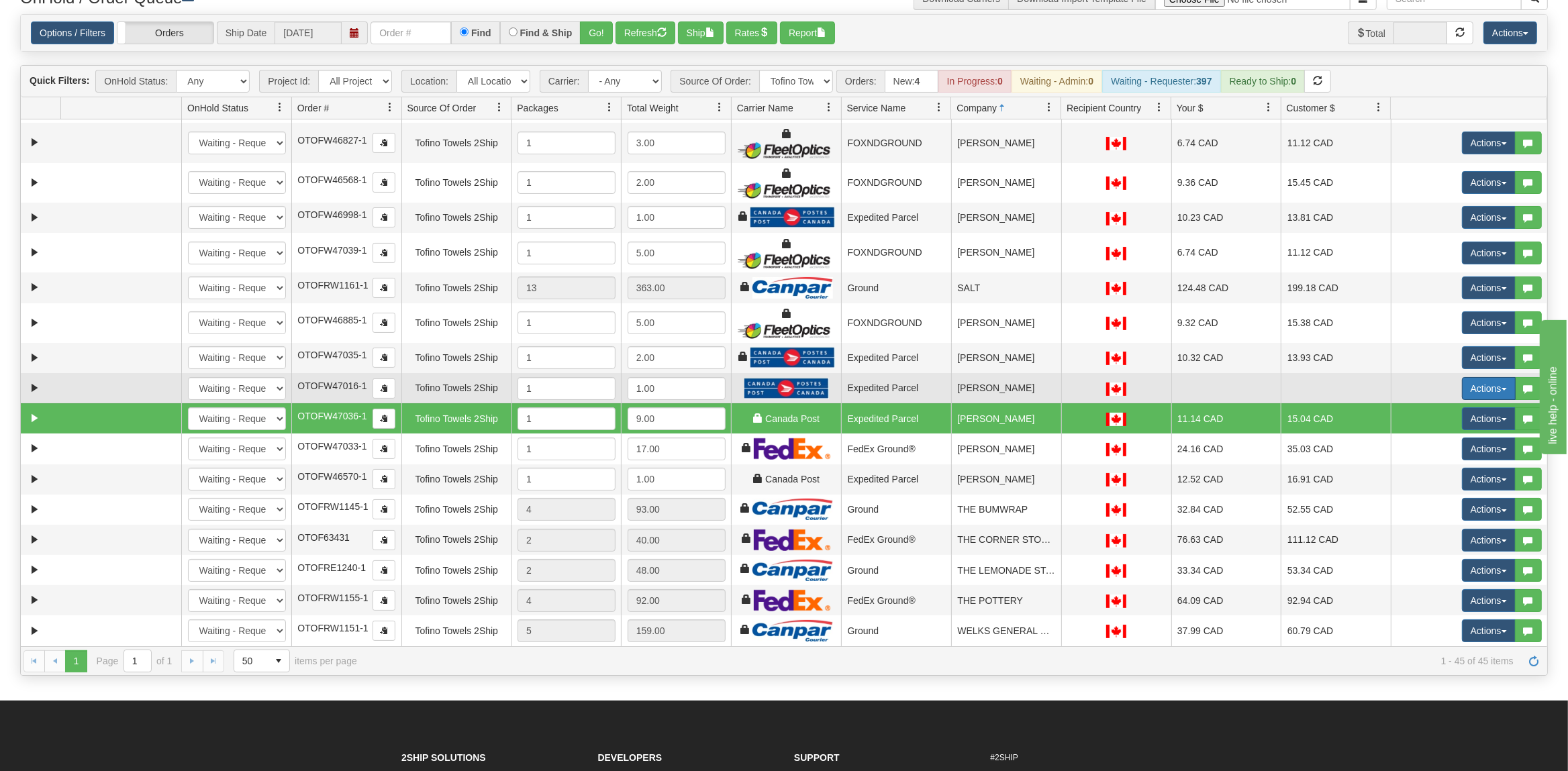
click at [1469, 390] on button "Actions" at bounding box center [1489, 388] width 53 height 22
click at [1447, 446] on span "Rate All Services" at bounding box center [1460, 448] width 80 height 10
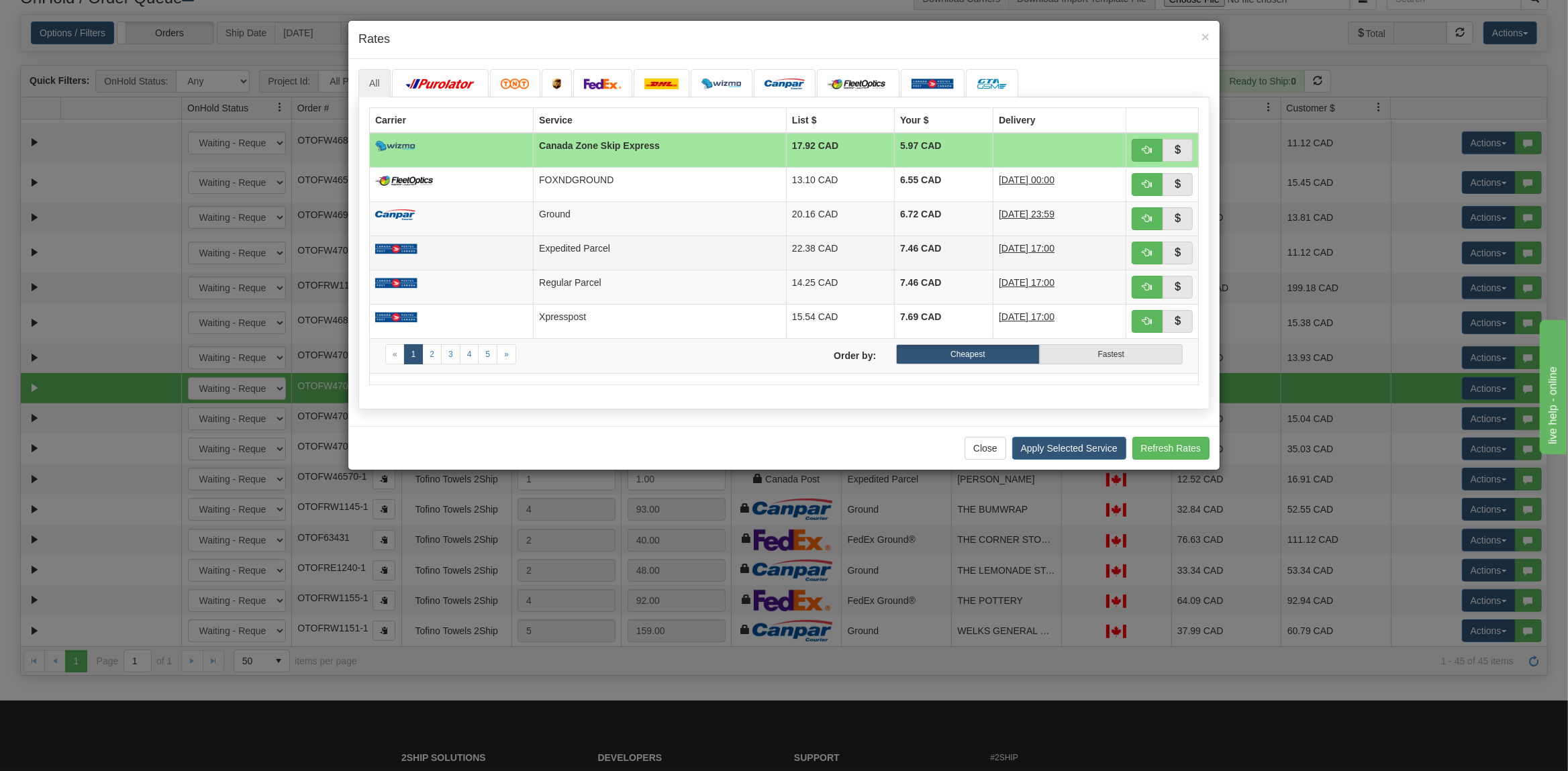
drag, startPoint x: 606, startPoint y: 253, endPoint x: 614, endPoint y: 253, distance: 8.0
click at [607, 253] on td "Expedited Parcel" at bounding box center [660, 253] width 253 height 34
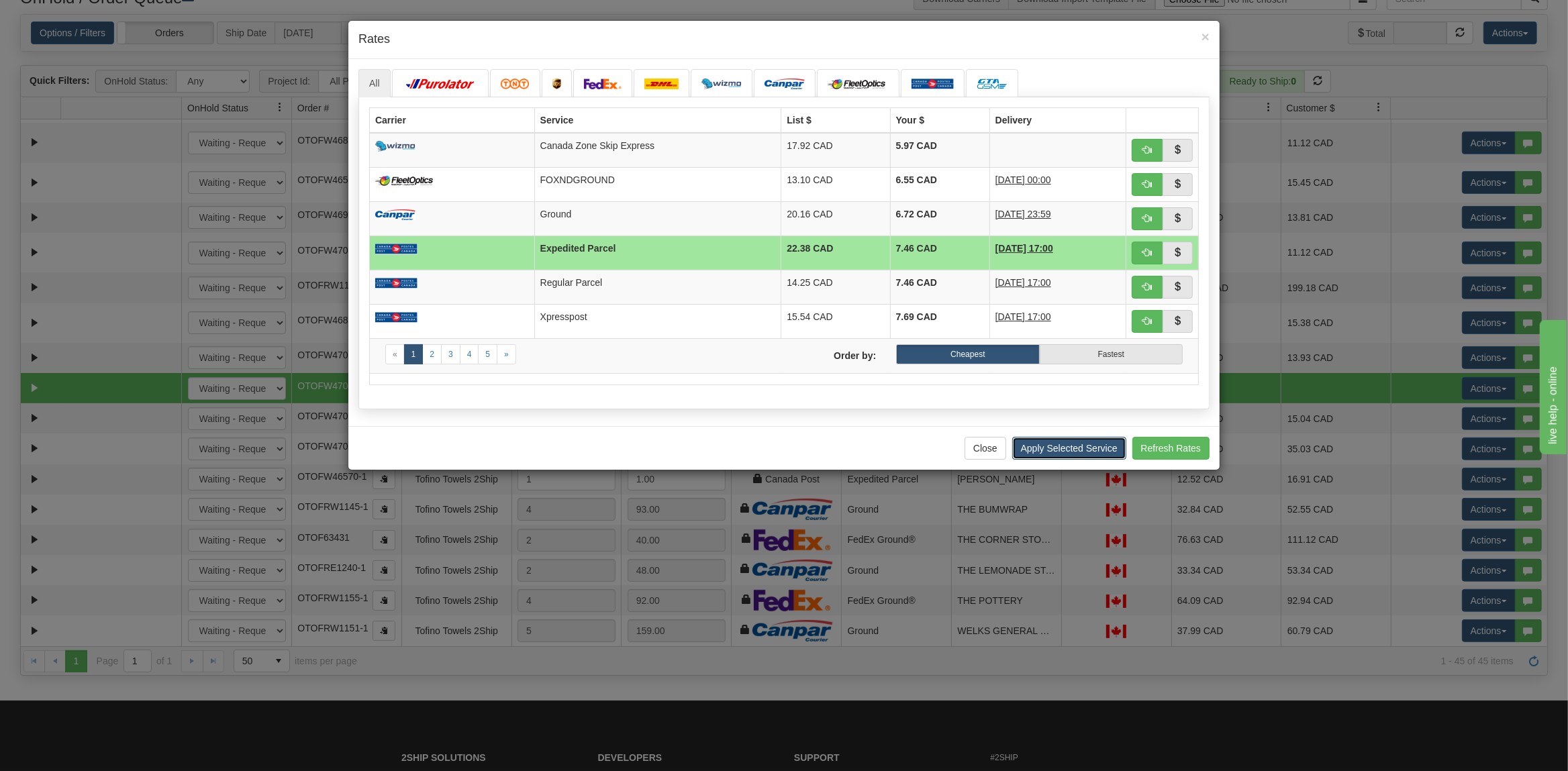
click at [1076, 456] on button "Apply Selected Service" at bounding box center [1069, 448] width 114 height 22
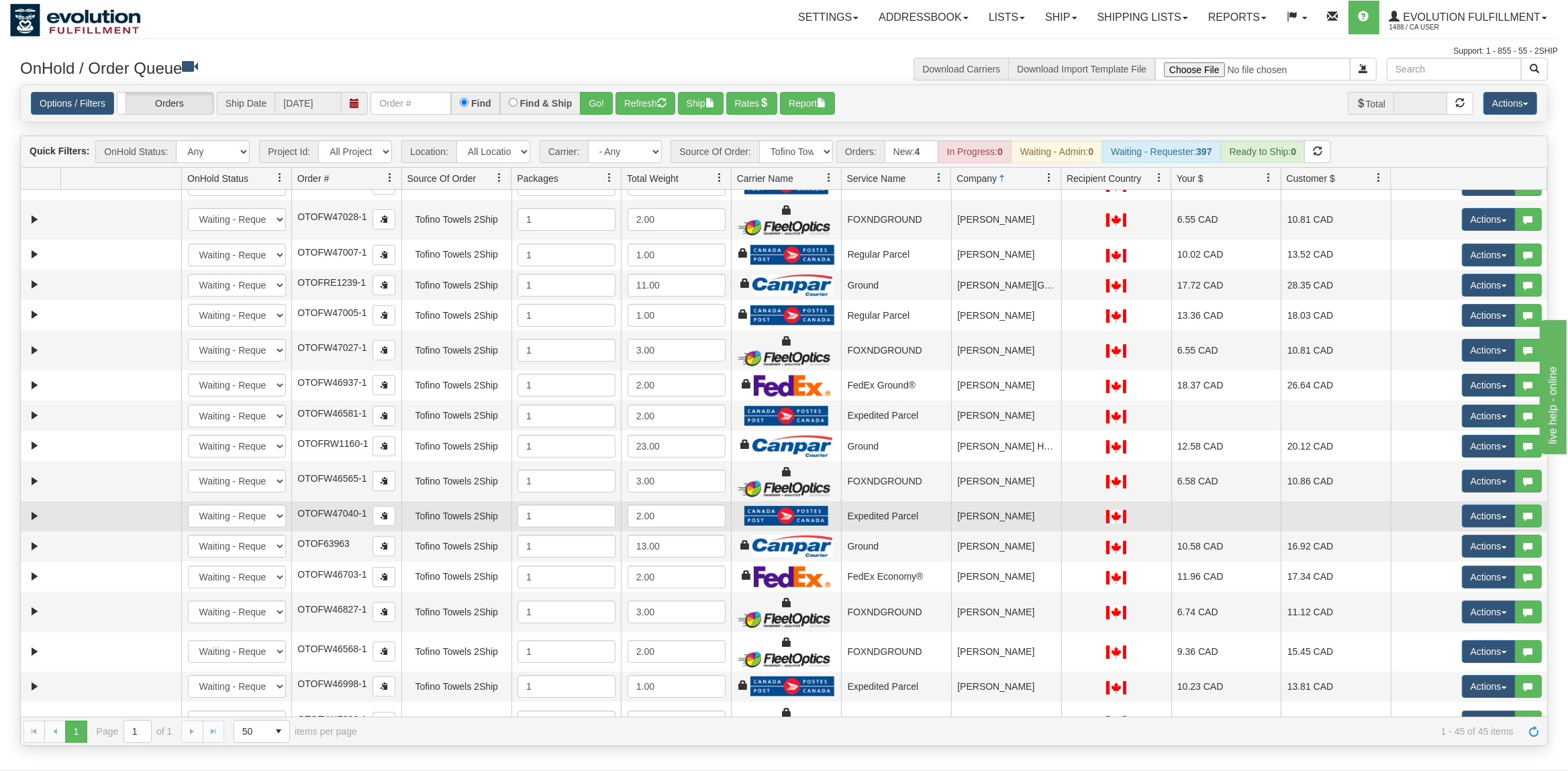
scroll to position [423, 0]
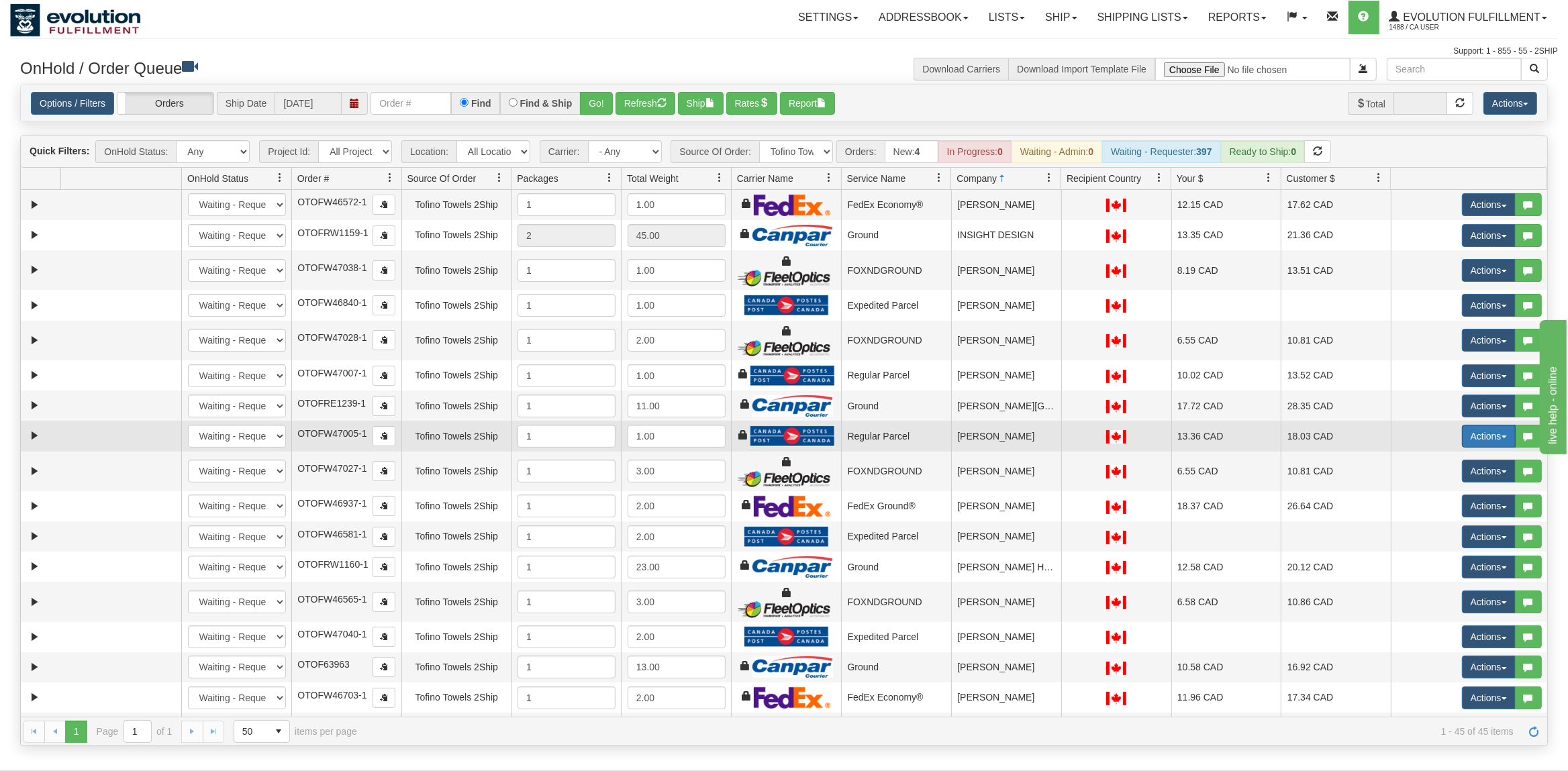
click at [1481, 442] on button "Actions" at bounding box center [1489, 436] width 53 height 22
click at [1446, 500] on span "Rate All Services" at bounding box center [1460, 497] width 80 height 10
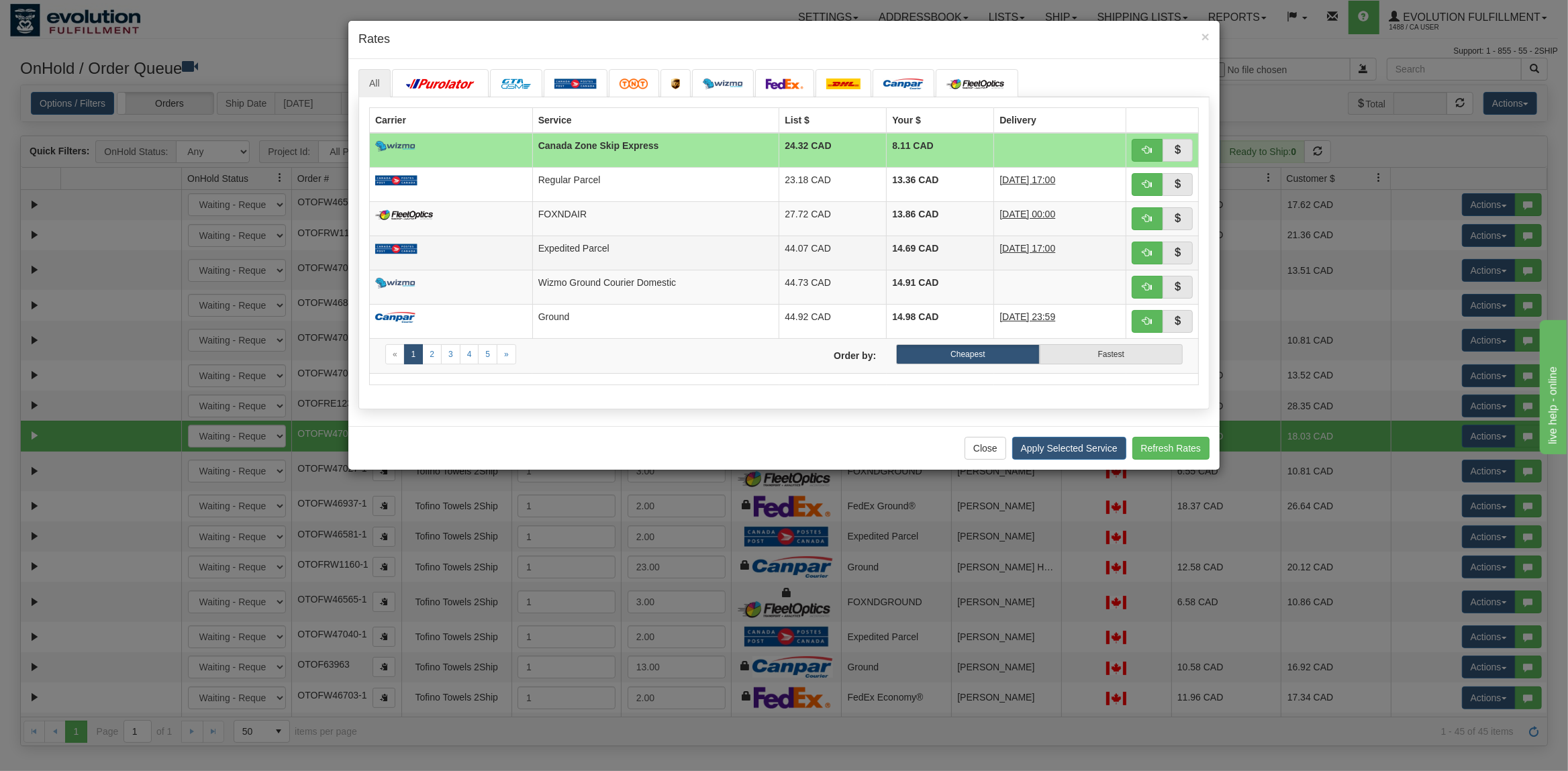
click at [626, 241] on td "Expedited Parcel" at bounding box center [655, 253] width 247 height 34
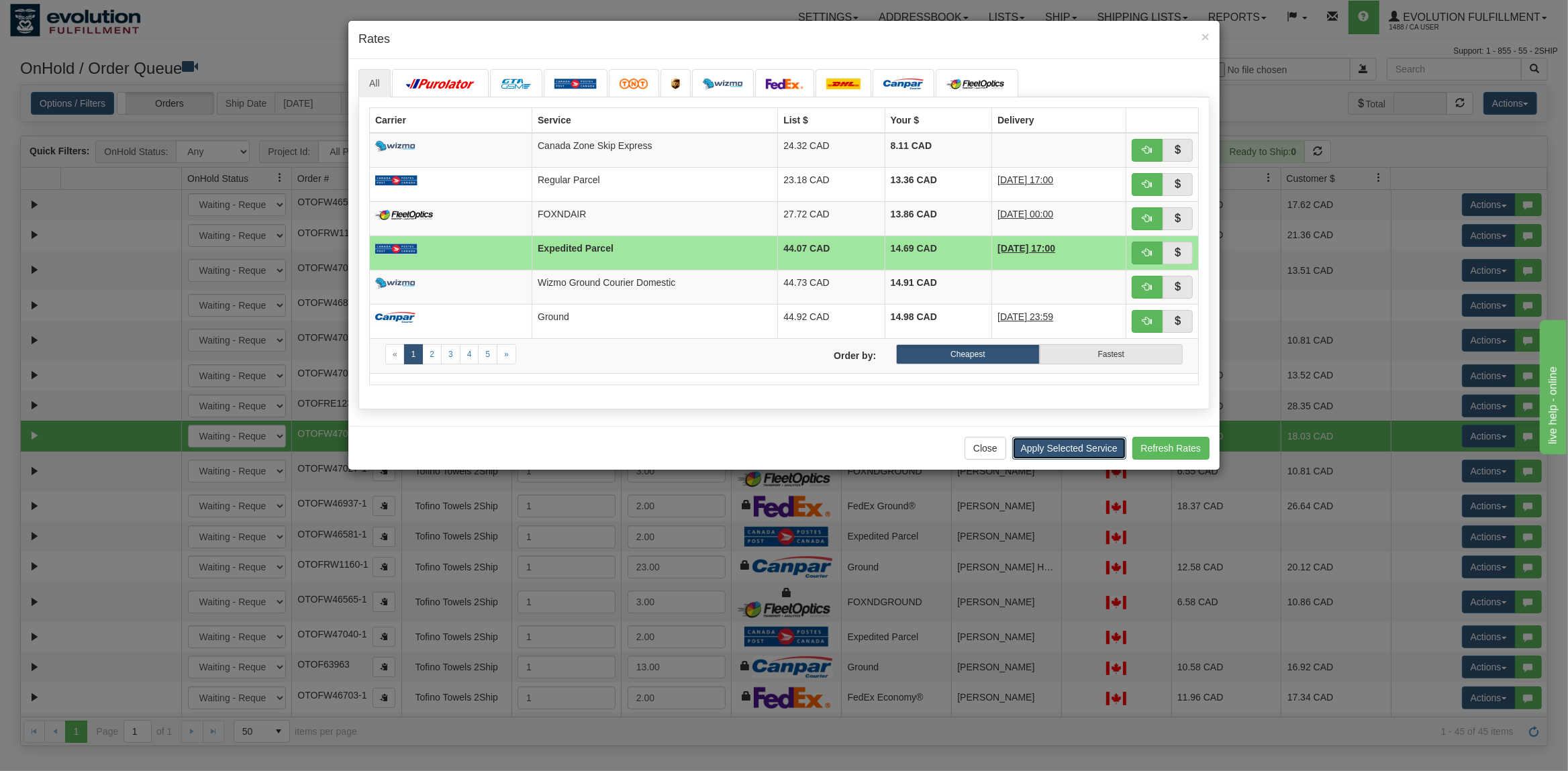
click at [1066, 452] on button "Apply Selected Service" at bounding box center [1069, 448] width 114 height 22
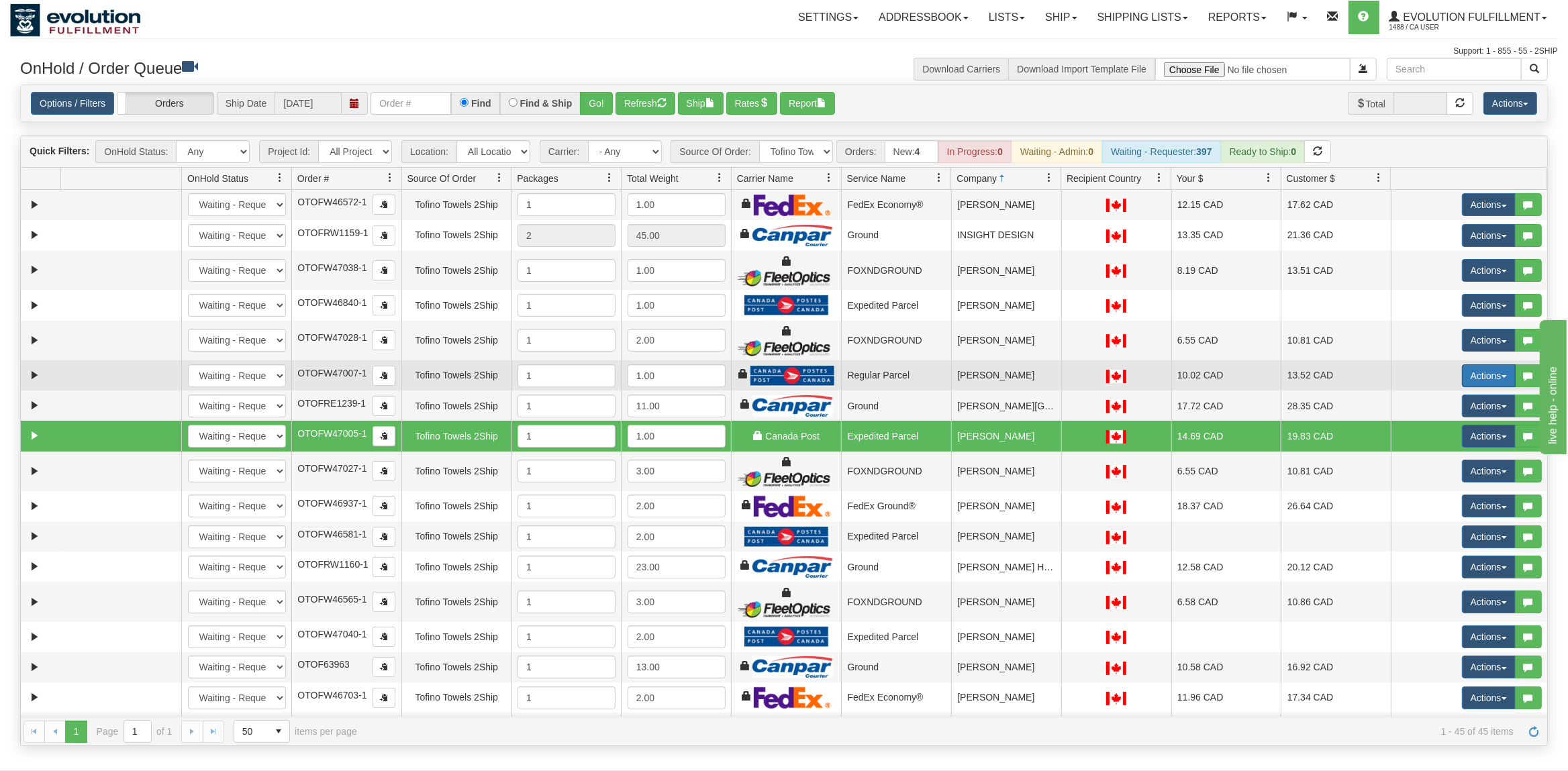
click at [1477, 382] on button "Actions" at bounding box center [1489, 376] width 53 height 22
click at [1450, 442] on span "Rate All Services" at bounding box center [1460, 436] width 80 height 10
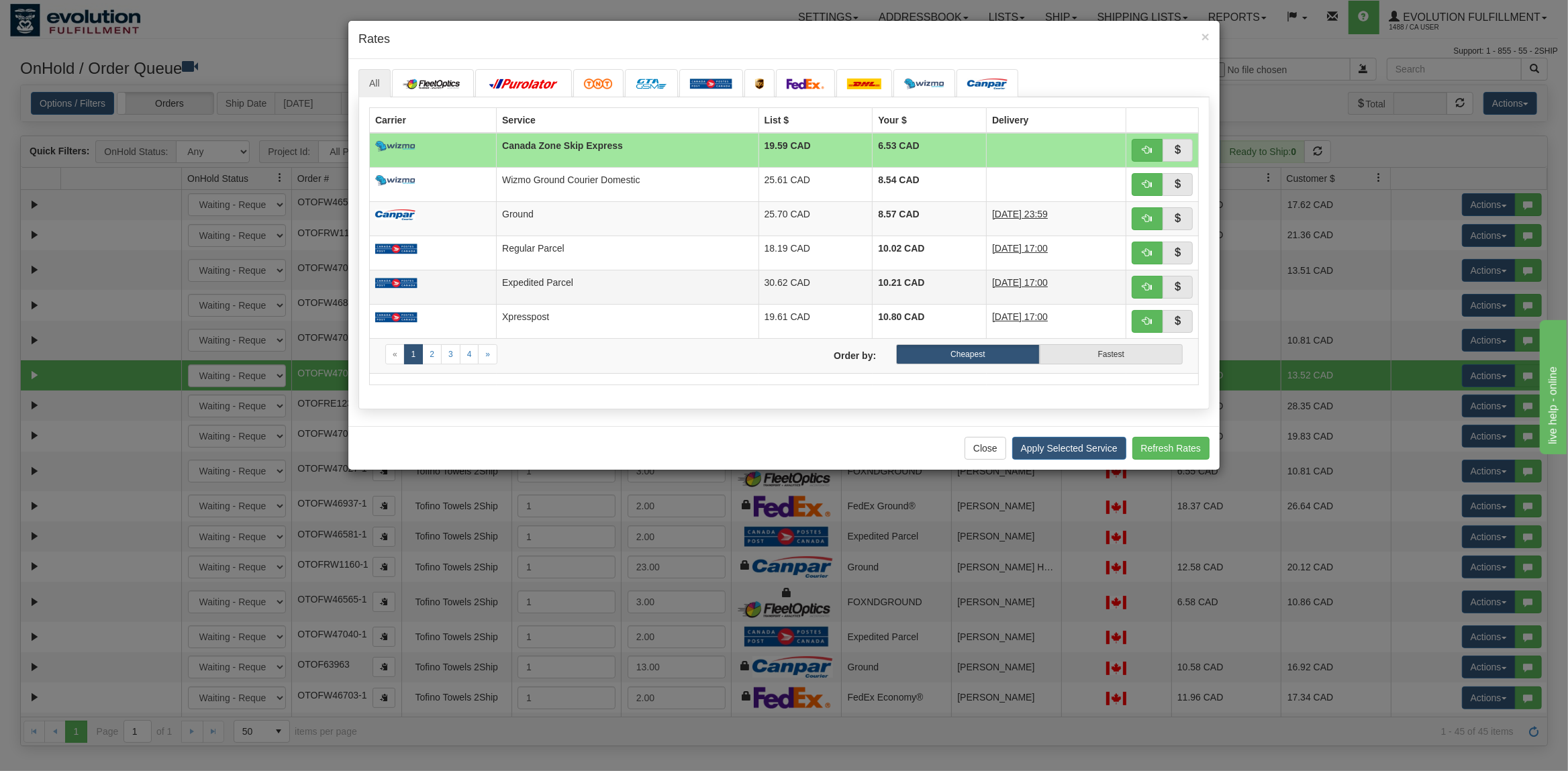
click at [637, 298] on td "Expedited Parcel" at bounding box center [627, 287] width 261 height 34
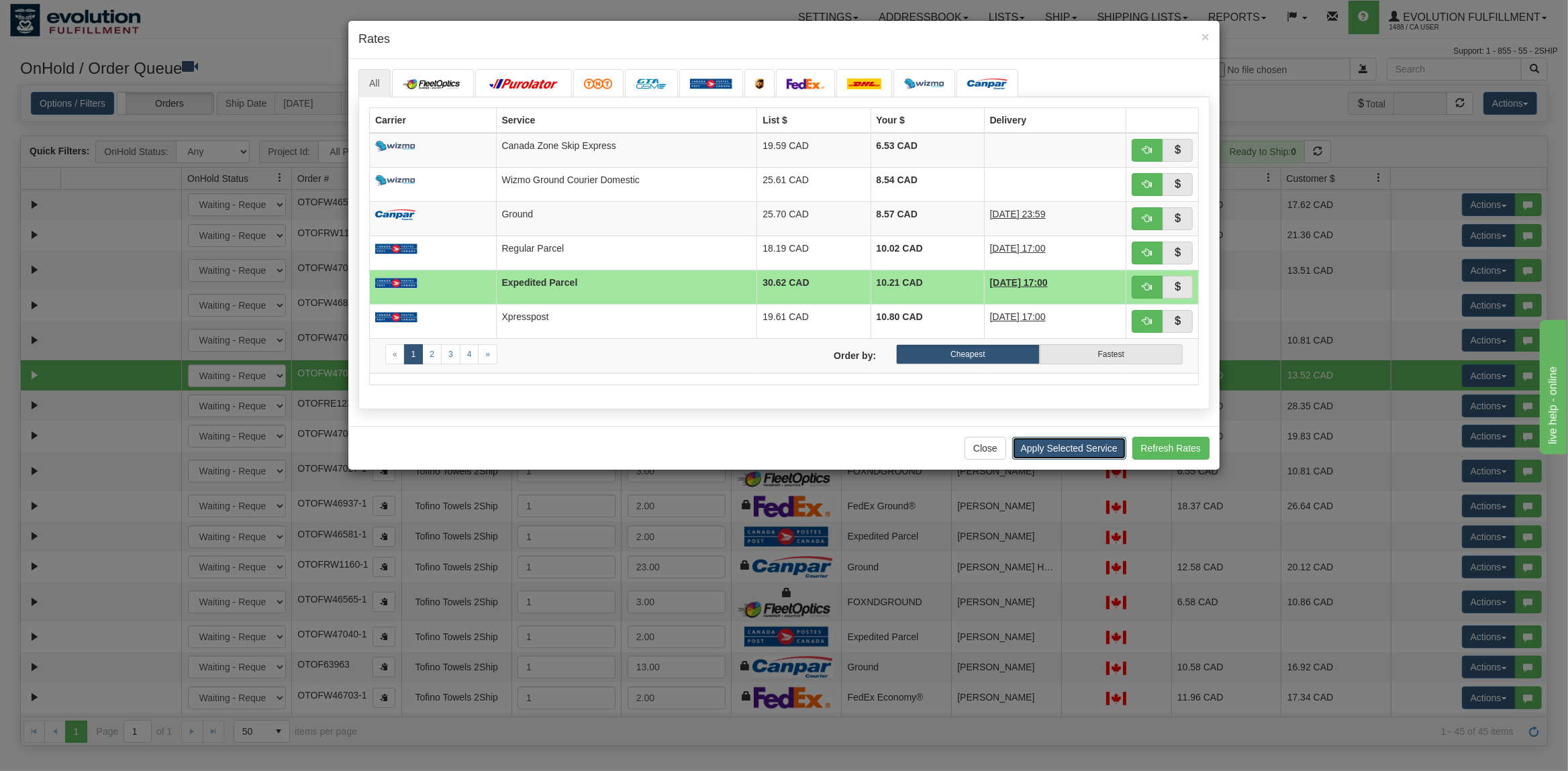
click at [1051, 453] on button "Apply Selected Service" at bounding box center [1069, 448] width 114 height 22
